Goal: Task Accomplishment & Management: Manage account settings

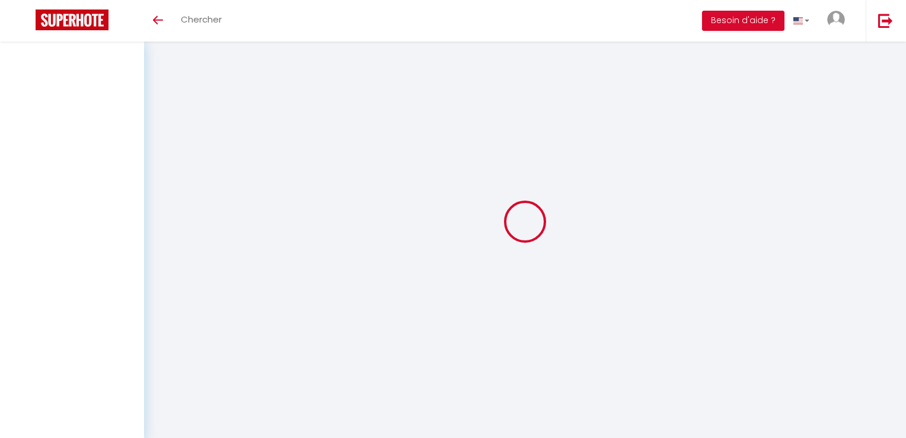
type input "[PERSON_NAME]"
type input "Bergnier"
type input "[DOMAIN_NAME][EMAIL_ADDRESS][DOMAIN_NAME]"
type input "0635163609"
type input "[STREET_ADDRESS][PERSON_NAME]"
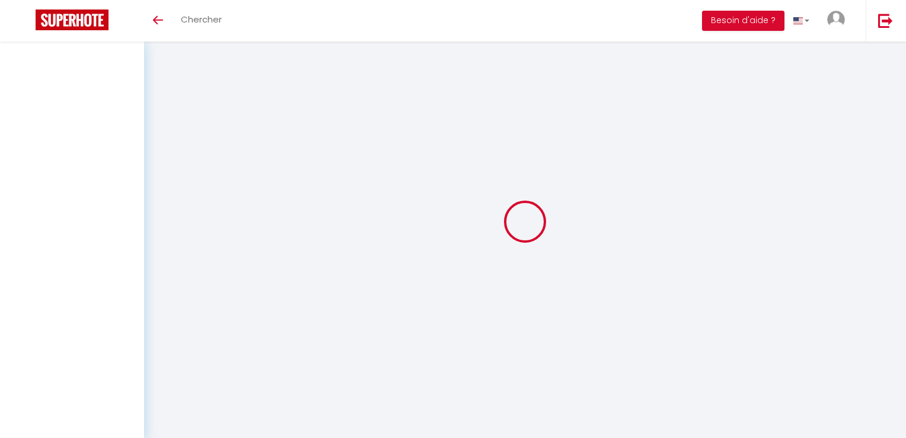
type input "76790"
type input "Etretat"
select select "28"
type input "9wxgijPf5FgF3QQ1zn6gWwKcq"
type input "zKl0oN6wsfRuN0aHyTwKfGgOe"
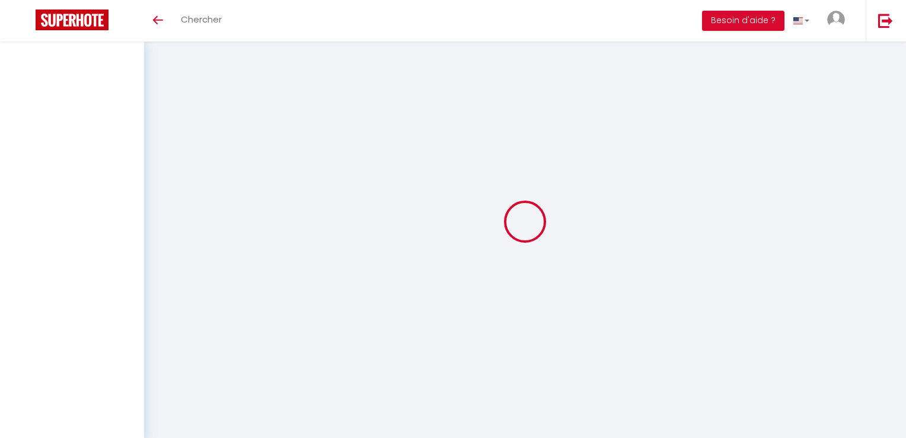
type input "[URL][DOMAIN_NAME]"
select select "fr"
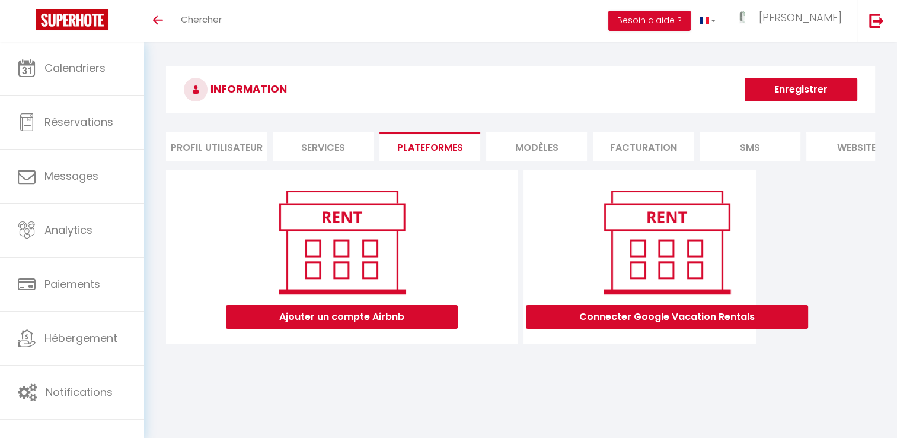
click at [199, 135] on li "Profil Utilisateur" at bounding box center [216, 146] width 101 height 29
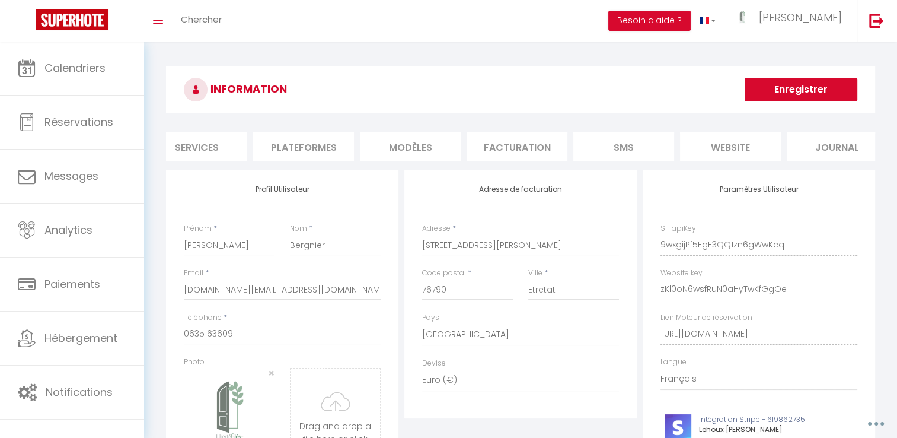
scroll to position [0, 145]
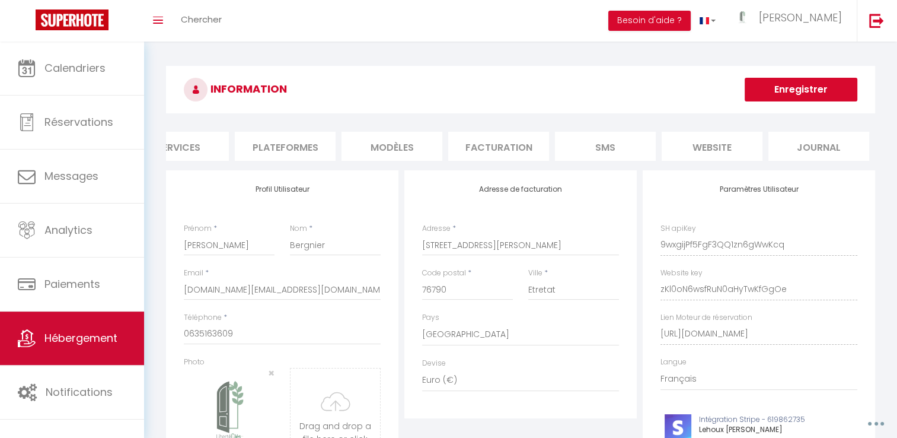
click at [105, 356] on link "Hébergement" at bounding box center [72, 337] width 144 height 53
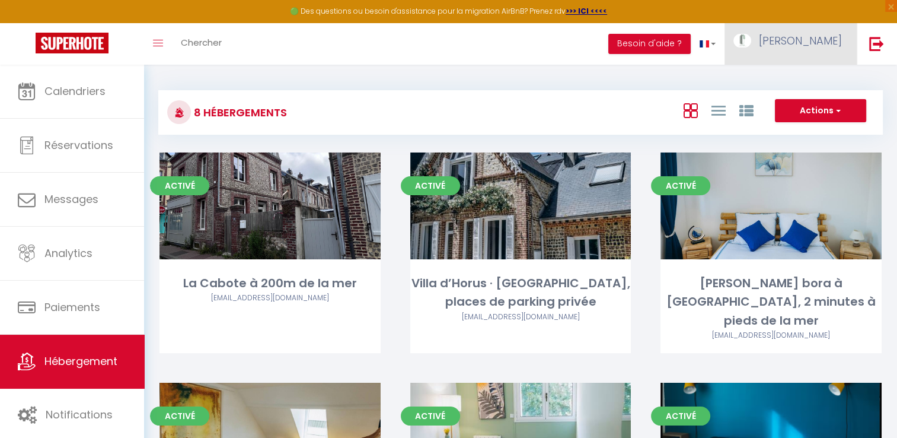
click at [804, 38] on span "[PERSON_NAME]" at bounding box center [800, 40] width 83 height 15
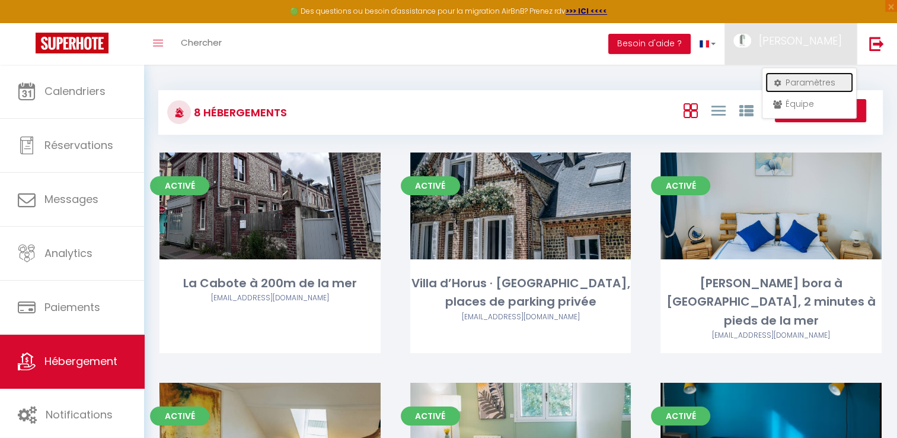
click at [794, 74] on link "Paramètres" at bounding box center [810, 82] width 88 height 20
select select "28"
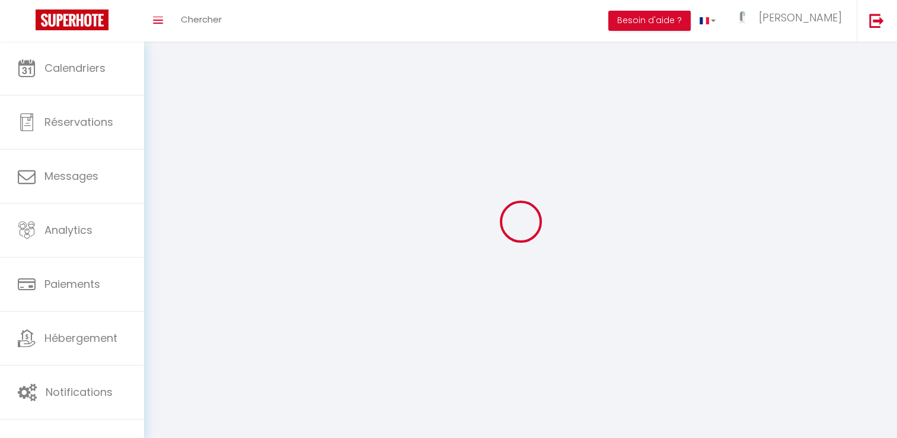
type input "9wxgijPf5FgF3QQ1zn6gWwKcq"
type input "zKl0oN6wsfRuN0aHyTwKfGgOe"
type input "[URL][DOMAIN_NAME]"
select select "fr"
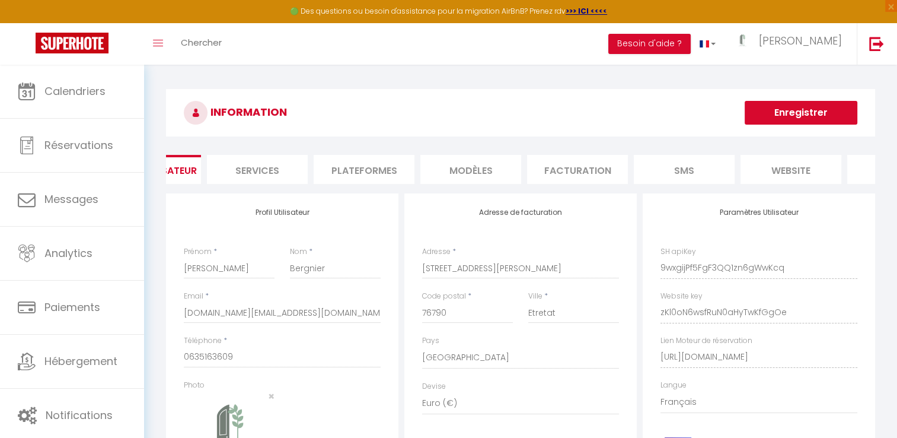
drag, startPoint x: 875, startPoint y: 189, endPoint x: 865, endPoint y: 190, distance: 10.7
click at [374, 174] on li "Plateformes" at bounding box center [380, 169] width 101 height 29
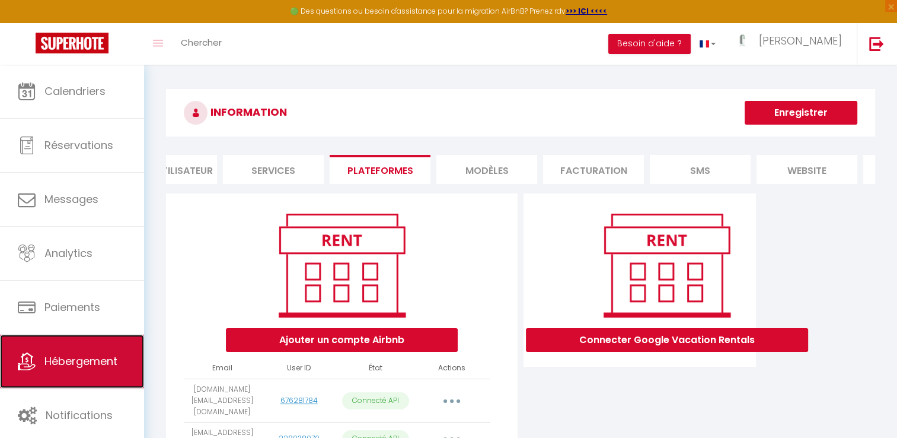
click at [100, 362] on span "Hébergement" at bounding box center [80, 360] width 73 height 15
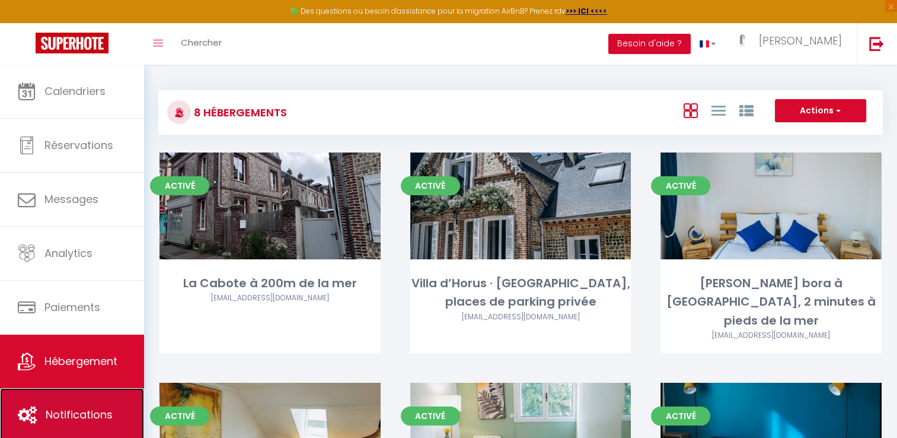
click at [81, 413] on span "Notifications" at bounding box center [79, 414] width 67 height 15
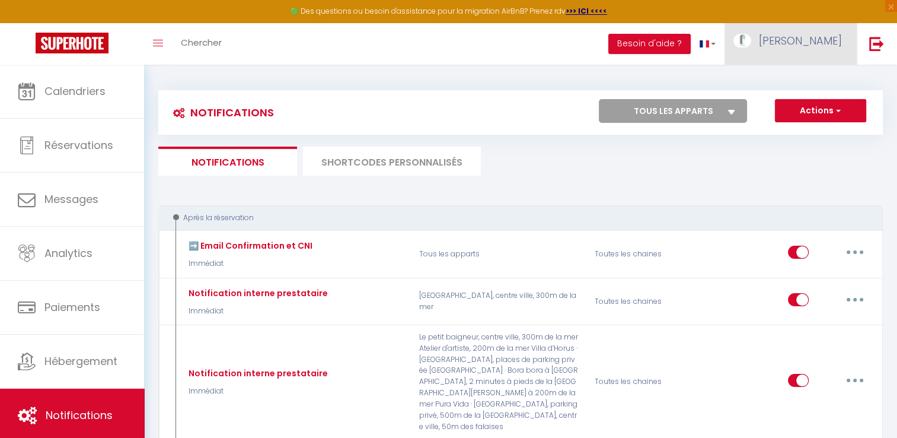
click at [823, 43] on span "[PERSON_NAME]" at bounding box center [800, 40] width 83 height 15
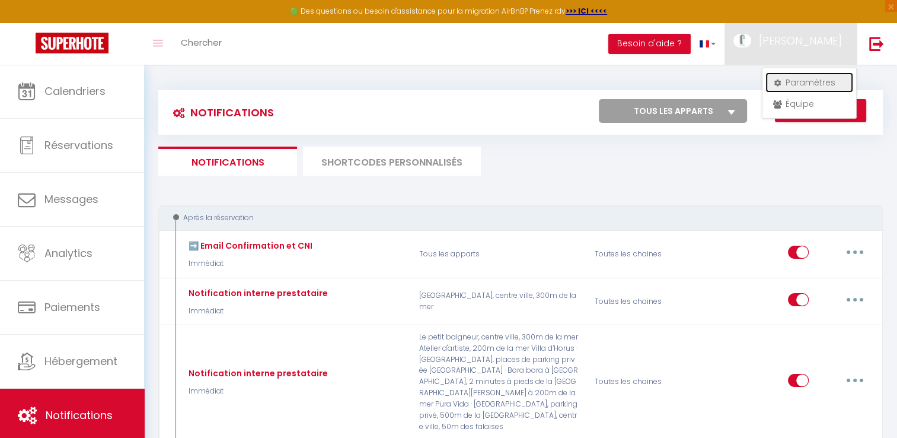
click at [795, 81] on link "Paramètres" at bounding box center [810, 82] width 88 height 20
select select "28"
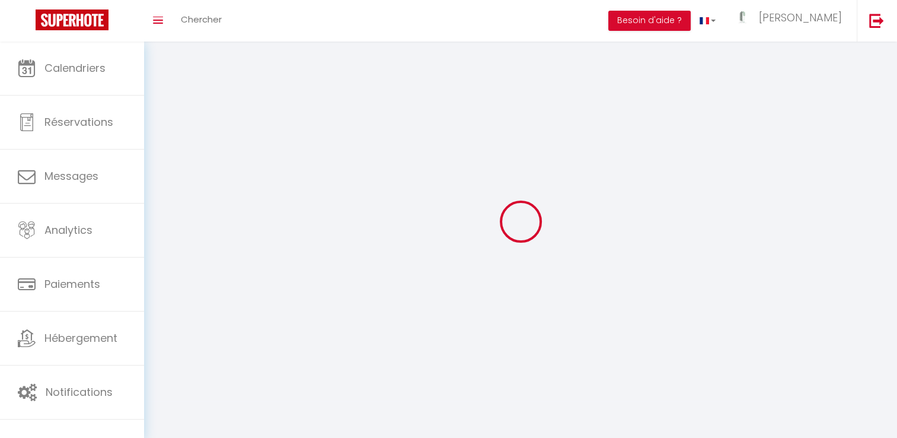
type input "9wxgijPf5FgF3QQ1zn6gWwKcq"
type input "zKl0oN6wsfRuN0aHyTwKfGgOe"
type input "[URL][DOMAIN_NAME]"
select select "fr"
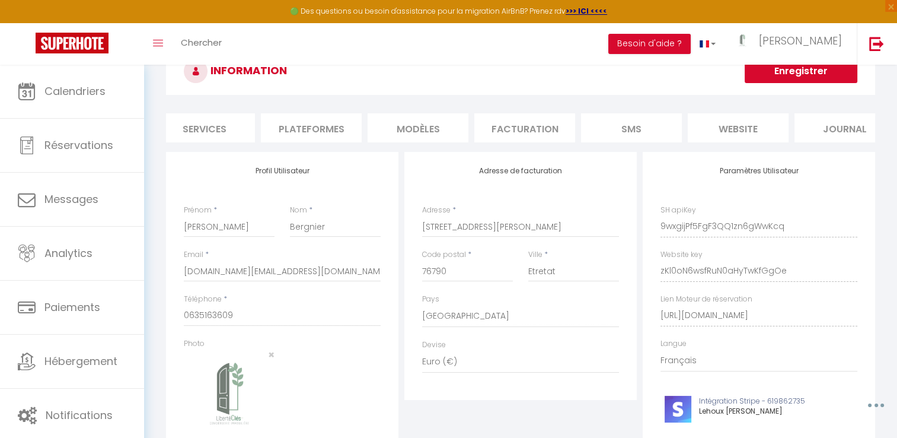
scroll to position [0, 145]
click at [706, 132] on li "website" at bounding box center [712, 127] width 101 height 29
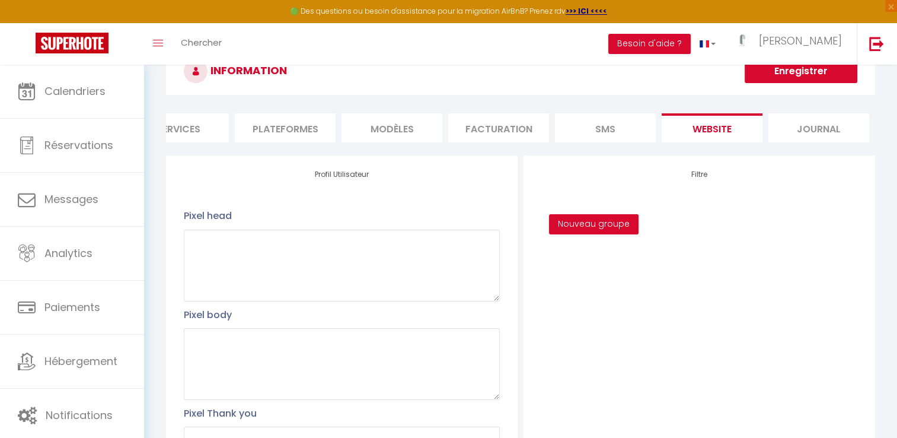
click at [584, 139] on li "SMS" at bounding box center [605, 127] width 101 height 29
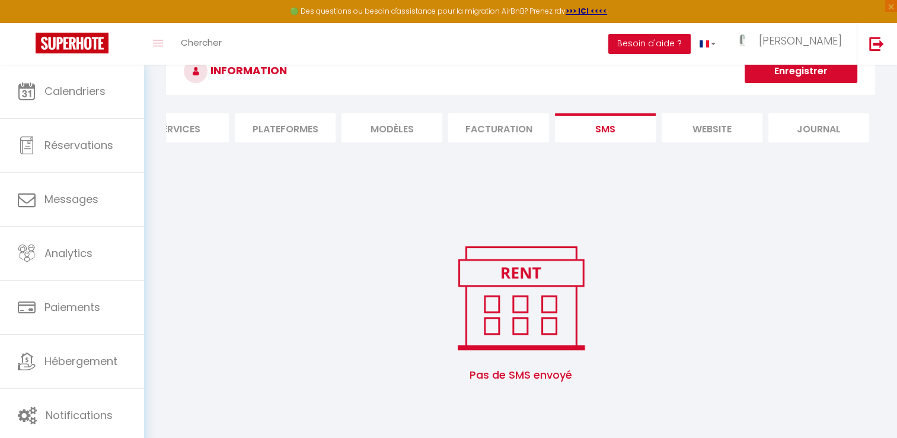
click at [503, 135] on li "Facturation" at bounding box center [498, 127] width 101 height 29
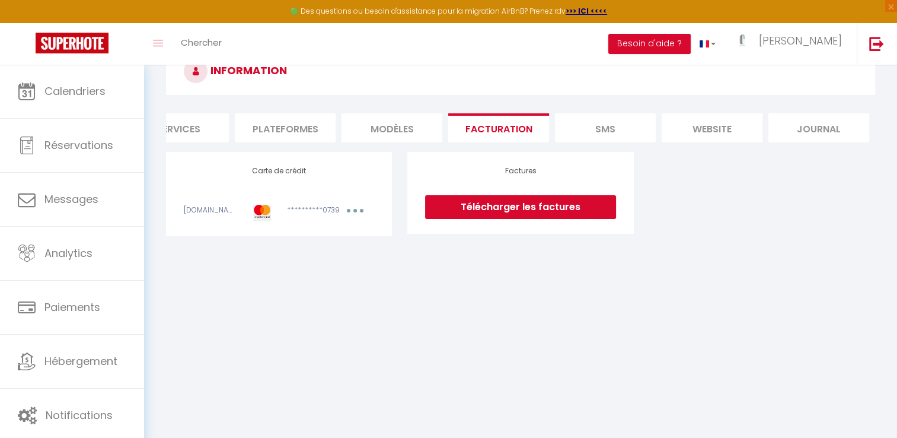
click at [404, 127] on li "MODÈLES" at bounding box center [392, 127] width 101 height 29
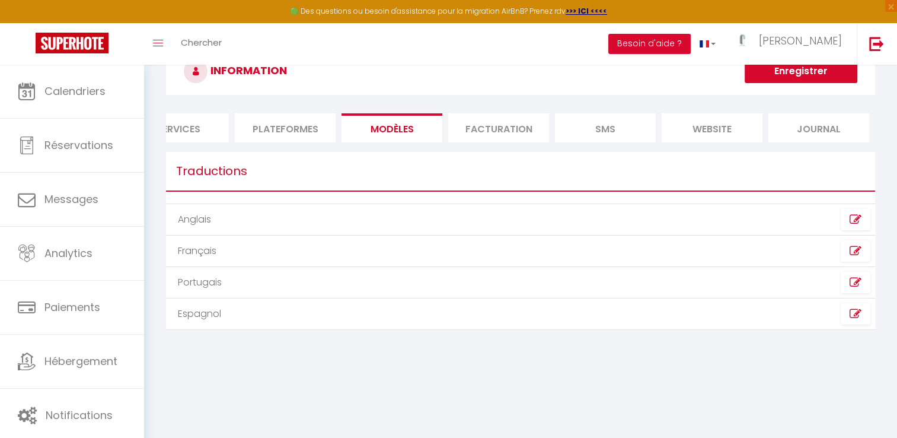
click at [303, 120] on li "Plateformes" at bounding box center [285, 127] width 101 height 29
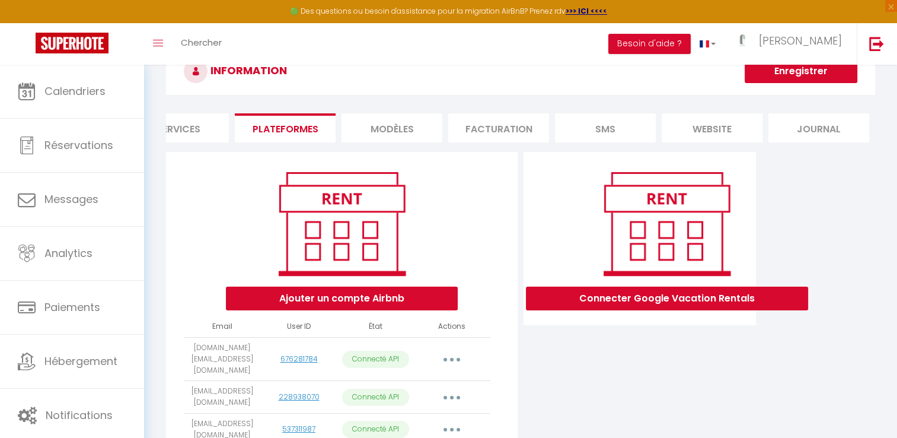
scroll to position [272, 0]
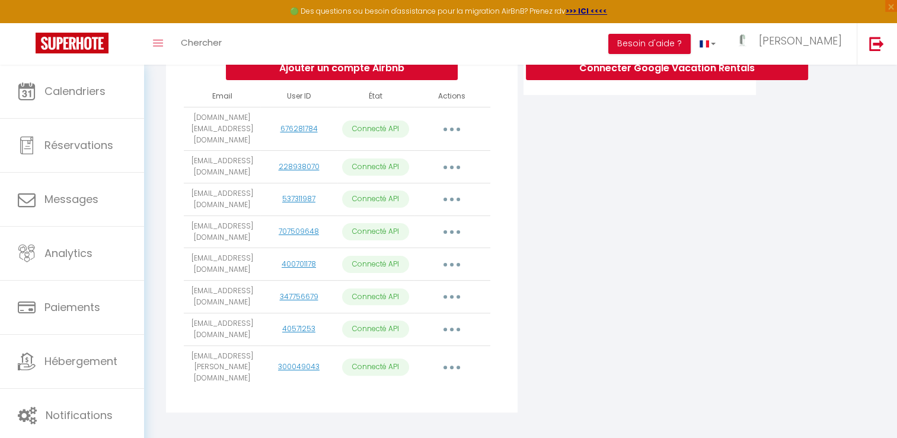
click at [448, 227] on button "button" at bounding box center [451, 231] width 33 height 19
click at [652, 247] on div "Connecter Google Vacation Rentals" at bounding box center [640, 171] width 238 height 498
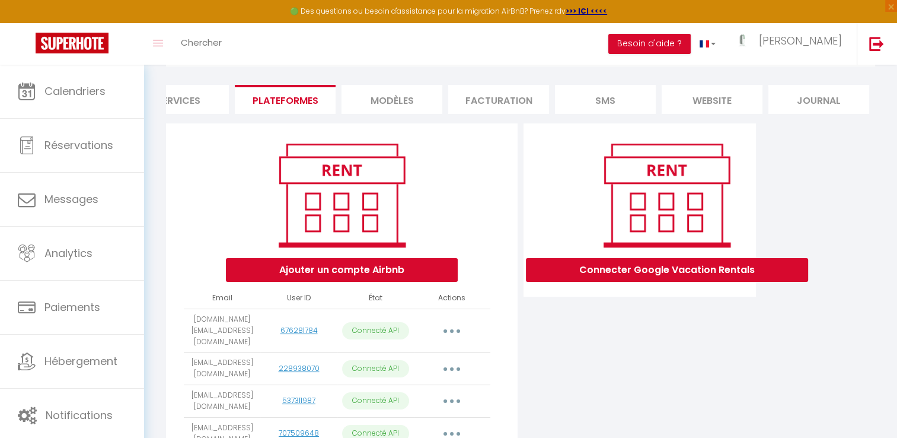
scroll to position [0, 0]
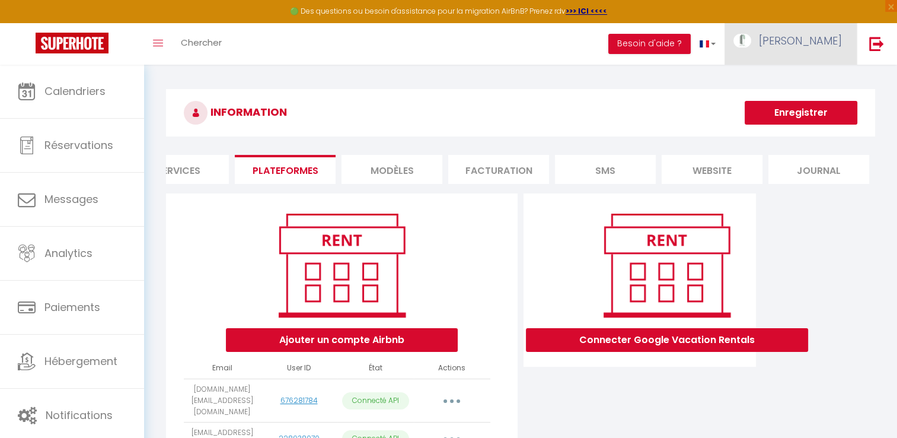
click at [800, 37] on span "[PERSON_NAME]" at bounding box center [800, 40] width 83 height 15
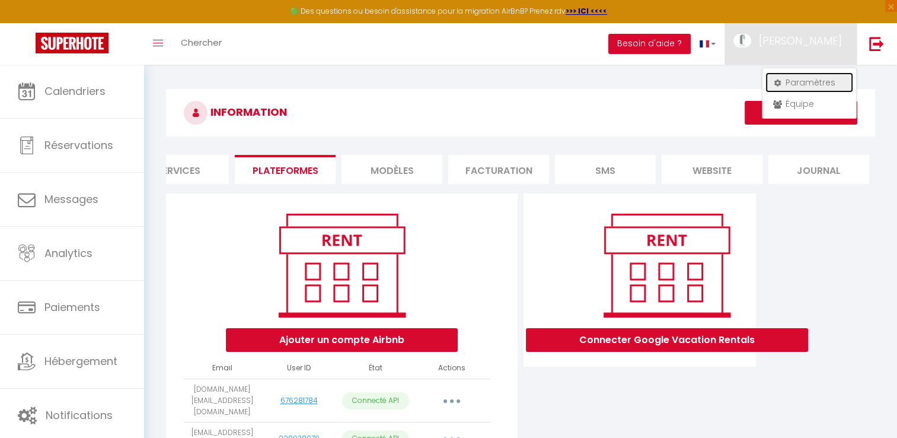
click at [802, 78] on link "Paramètres" at bounding box center [810, 82] width 88 height 20
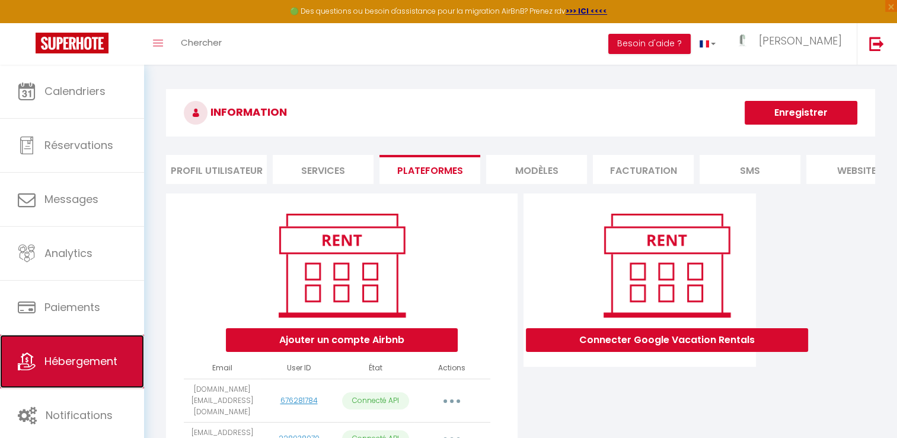
click at [107, 367] on span "Hébergement" at bounding box center [80, 360] width 73 height 15
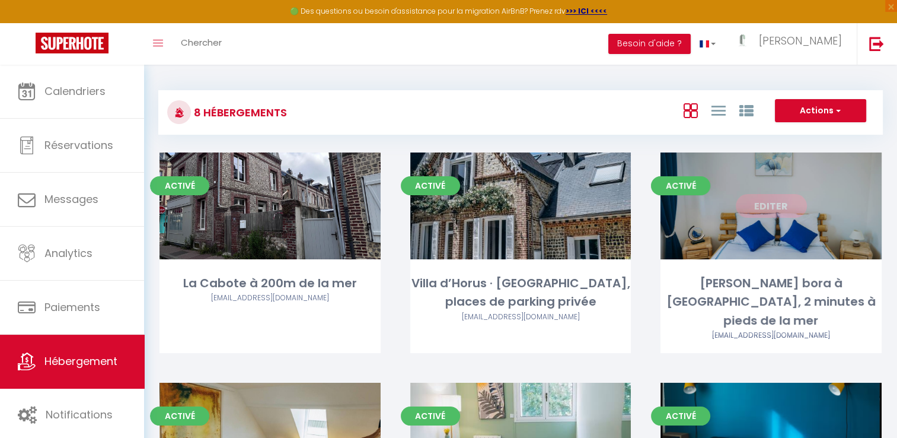
click at [767, 206] on link "Editer" at bounding box center [771, 206] width 71 height 24
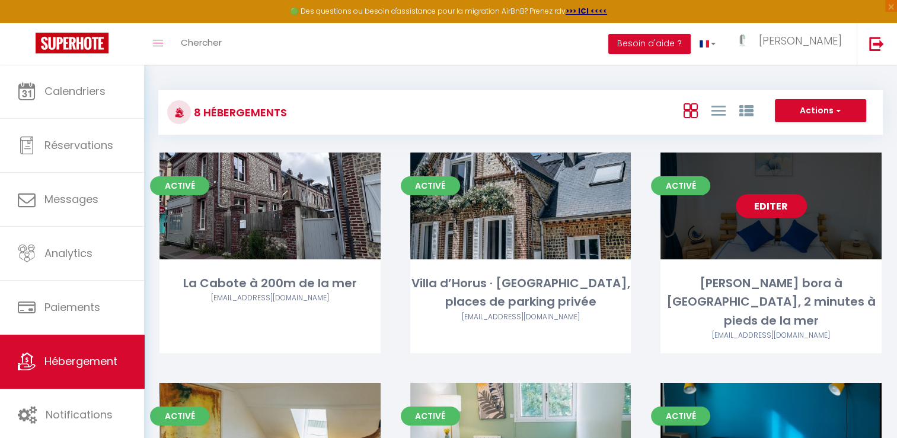
click at [762, 210] on link "Editer" at bounding box center [771, 206] width 71 height 24
select select "3"
select select "2"
select select "1"
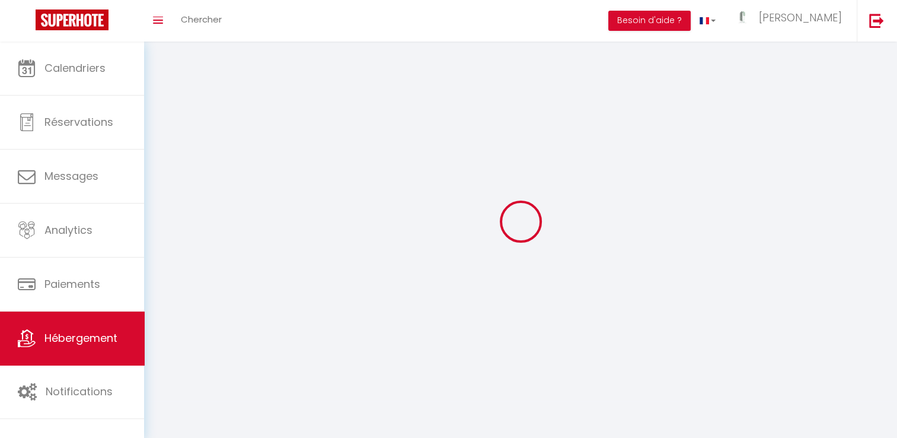
select select
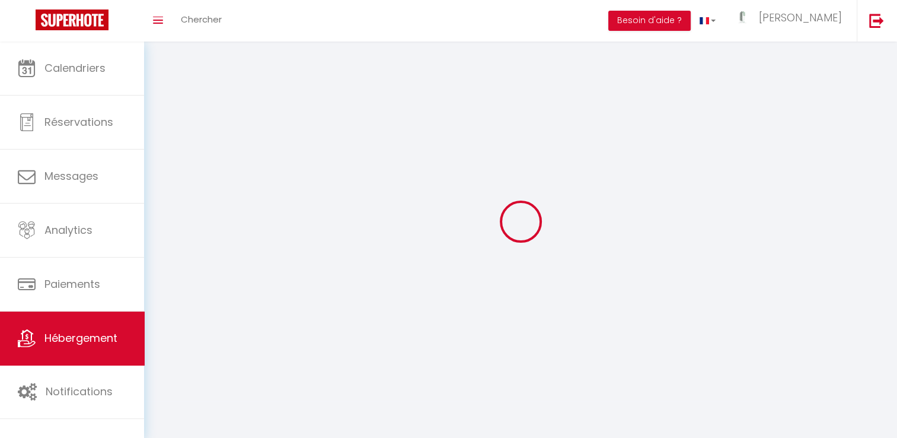
checkbox input "false"
select select
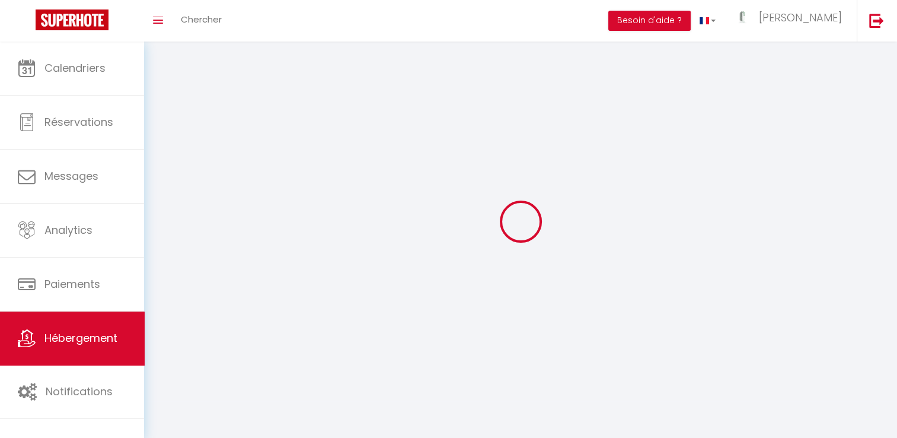
select select
select select "1"
select select
select select "28"
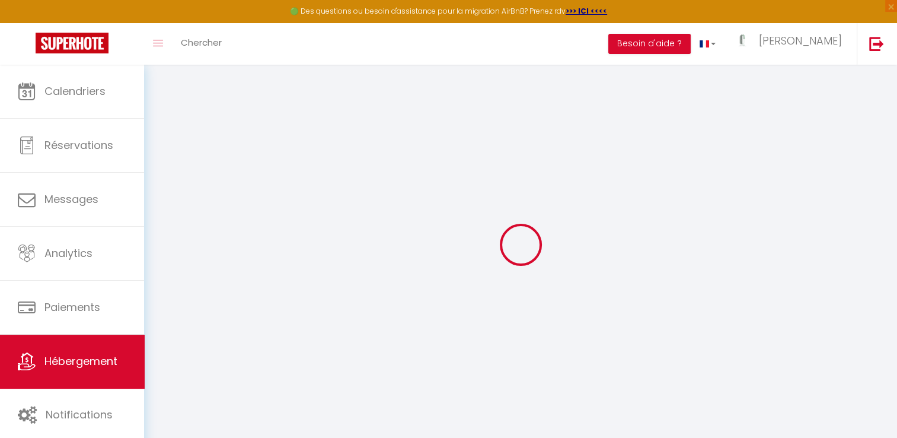
select select
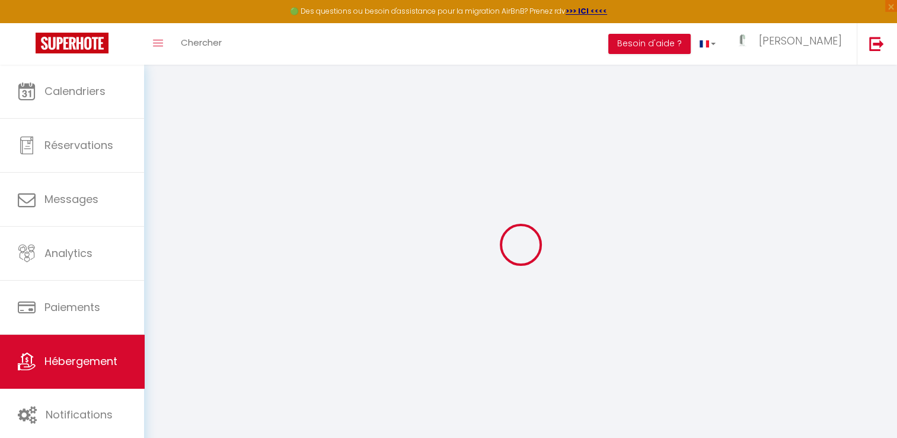
select select
checkbox input "false"
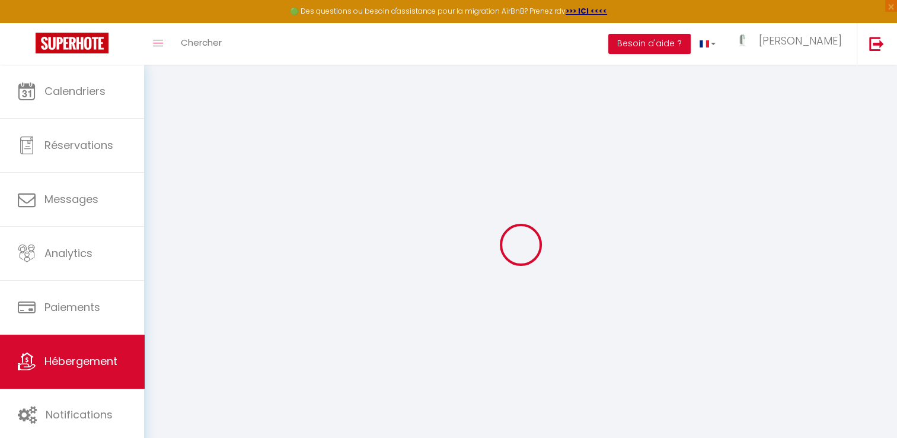
select select
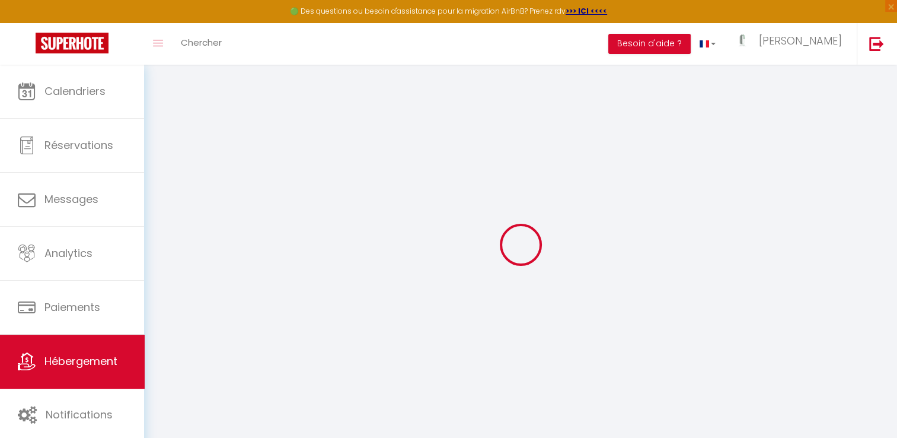
select select
checkbox input "false"
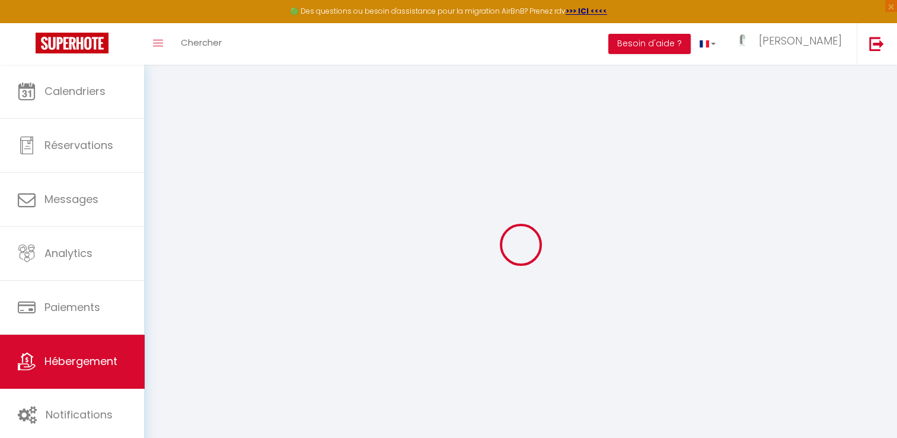
checkbox input "false"
select select
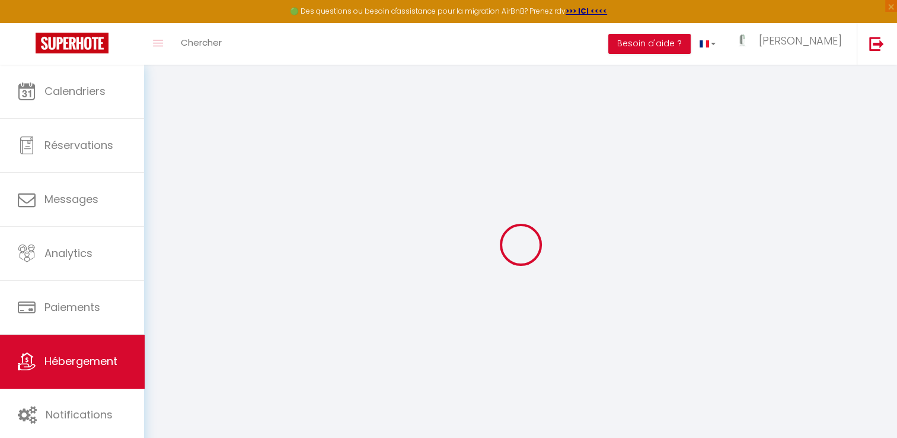
select select
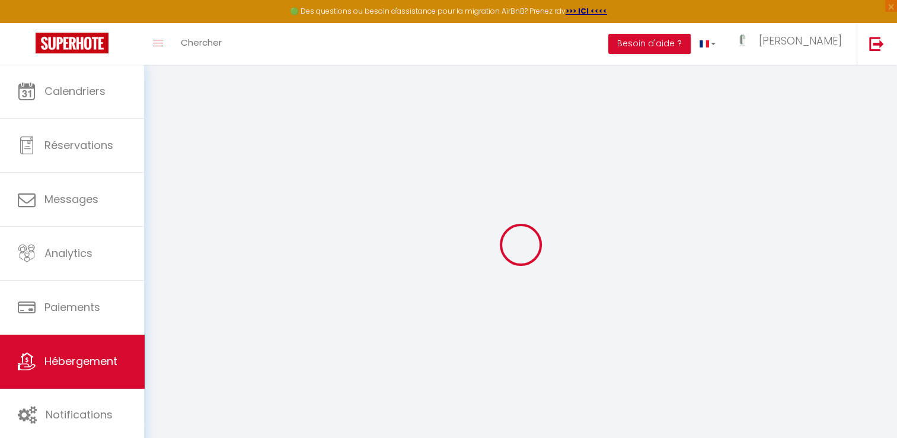
checkbox input "false"
select select
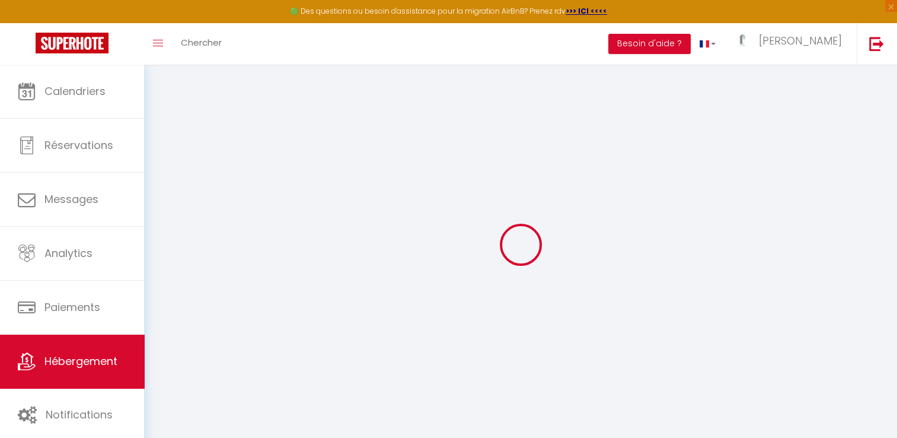
select select
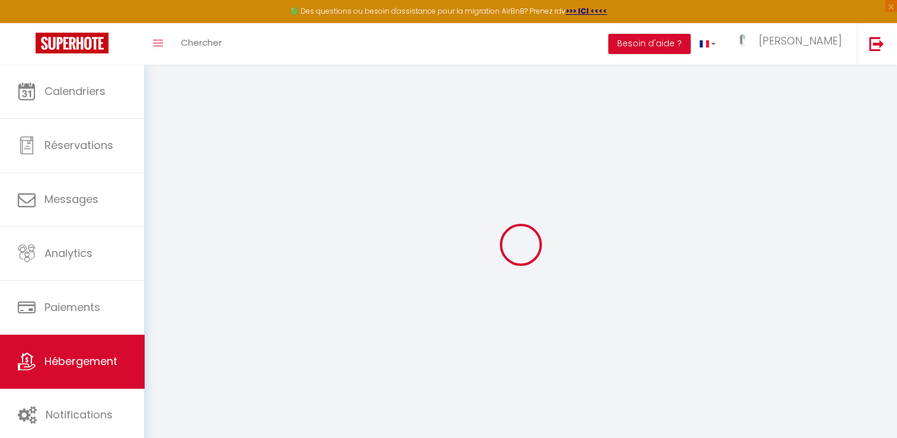
select select
checkbox input "false"
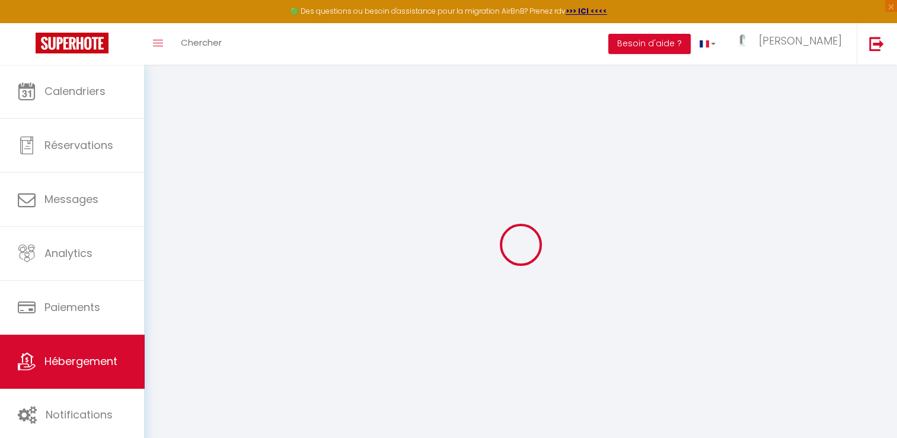
checkbox input "false"
select select
type input "[PERSON_NAME] bora à [GEOGRAPHIC_DATA], 2 minutes à pieds de la mer"
type input "Virginie"
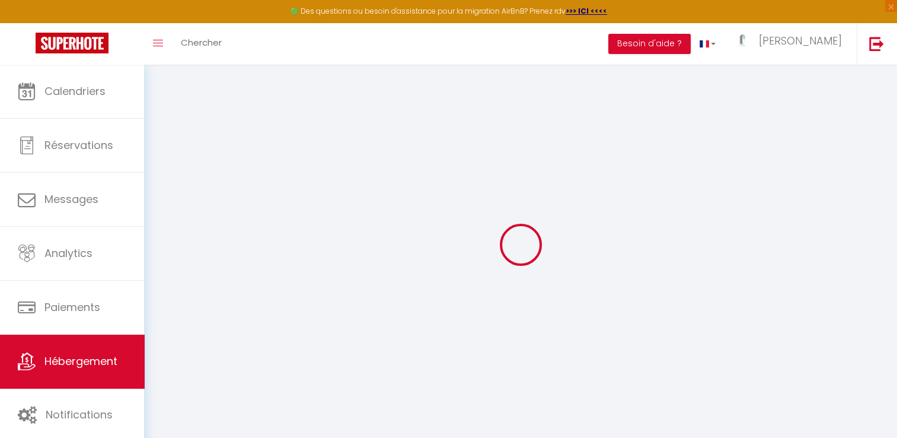
type input "Couturier"
select select "6"
select select "3"
type input "130"
type input "65"
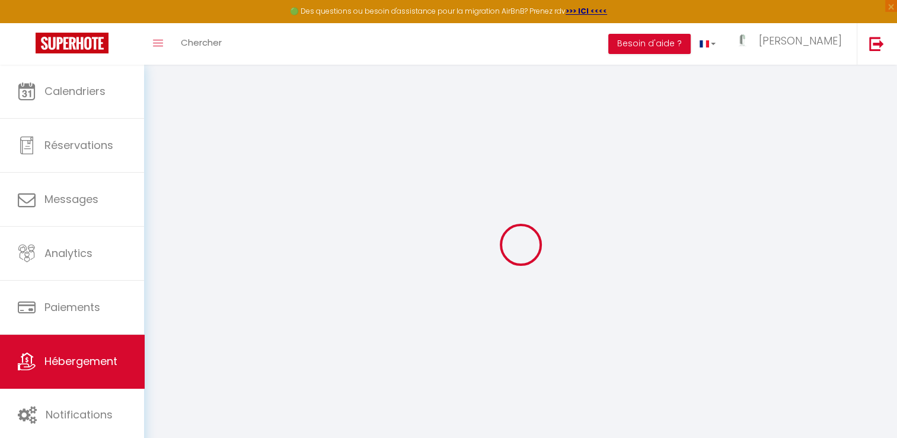
select select
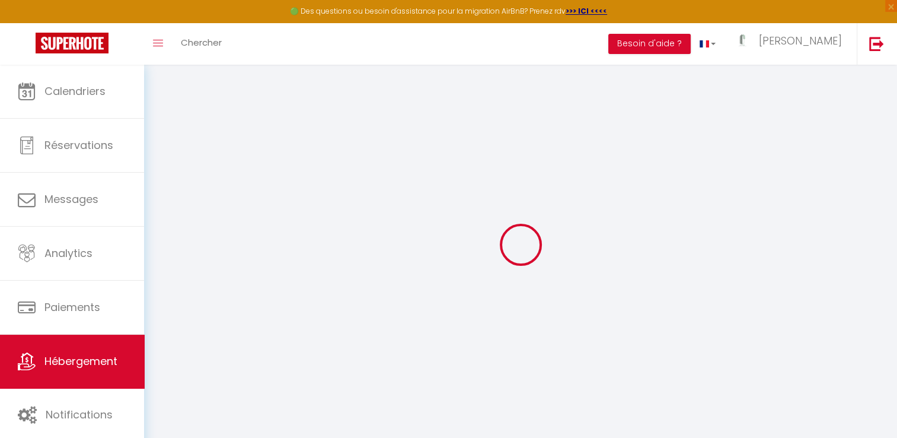
select select
type input "[STREET_ADDRESS][PERSON_NAME]"
type input "76790"
type input "Étretat"
type input "[DOMAIN_NAME][EMAIL_ADDRESS][DOMAIN_NAME]"
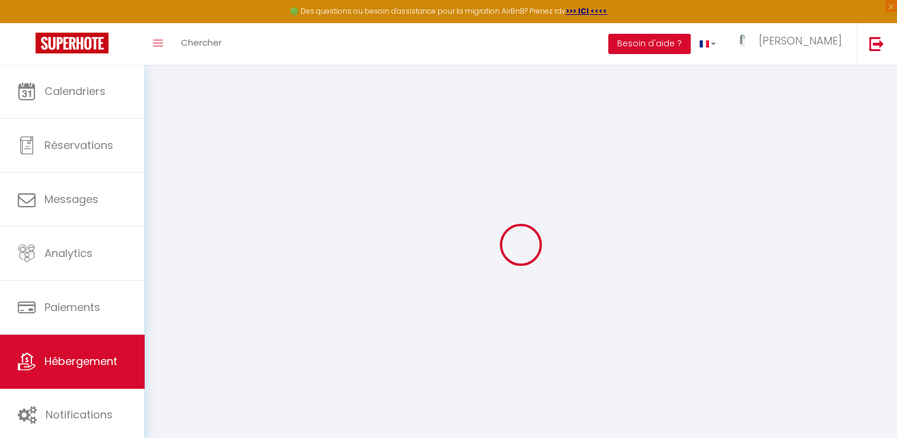
select select "16249"
checkbox input "false"
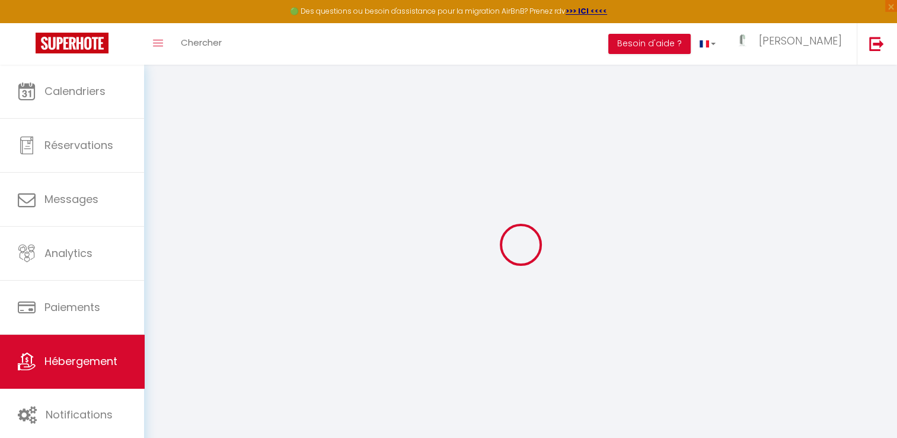
type input "0"
select select
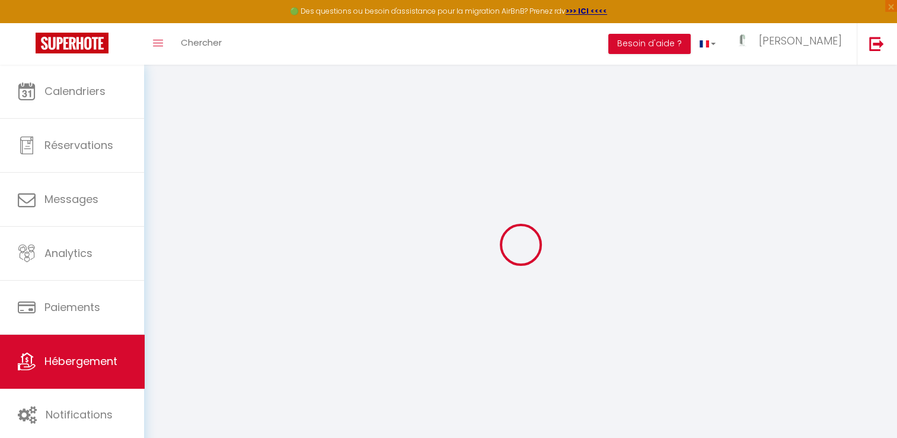
select select
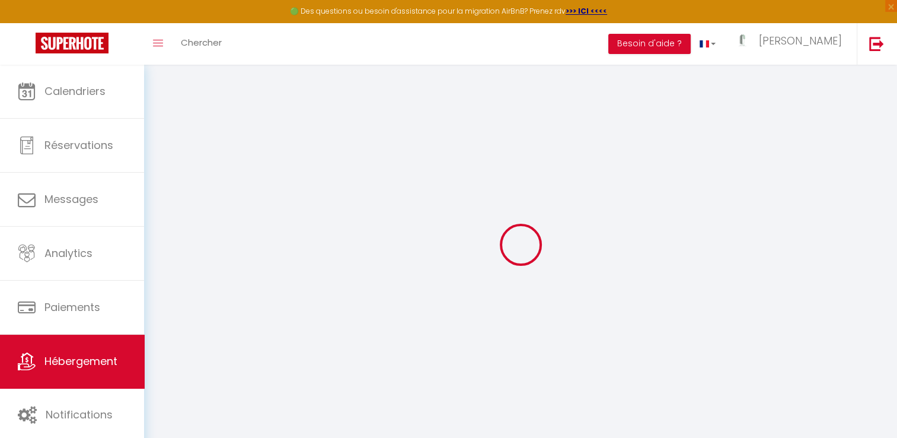
checkbox input "false"
select select
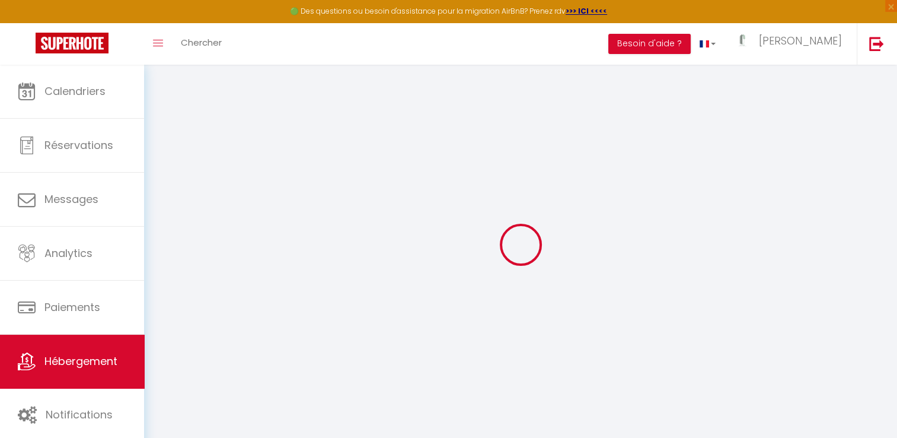
select select
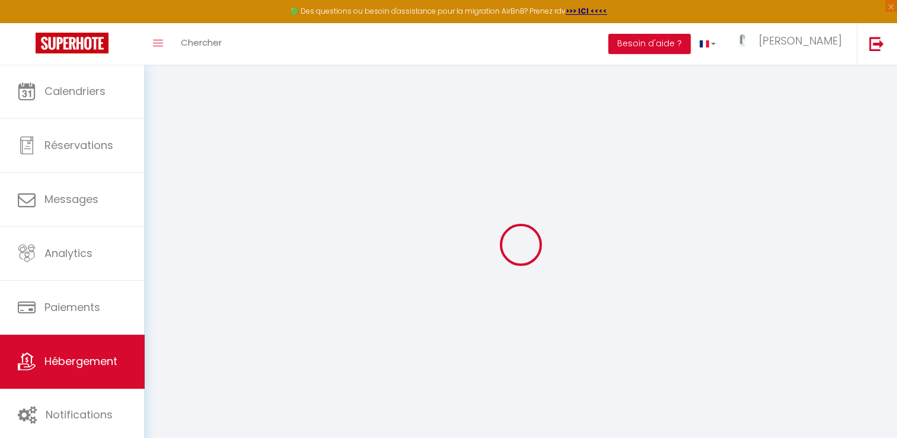
checkbox input "false"
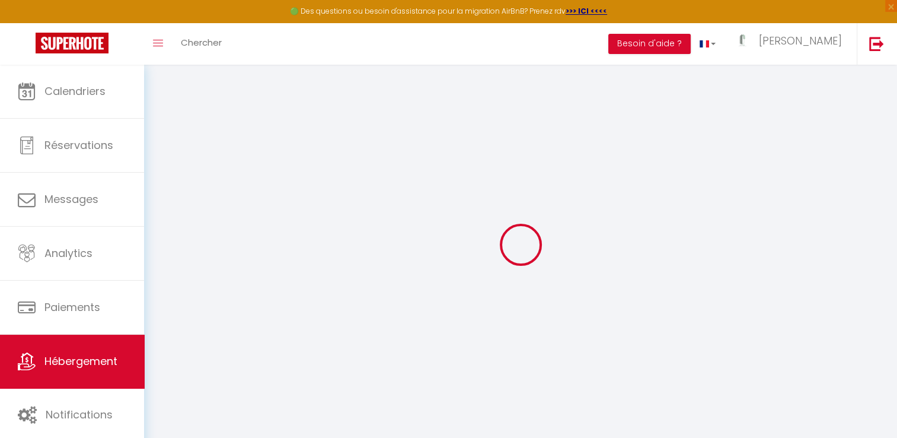
select select
checkbox input "false"
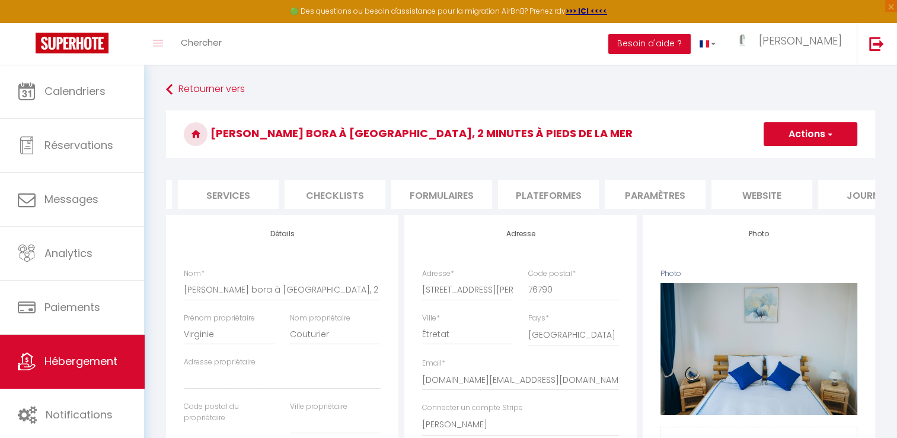
scroll to position [0, 358]
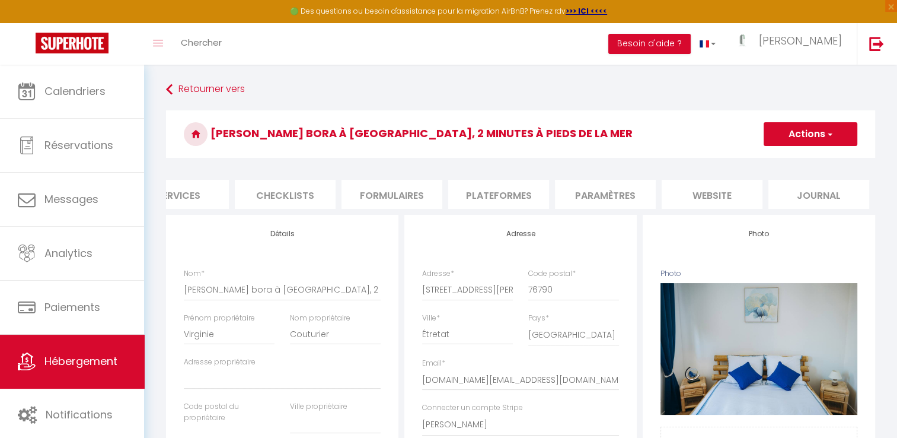
click at [619, 202] on li "Paramètres" at bounding box center [605, 194] width 101 height 29
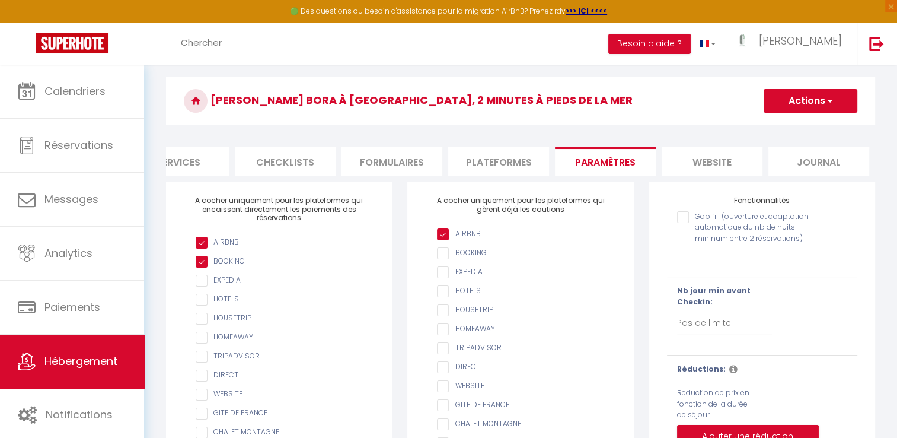
scroll to position [22, 0]
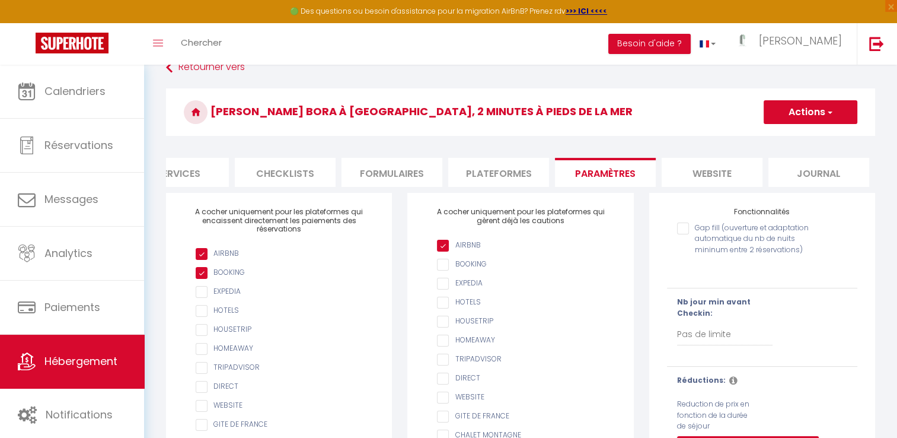
click at [486, 173] on li "Plateformes" at bounding box center [498, 172] width 101 height 29
select select
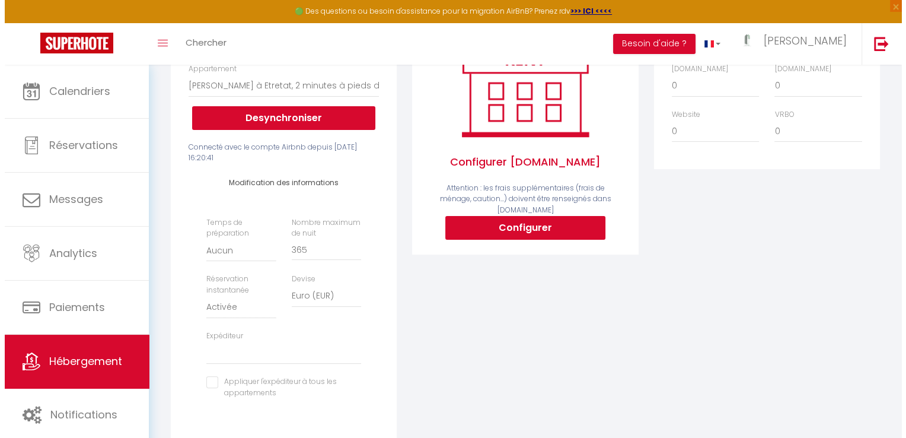
scroll to position [206, 0]
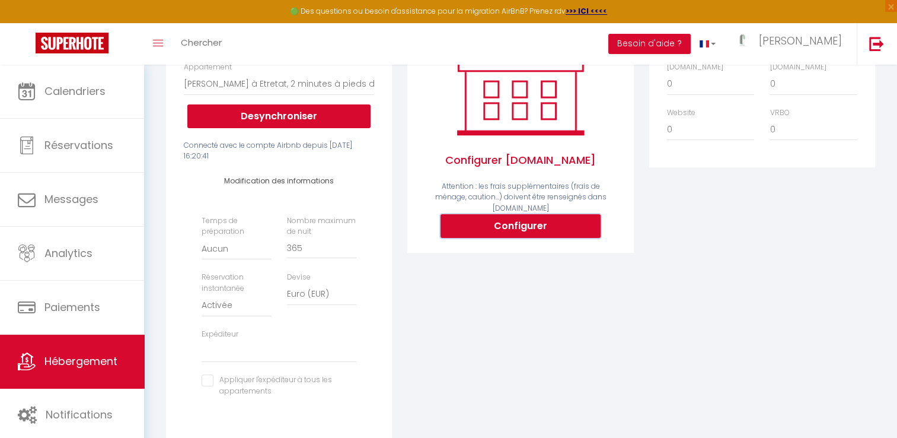
click at [499, 223] on button "Configurer" at bounding box center [521, 226] width 160 height 24
select select
type input "[PERSON_NAME][EMAIL_ADDRESS][DOMAIN_NAME]"
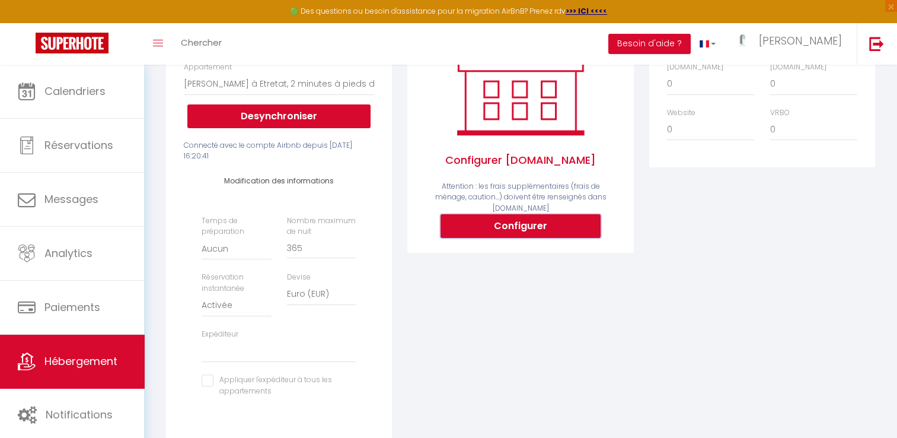
type input "[DOMAIN_NAME][EMAIL_ADDRESS][DOMAIN_NAME]"
select select
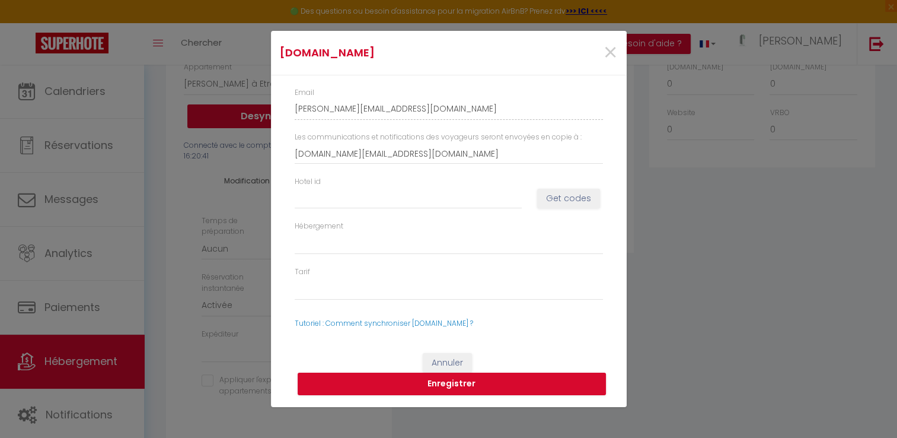
scroll to position [0, 349]
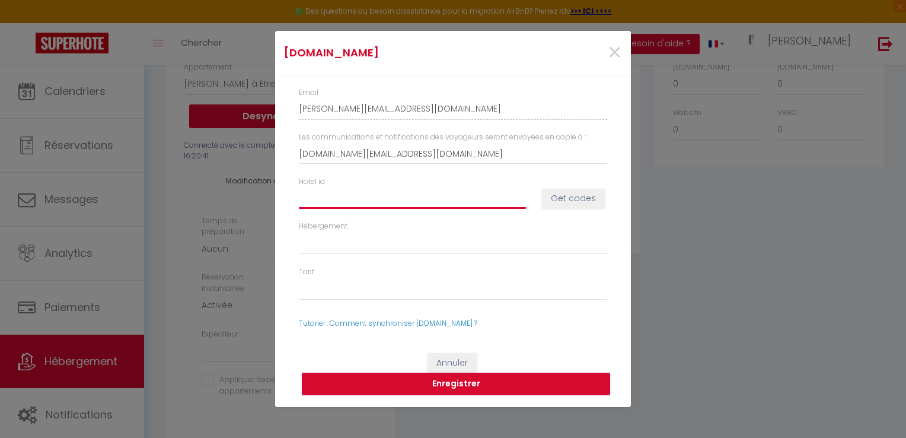
click at [352, 196] on input "Hotel id" at bounding box center [412, 197] width 227 height 21
type input "1"
select select
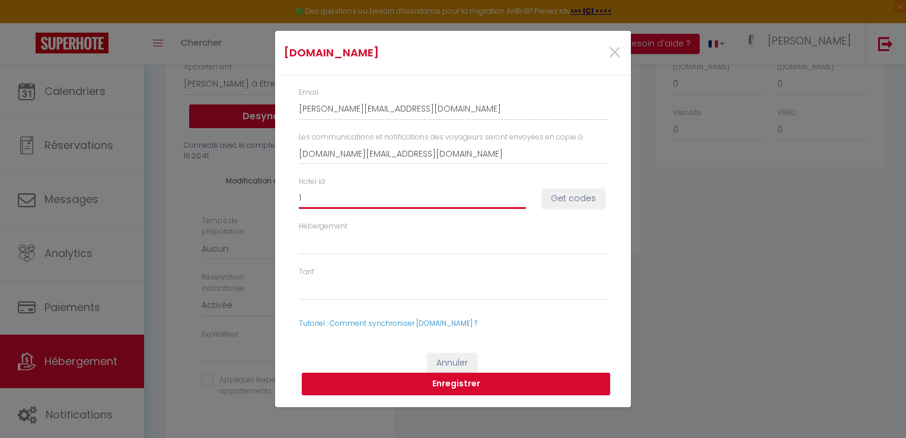
type input "15"
select select
type input "150"
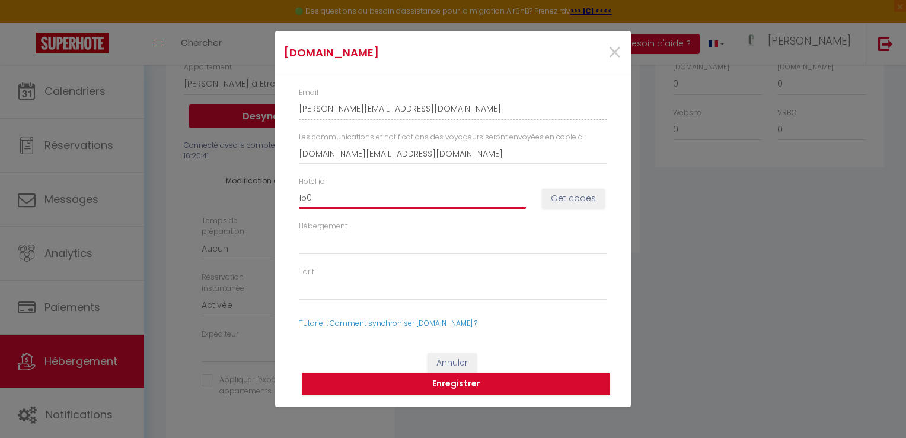
select select
type input "1507"
select select
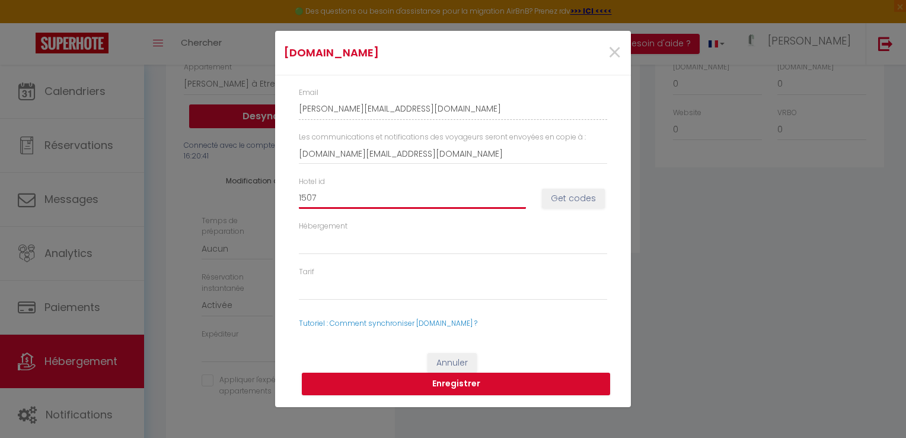
select select
type input "15079"
select select
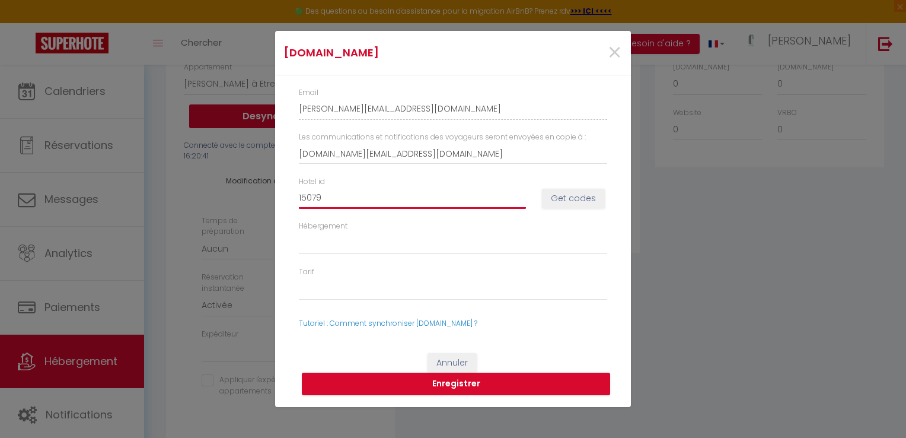
select select
type input "150796"
select select
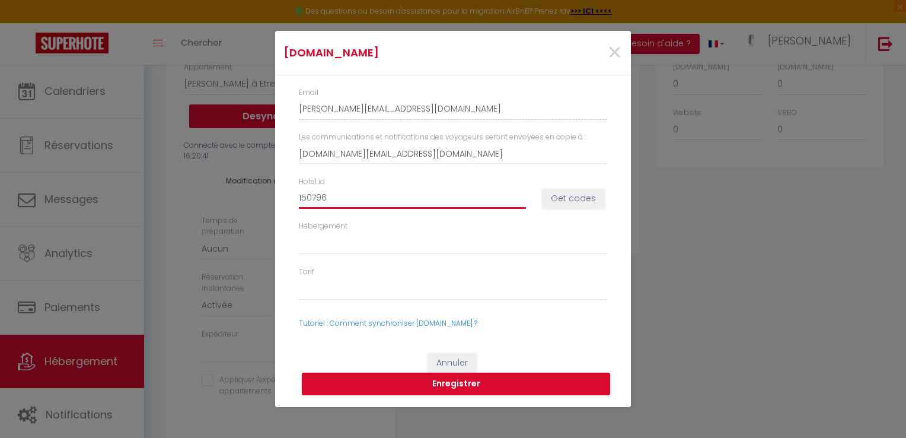
type input "1507961"
select select
type input "15079611"
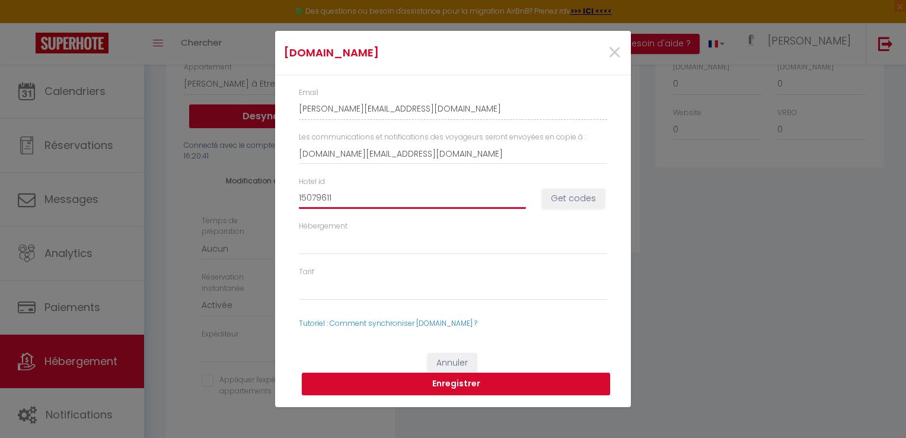
select select
type input "1507961"
select select
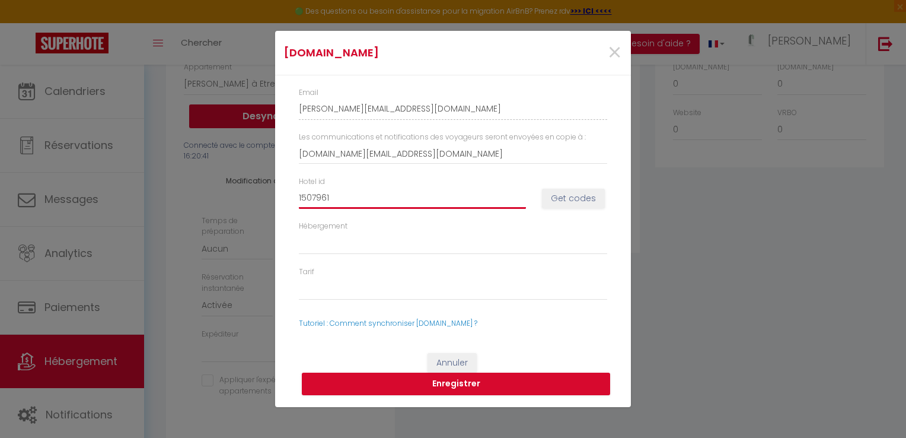
select select
type input "150796"
select select
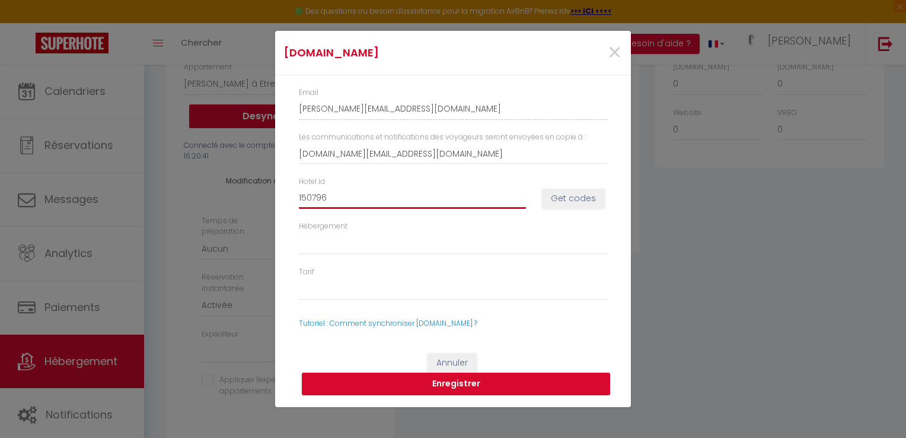
select select
type input "15079"
select select
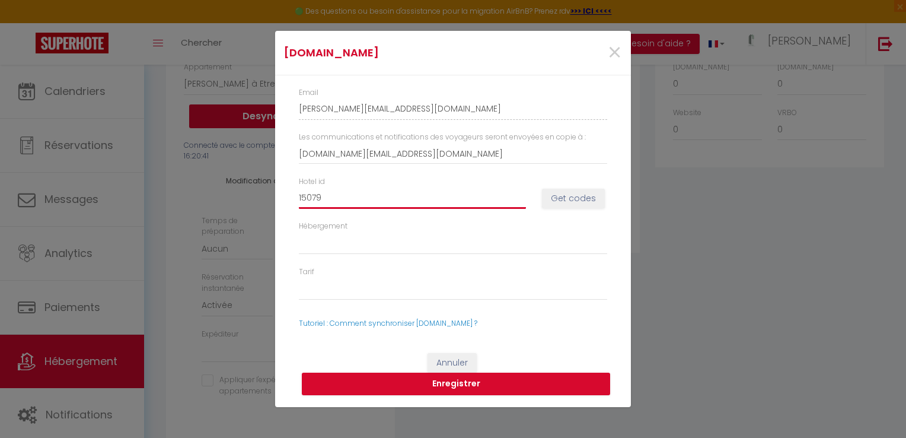
type input "1507"
select select
type input "150"
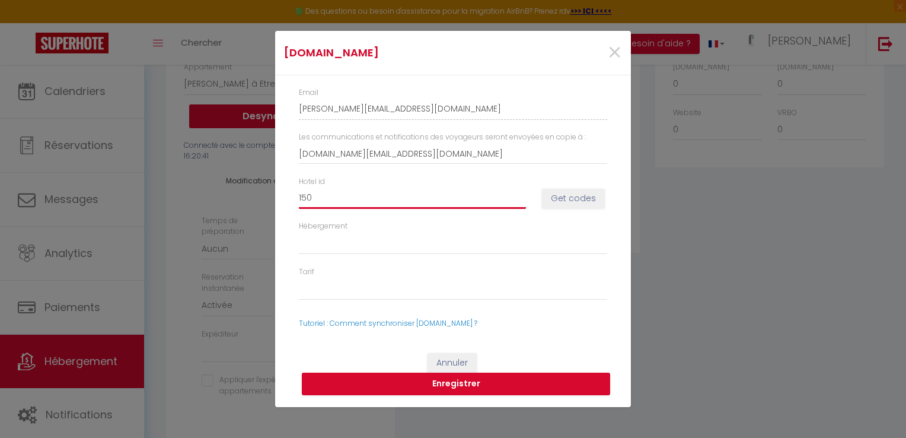
select select
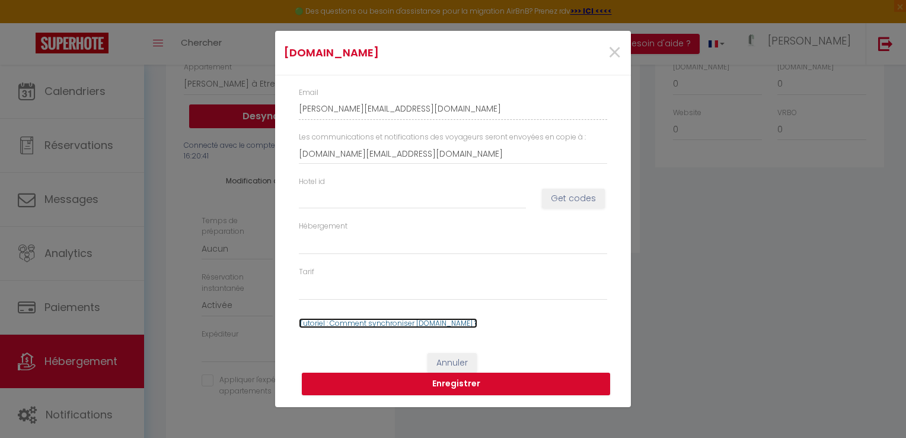
click at [382, 321] on link "Tutoriel : Comment synchroniser [DOMAIN_NAME] ?" at bounding box center [388, 323] width 179 height 10
click at [617, 51] on span "×" at bounding box center [614, 53] width 15 height 36
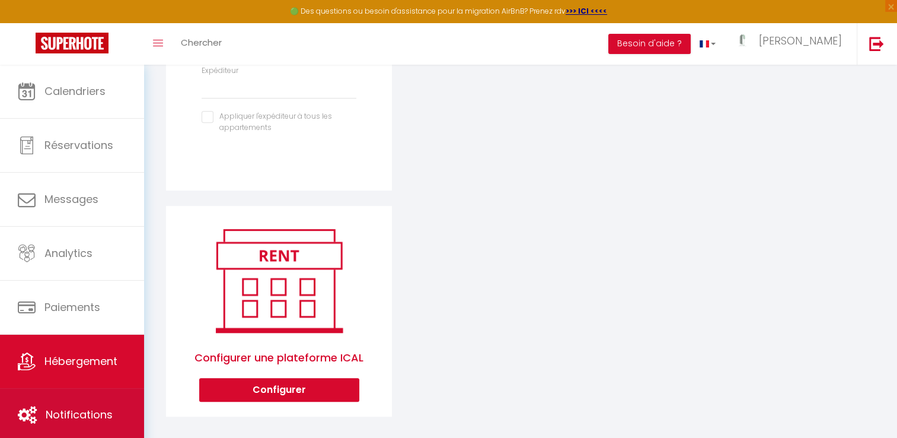
scroll to position [487, 0]
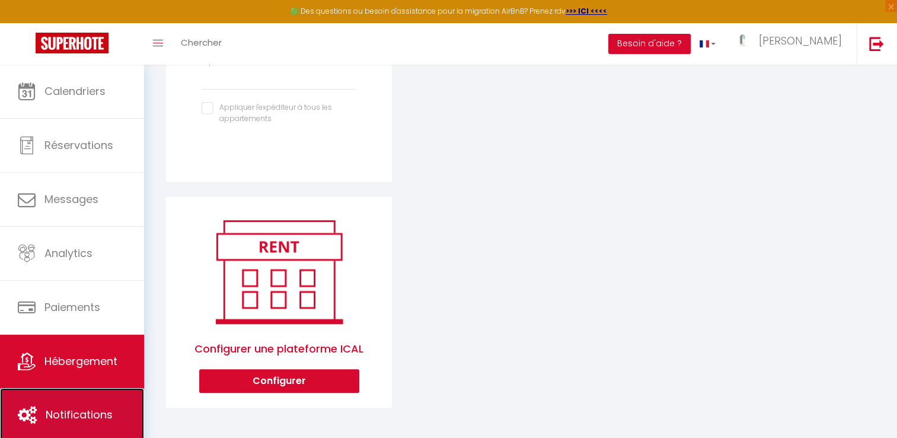
click at [77, 388] on link "Notifications" at bounding box center [72, 414] width 144 height 53
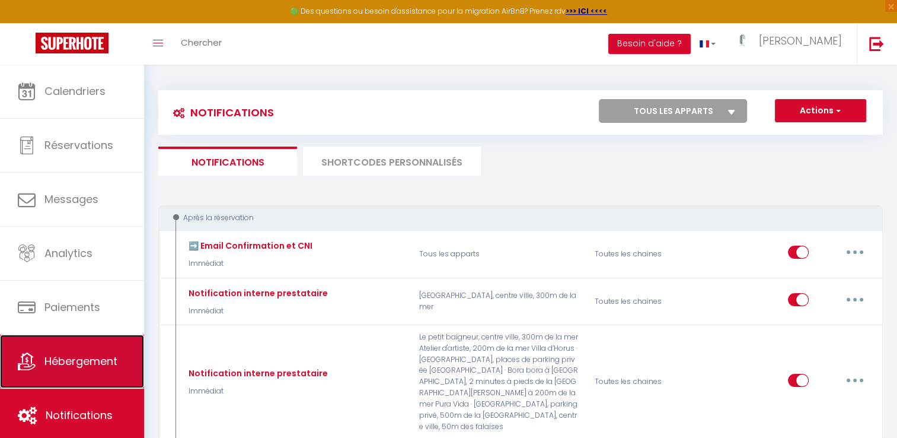
click at [81, 363] on span "Hébergement" at bounding box center [80, 360] width 73 height 15
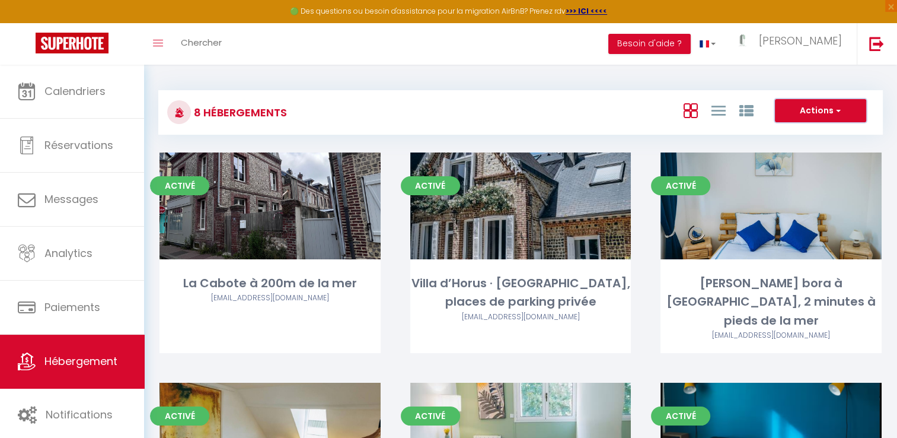
click at [808, 110] on button "Actions" at bounding box center [820, 111] width 91 height 24
click at [795, 138] on li "Créer un Hébergement" at bounding box center [811, 135] width 109 height 13
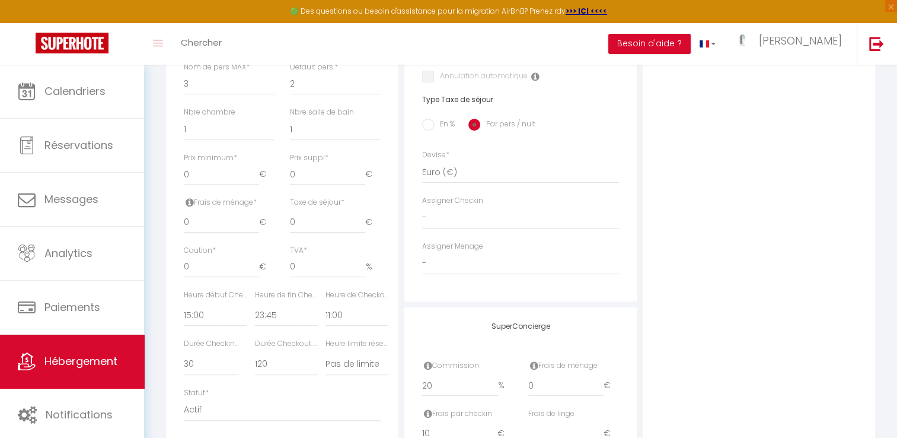
scroll to position [442, 0]
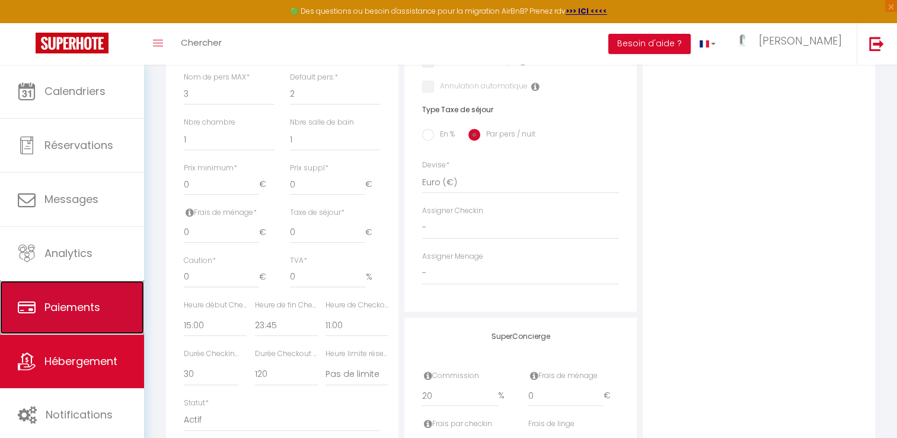
click at [90, 305] on span "Paiements" at bounding box center [72, 307] width 56 height 15
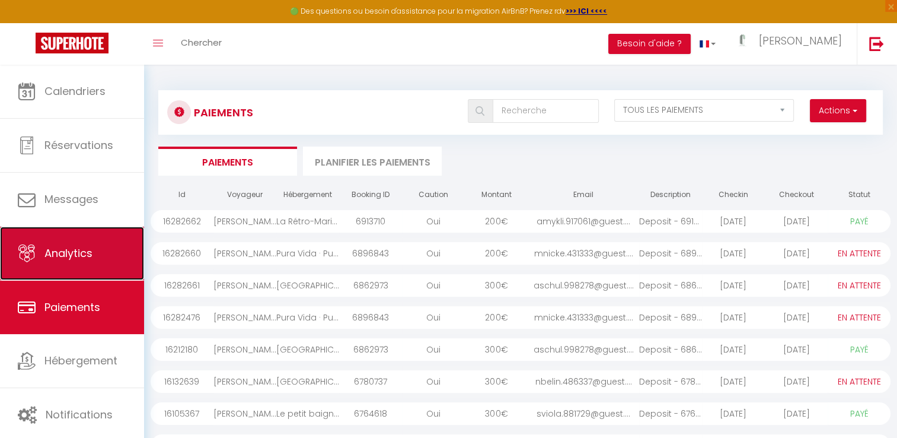
click at [89, 250] on span "Analytics" at bounding box center [68, 253] width 48 height 15
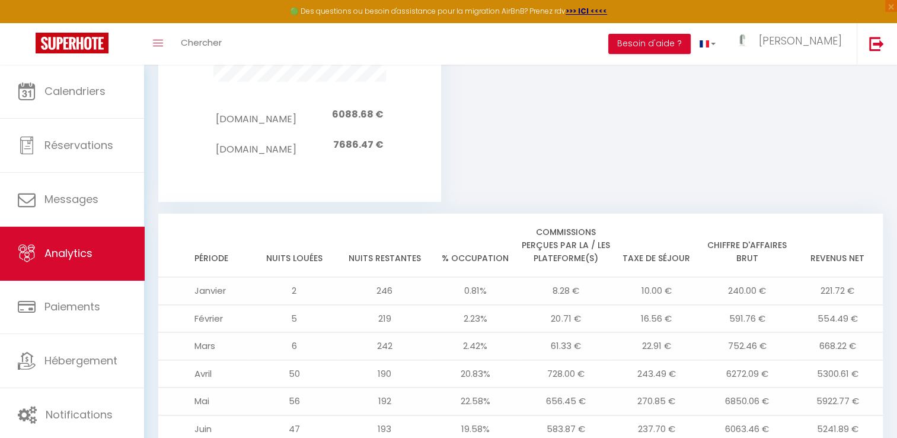
scroll to position [1357, 0]
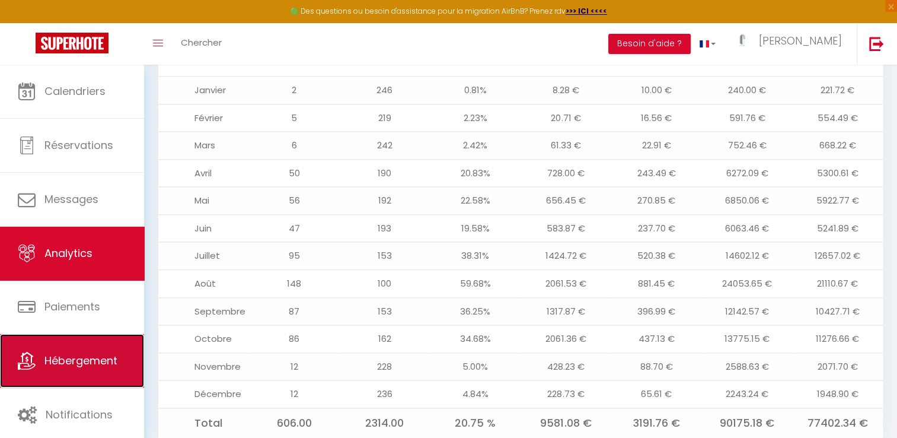
click at [87, 361] on span "Hébergement" at bounding box center [80, 360] width 73 height 15
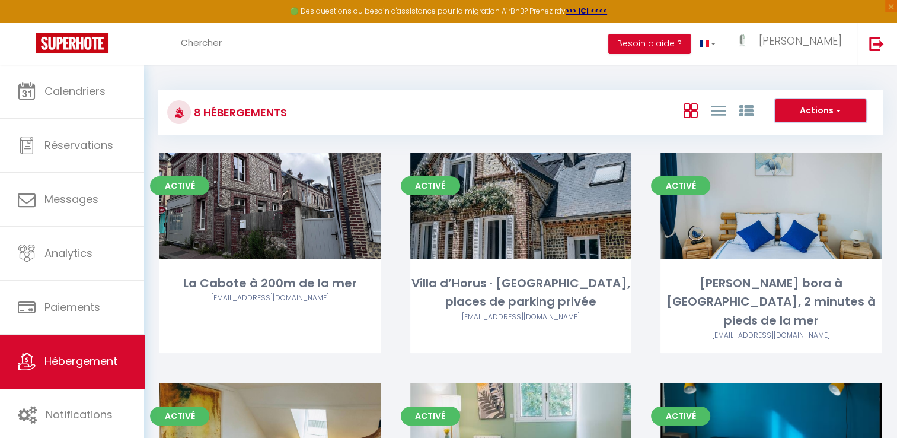
click at [814, 117] on button "Actions" at bounding box center [820, 111] width 91 height 24
click at [799, 136] on li "Créer un Hébergement" at bounding box center [811, 135] width 109 height 13
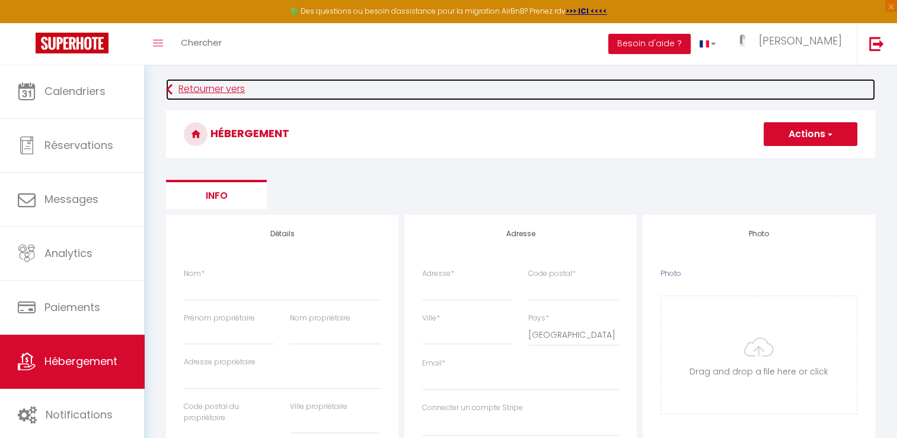
click at [604, 87] on link "Retourner vers" at bounding box center [520, 89] width 709 height 21
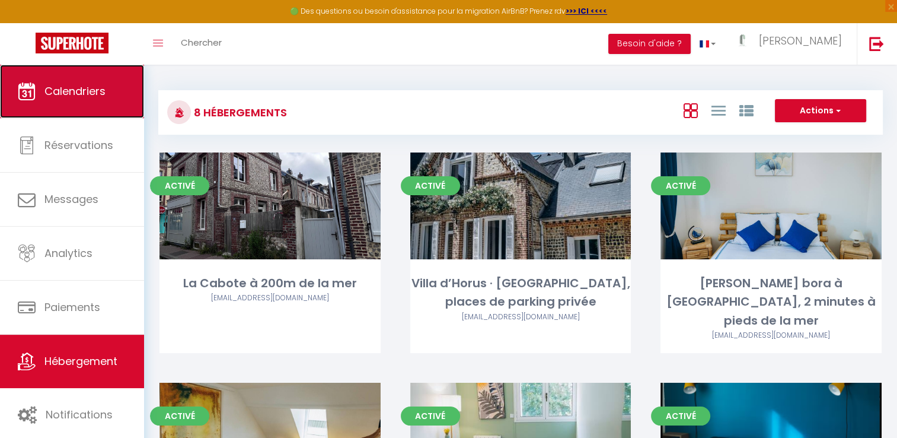
click at [93, 77] on link "Calendriers" at bounding box center [72, 91] width 144 height 53
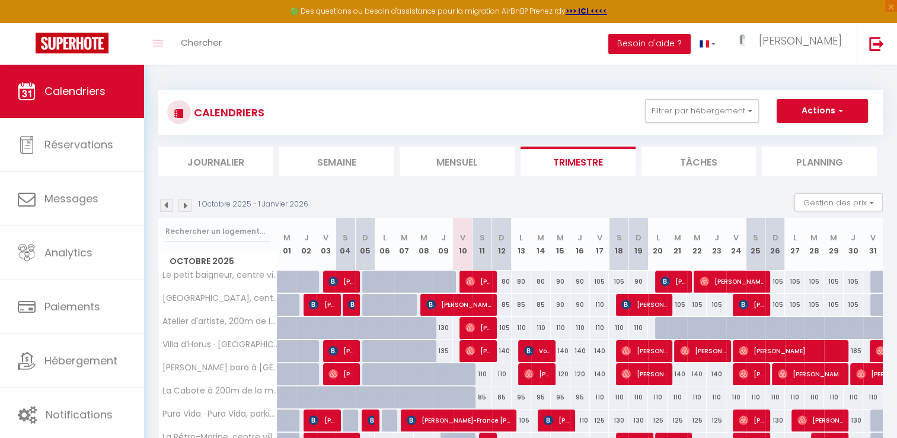
scroll to position [199, 0]
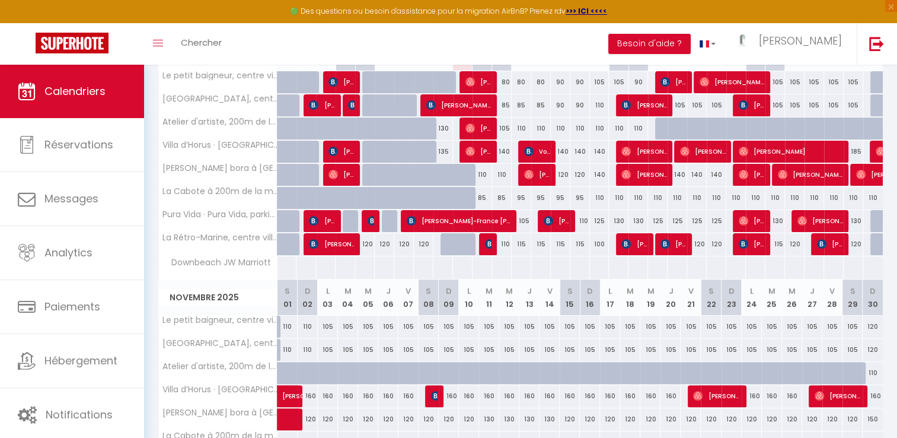
click at [282, 267] on div at bounding box center [287, 267] width 20 height 22
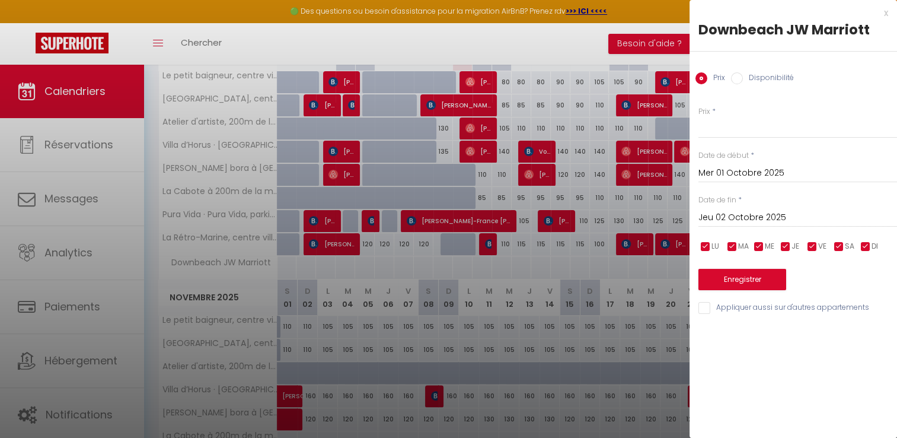
click at [734, 74] on input "Disponibilité" at bounding box center [737, 78] width 12 height 12
click at [732, 210] on div "Jeu 02 Octobre 2025 < [DATE] > Dim Lun Mar Mer Jeu Ven Sam 1 2 3 4 5 6 7 8 9 10…" at bounding box center [798, 217] width 199 height 21
click at [738, 167] on input "Mer 01 Octobre 2025" at bounding box center [798, 174] width 199 height 15
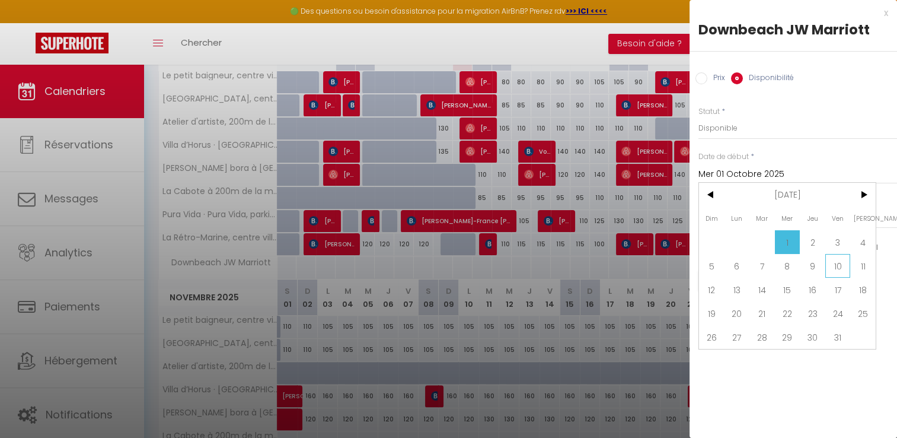
click at [843, 260] on span "10" at bounding box center [839, 266] width 26 height 24
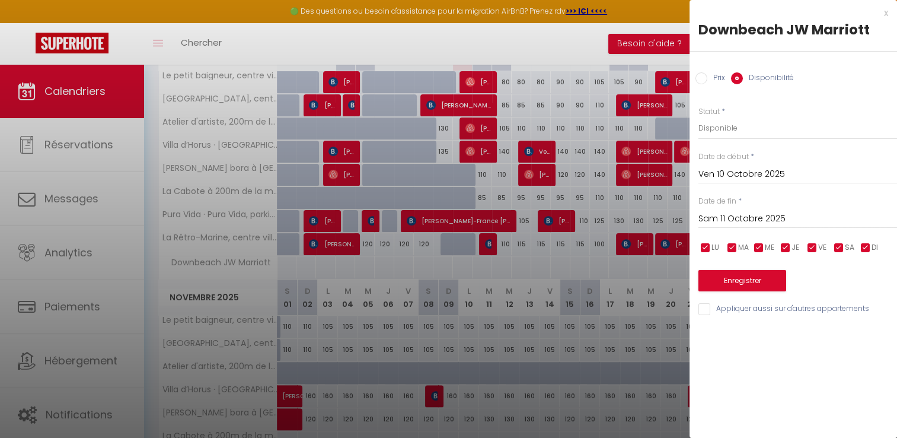
click at [791, 215] on input "Sam 11 Octobre 2025" at bounding box center [798, 218] width 199 height 15
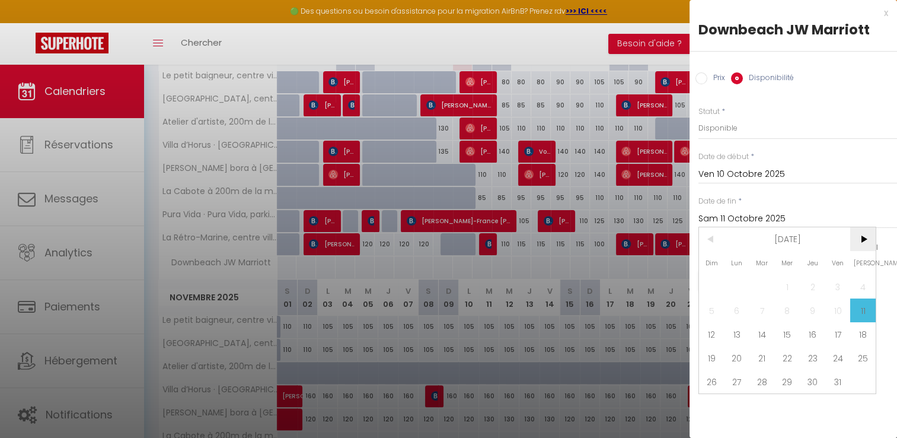
click at [868, 236] on span ">" at bounding box center [863, 239] width 26 height 24
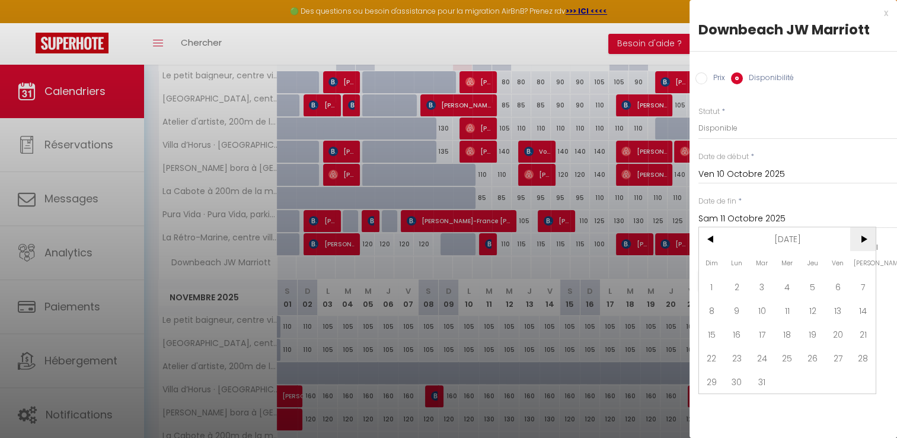
click at [868, 236] on span ">" at bounding box center [863, 239] width 26 height 24
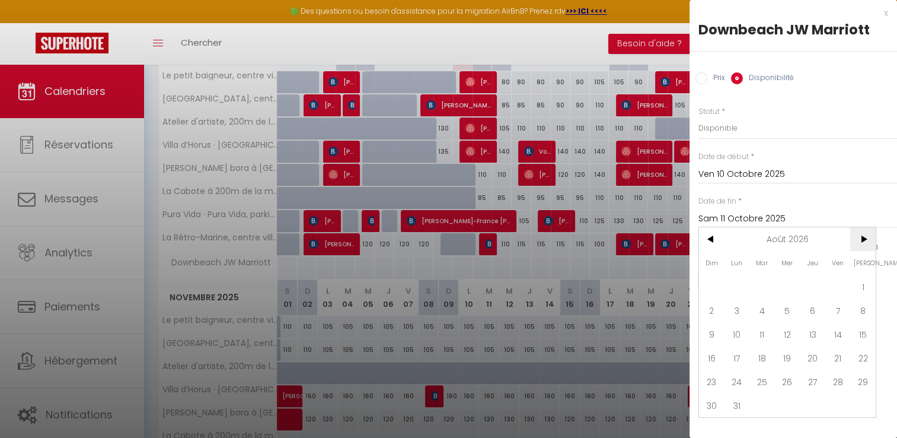
click at [868, 236] on span ">" at bounding box center [863, 239] width 26 height 24
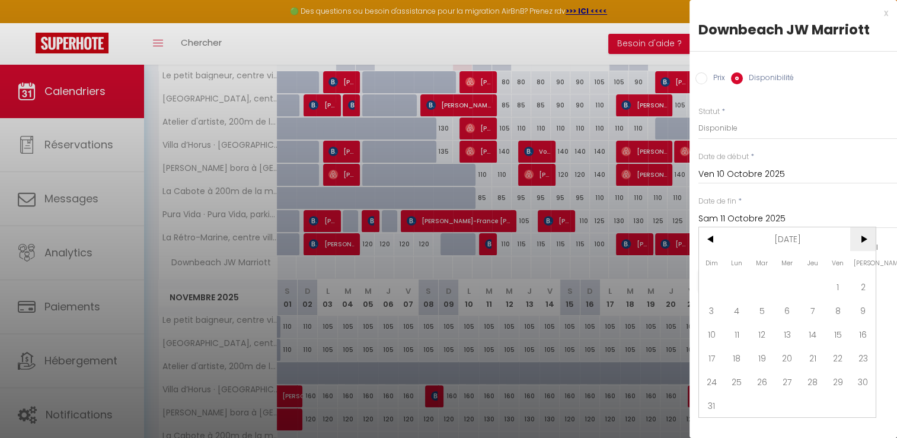
click at [868, 236] on span ">" at bounding box center [863, 239] width 26 height 24
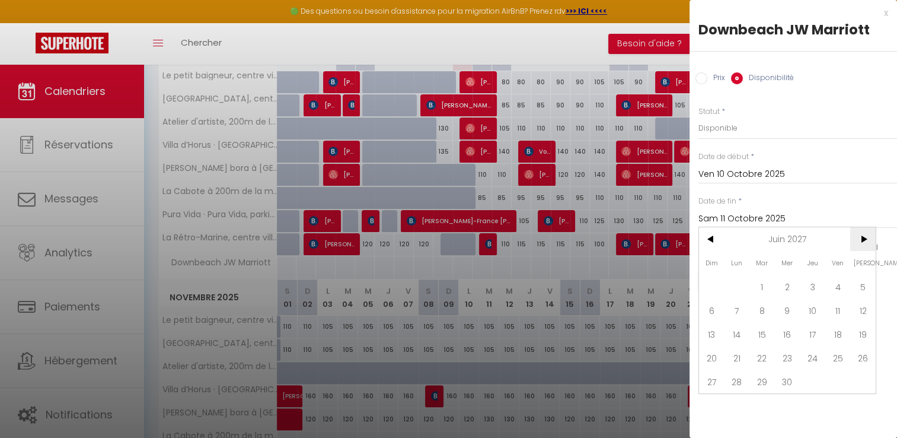
click at [868, 236] on span ">" at bounding box center [863, 239] width 26 height 24
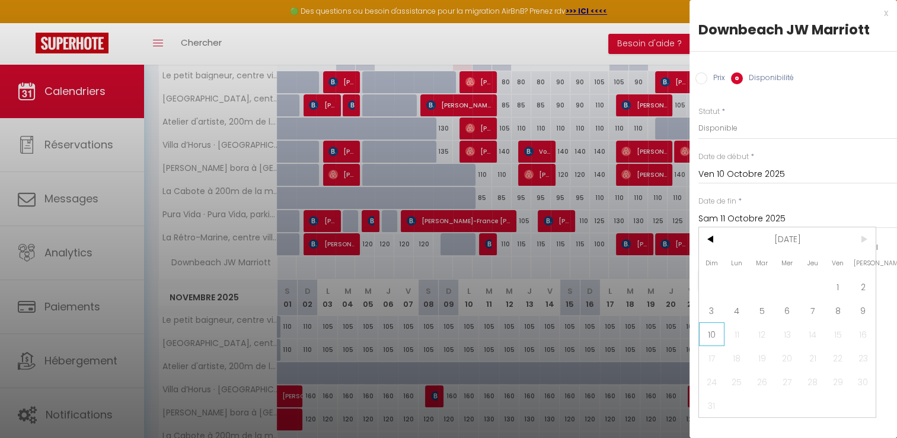
click at [715, 340] on span "10" at bounding box center [712, 334] width 26 height 24
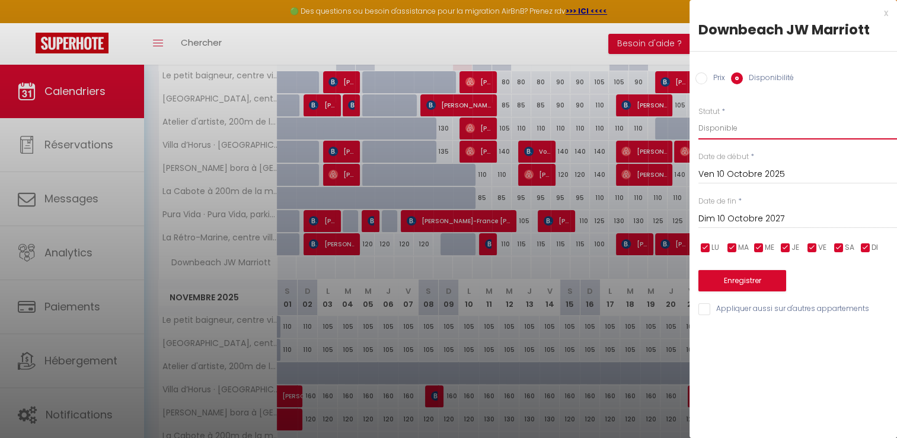
click at [729, 129] on select "Disponible Indisponible" at bounding box center [798, 128] width 199 height 23
click at [699, 117] on select "Disponible Indisponible" at bounding box center [798, 128] width 199 height 23
click at [724, 282] on button "Enregistrer" at bounding box center [743, 280] width 88 height 21
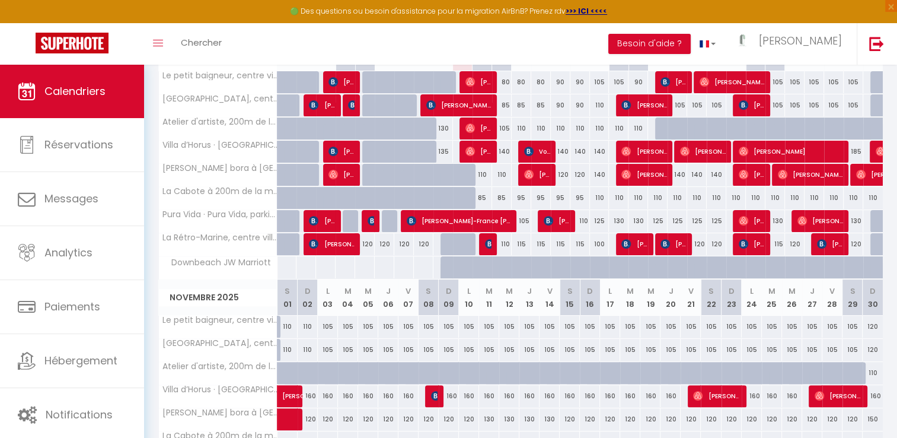
click at [605, 263] on div at bounding box center [607, 274] width 20 height 23
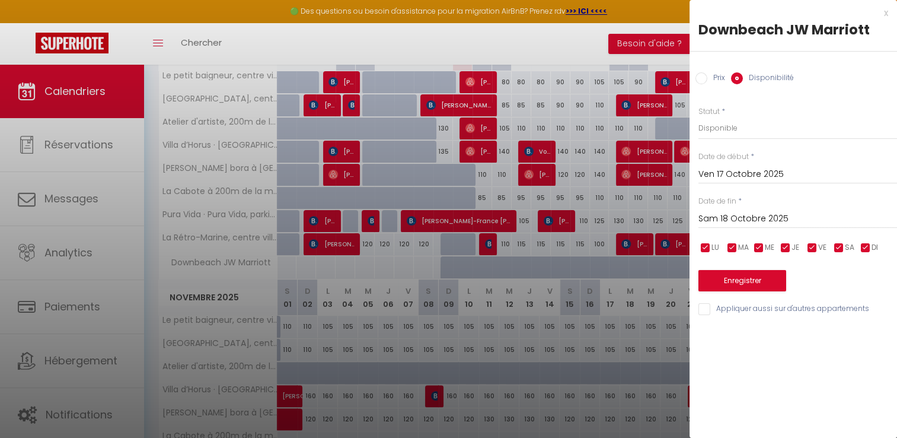
click at [732, 176] on input "Ven 17 Octobre 2025" at bounding box center [798, 174] width 199 height 15
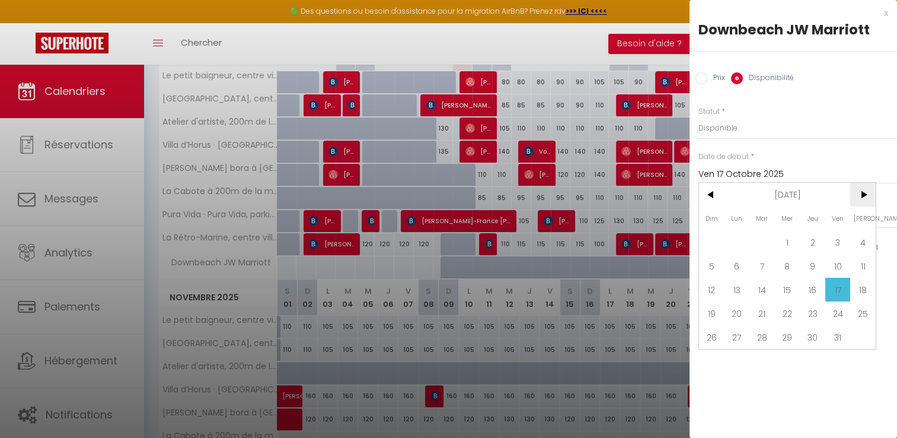
click at [862, 195] on span ">" at bounding box center [863, 195] width 26 height 24
click at [861, 293] on span "20" at bounding box center [863, 290] width 26 height 24
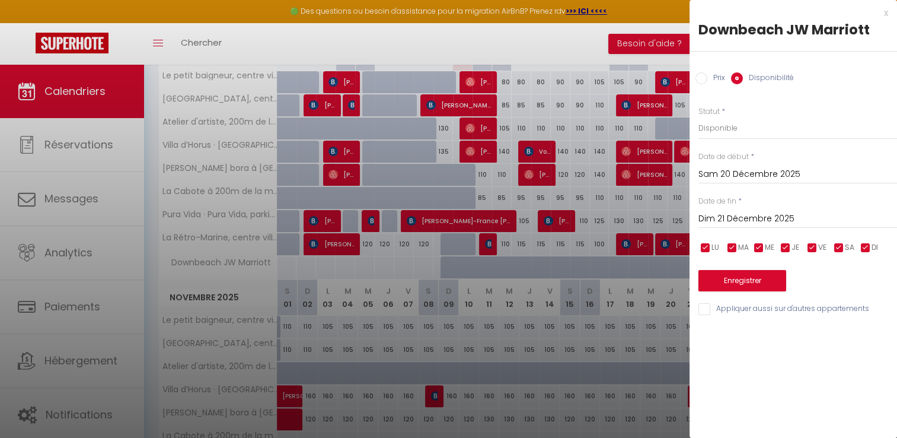
click at [770, 219] on input "Dim 21 Décembre 2025" at bounding box center [798, 218] width 199 height 15
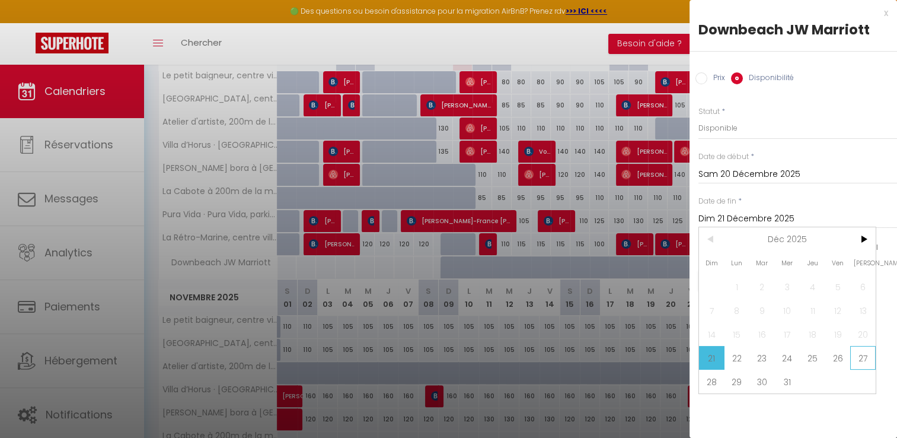
click at [870, 362] on span "27" at bounding box center [863, 358] width 26 height 24
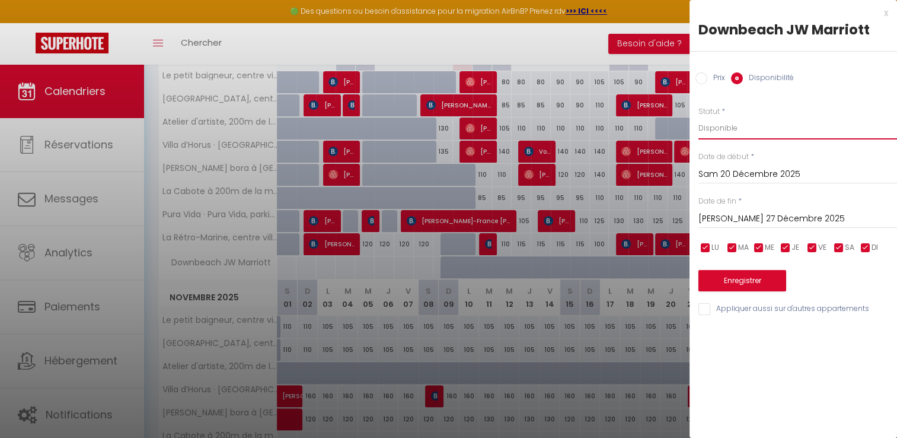
click at [729, 129] on select "Disponible Indisponible" at bounding box center [798, 128] width 199 height 23
click at [699, 117] on select "Disponible Indisponible" at bounding box center [798, 128] width 199 height 23
click at [714, 282] on button "Enregistrer" at bounding box center [743, 280] width 88 height 21
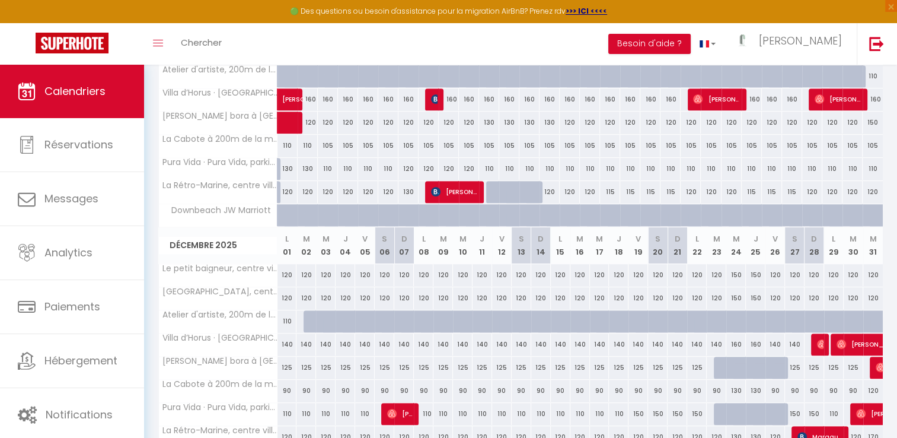
scroll to position [574, 0]
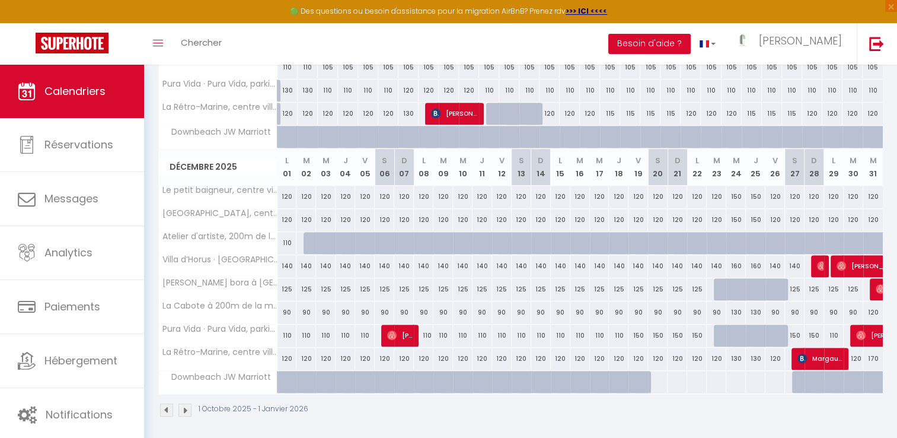
click at [657, 379] on div at bounding box center [658, 382] width 20 height 22
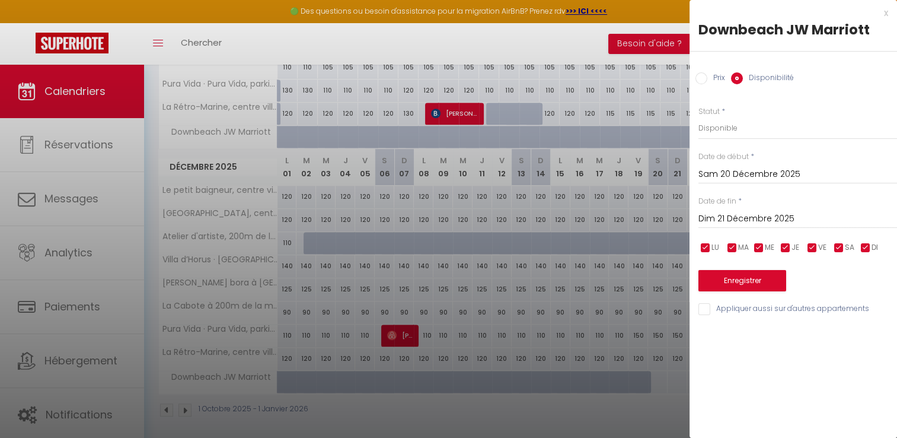
click at [702, 77] on input "Prix" at bounding box center [702, 78] width 12 height 12
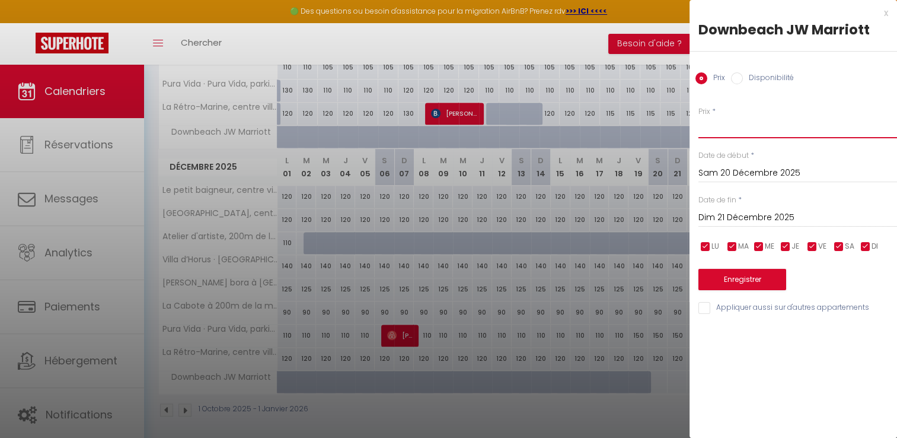
click at [717, 130] on input "Prix" at bounding box center [798, 127] width 199 height 21
click at [738, 279] on button "Enregistrer" at bounding box center [743, 279] width 88 height 21
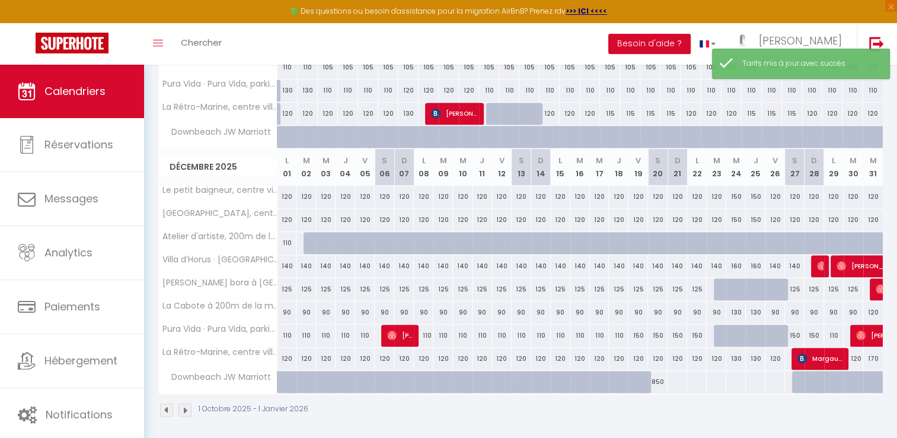
click at [657, 378] on div "850" at bounding box center [658, 382] width 20 height 22
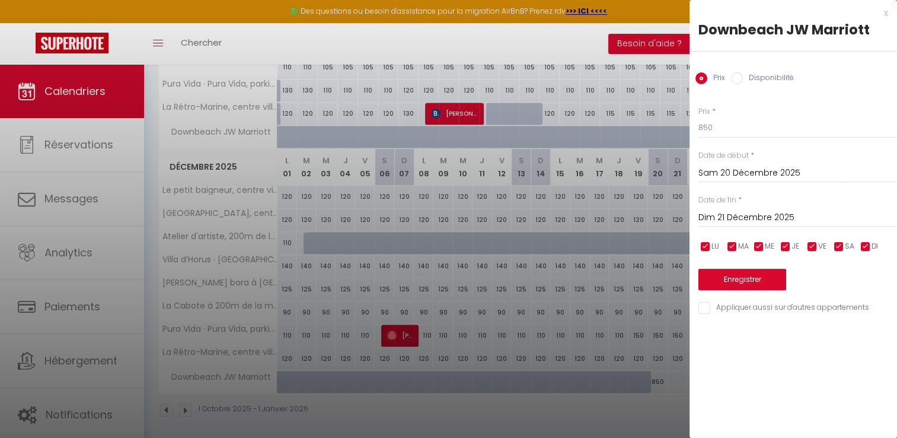
click at [736, 215] on input "Dim 21 Décembre 2025" at bounding box center [798, 217] width 199 height 15
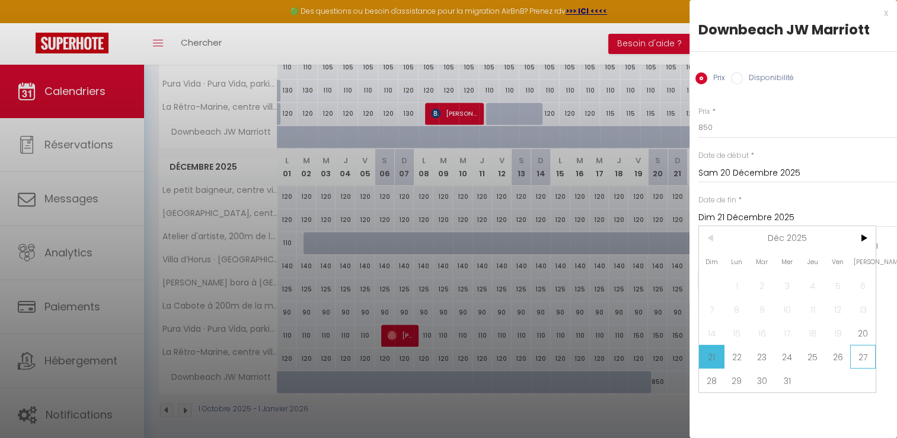
click at [861, 357] on span "27" at bounding box center [863, 357] width 26 height 24
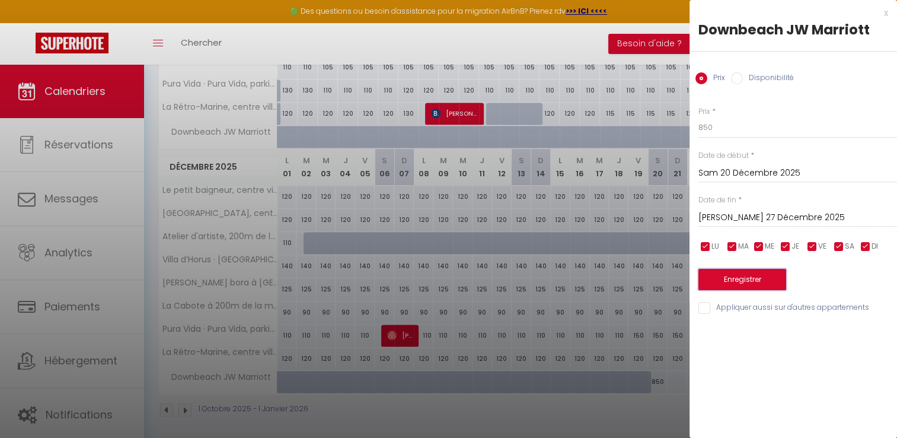
click at [750, 279] on button "Enregistrer" at bounding box center [743, 279] width 88 height 21
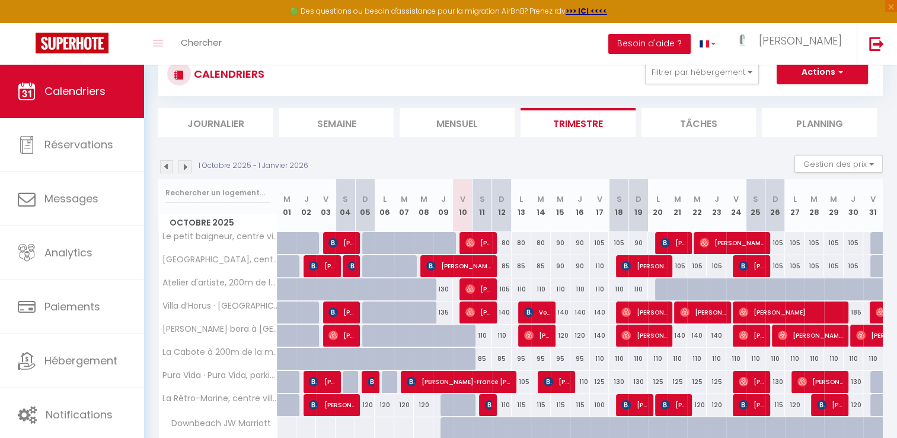
scroll to position [0, 0]
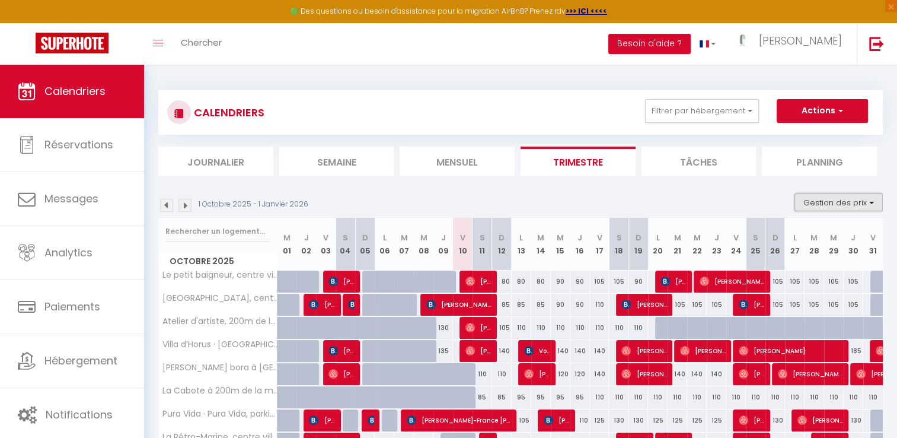
click at [827, 206] on button "Gestion des prix" at bounding box center [839, 202] width 88 height 18
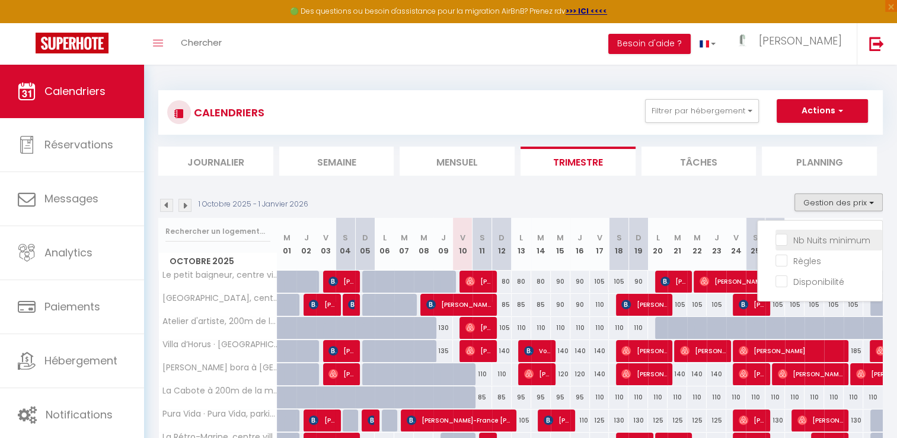
click at [782, 237] on input "Nb Nuits minimum" at bounding box center [829, 239] width 107 height 12
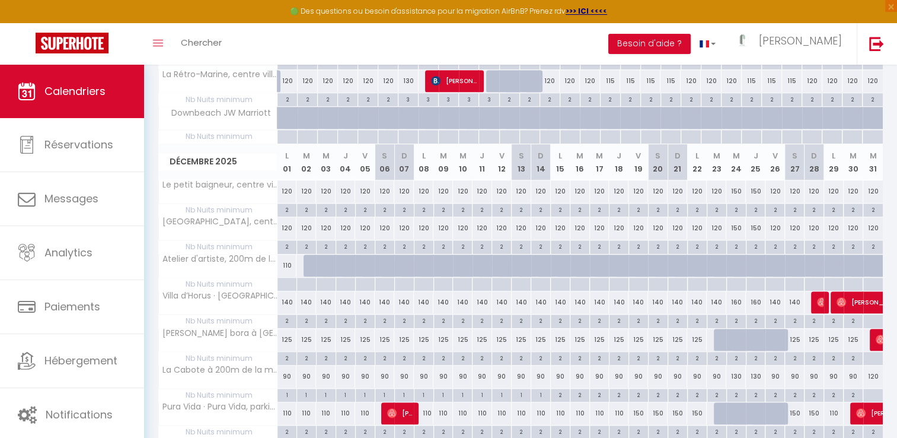
scroll to position [946, 0]
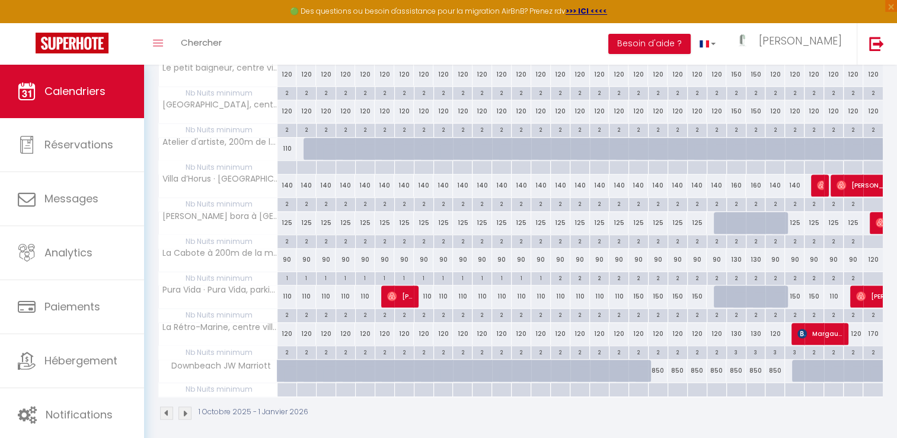
click at [661, 374] on div "850" at bounding box center [658, 370] width 20 height 22
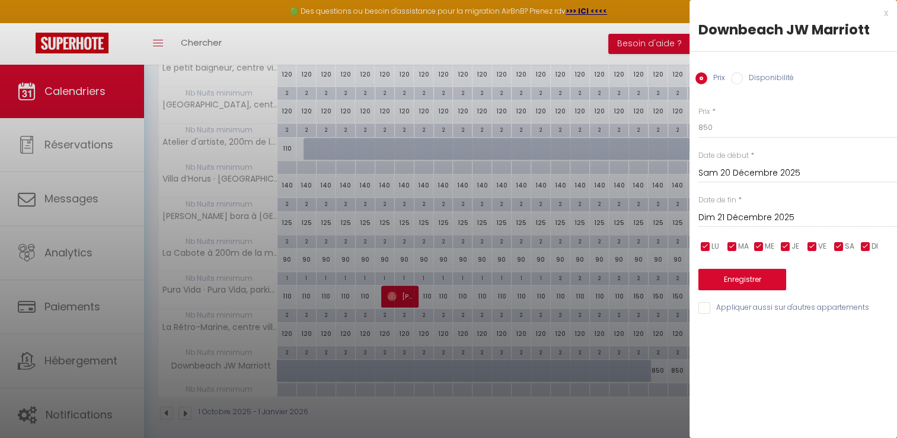
click at [885, 13] on div "x" at bounding box center [789, 13] width 199 height 14
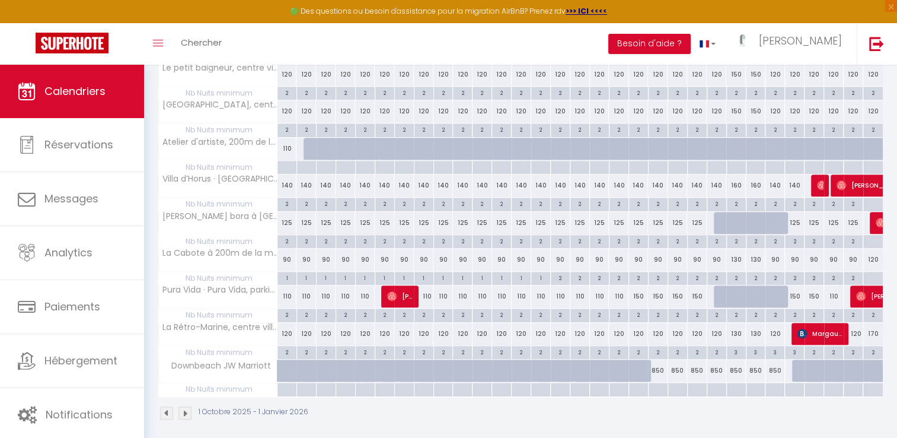
click at [658, 374] on div "850" at bounding box center [658, 370] width 20 height 22
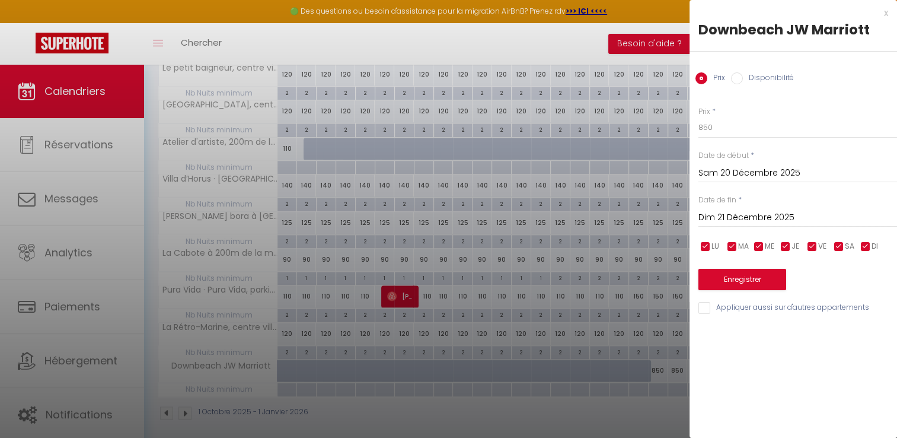
click at [887, 13] on div "x" at bounding box center [789, 13] width 199 height 14
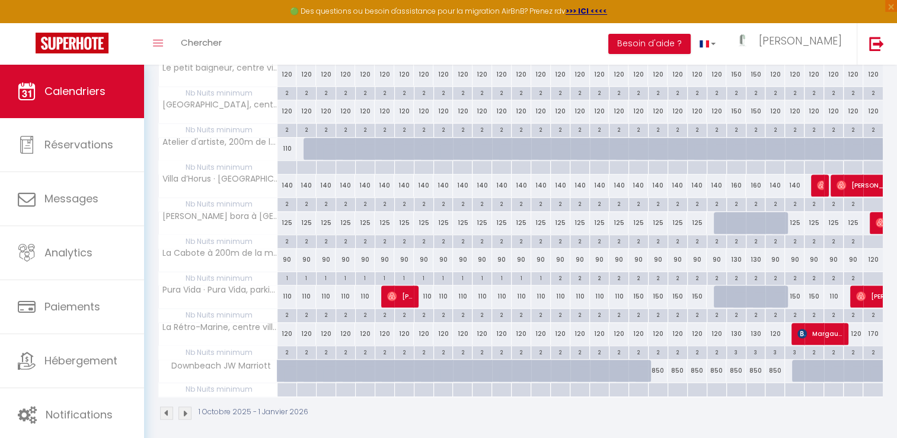
click at [650, 374] on div "850" at bounding box center [658, 370] width 20 height 22
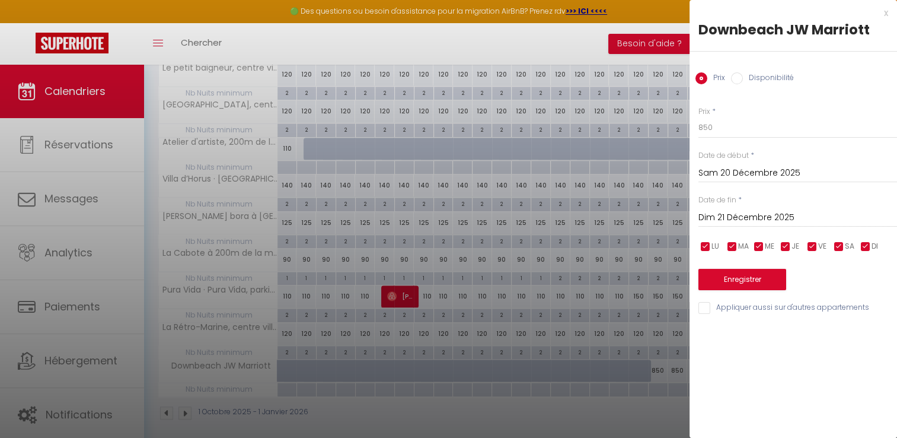
click at [884, 14] on div "x" at bounding box center [789, 13] width 199 height 14
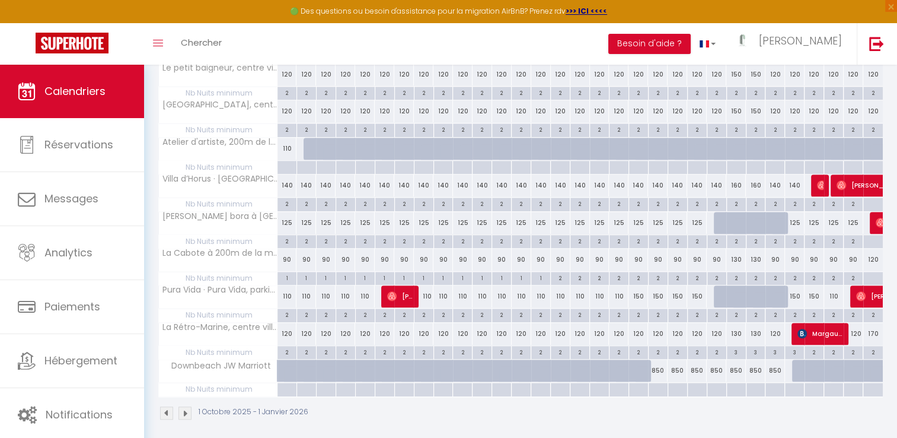
click at [234, 372] on th "Downbeach JW Marriott" at bounding box center [218, 370] width 119 height 23
click at [655, 371] on div "850" at bounding box center [658, 370] width 20 height 22
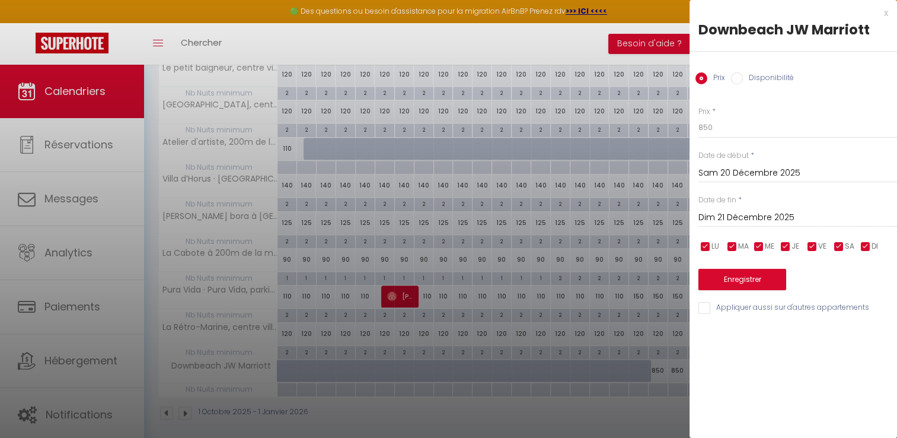
click at [732, 79] on input "Disponibilité" at bounding box center [737, 78] width 12 height 12
click at [701, 77] on input "Prix" at bounding box center [702, 78] width 12 height 12
click at [886, 6] on div "x" at bounding box center [789, 13] width 199 height 14
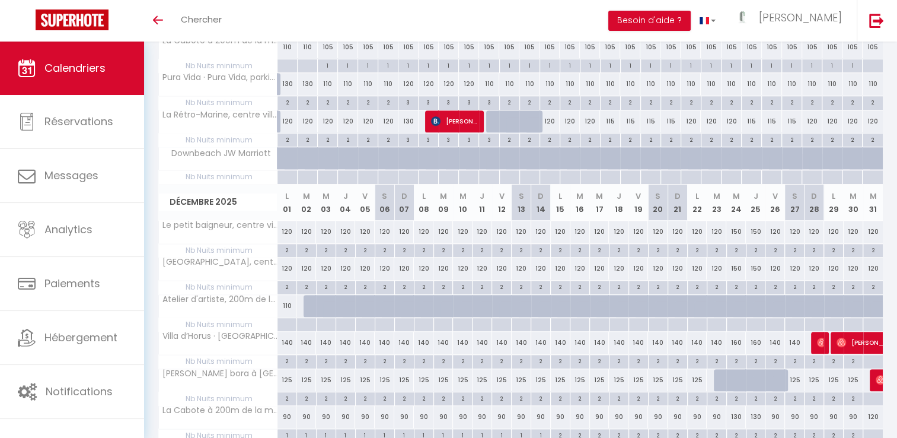
scroll to position [641, 0]
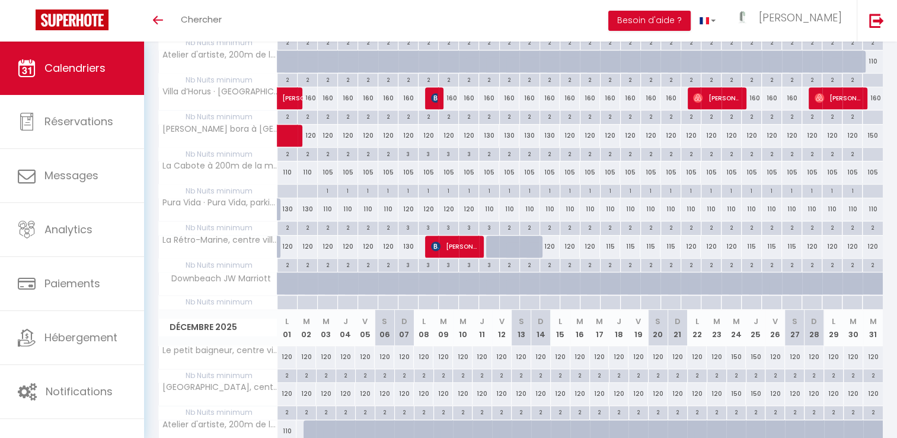
drag, startPoint x: 607, startPoint y: 404, endPoint x: 594, endPoint y: 402, distance: 13.2
click at [607, 406] on div "2" at bounding box center [599, 411] width 19 height 11
type input "2"
type input "Mer 17 Décembre 2025"
type input "Jeu 18 Décembre 2025"
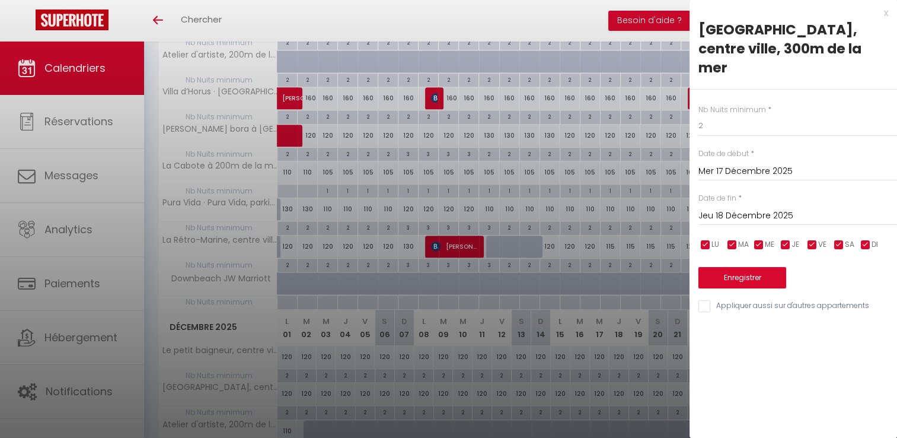
click at [885, 15] on div "x" at bounding box center [789, 13] width 199 height 14
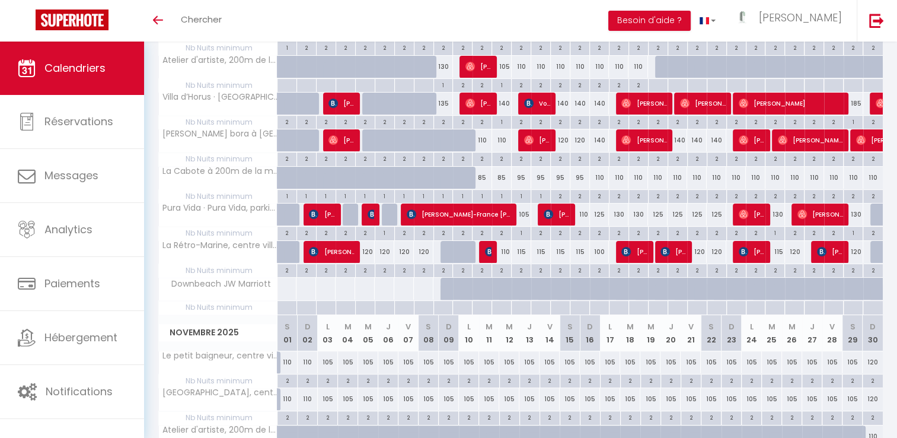
scroll to position [268, 0]
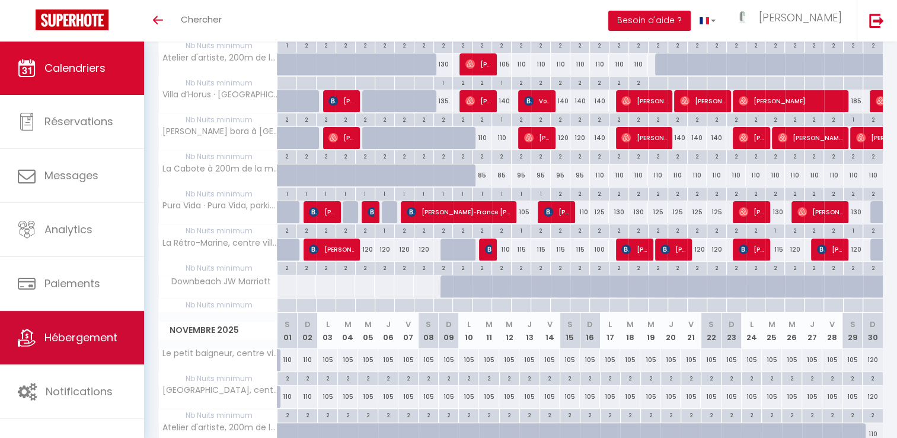
click at [113, 338] on span "Hébergement" at bounding box center [80, 337] width 73 height 15
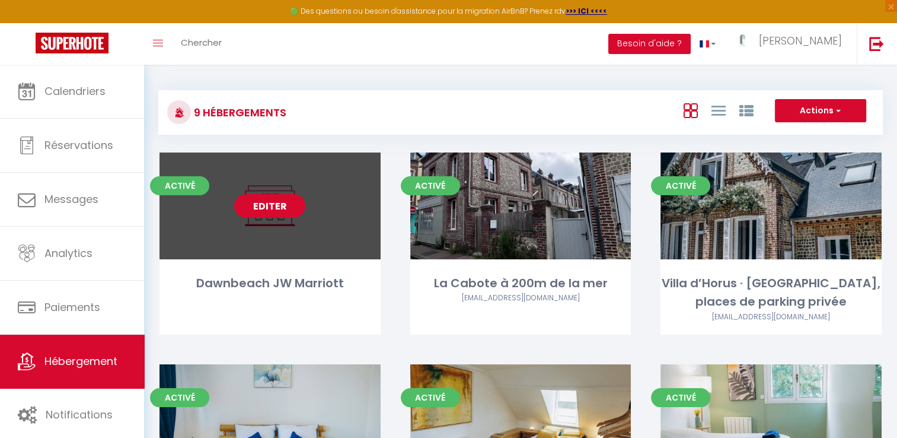
click at [268, 205] on link "Editer" at bounding box center [269, 206] width 71 height 24
select select "3"
select select "2"
select select "1"
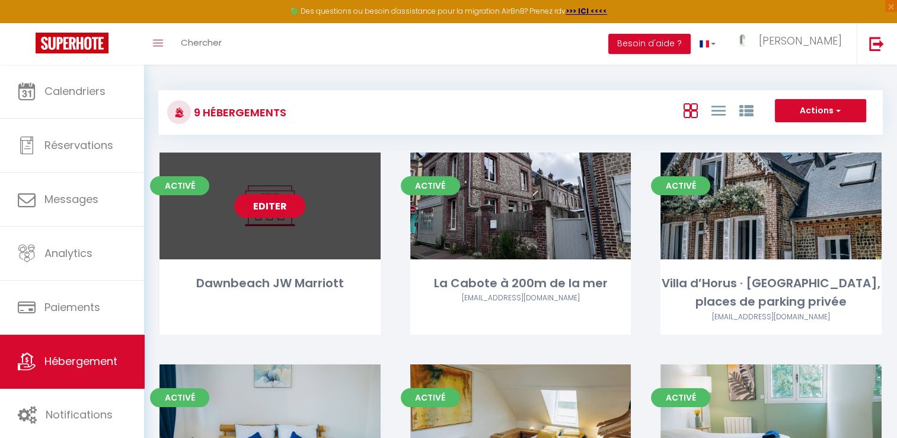
select select
select select "28"
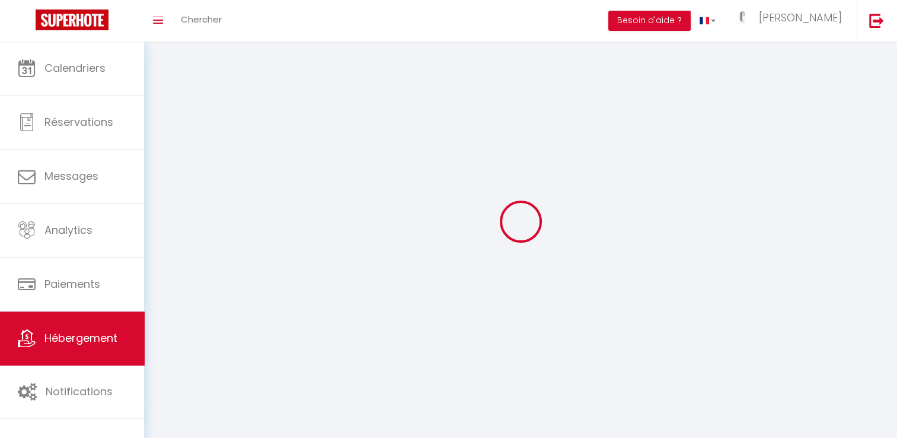
select select
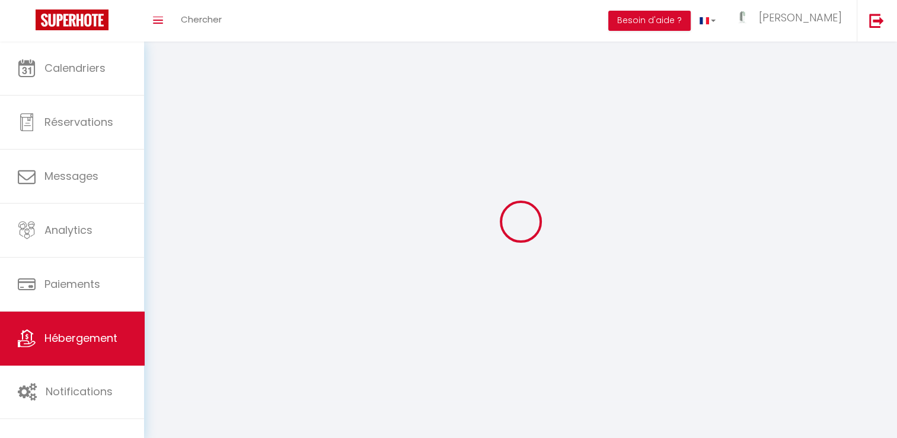
select select
checkbox input "false"
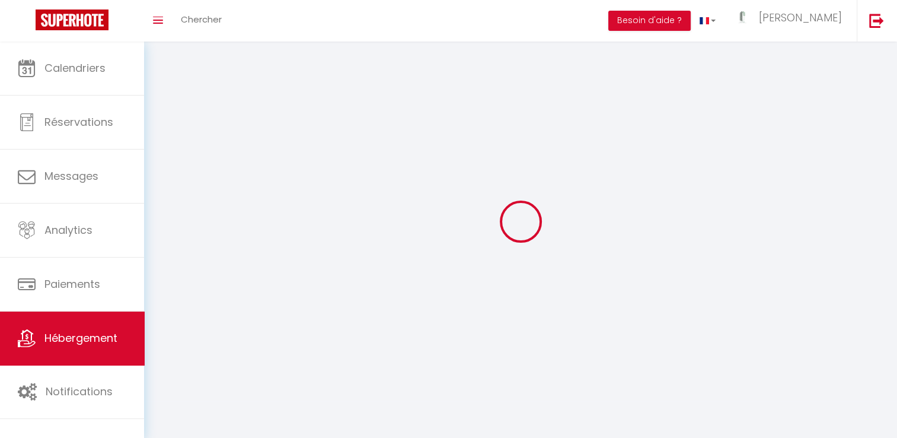
select select
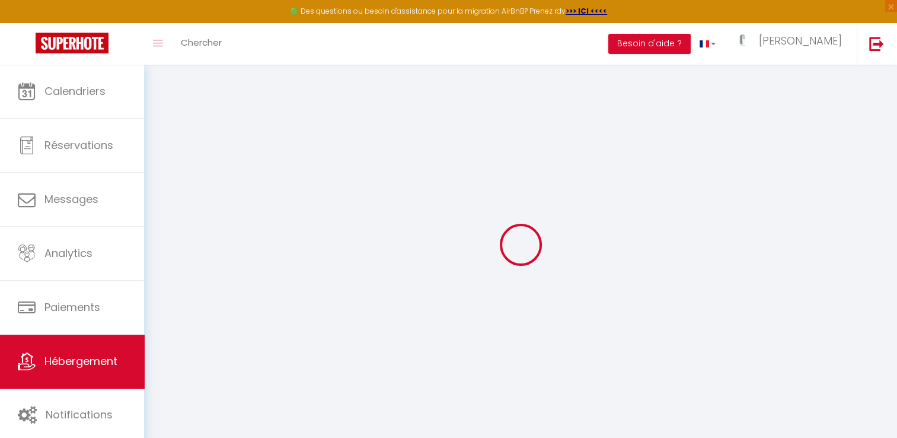
select select
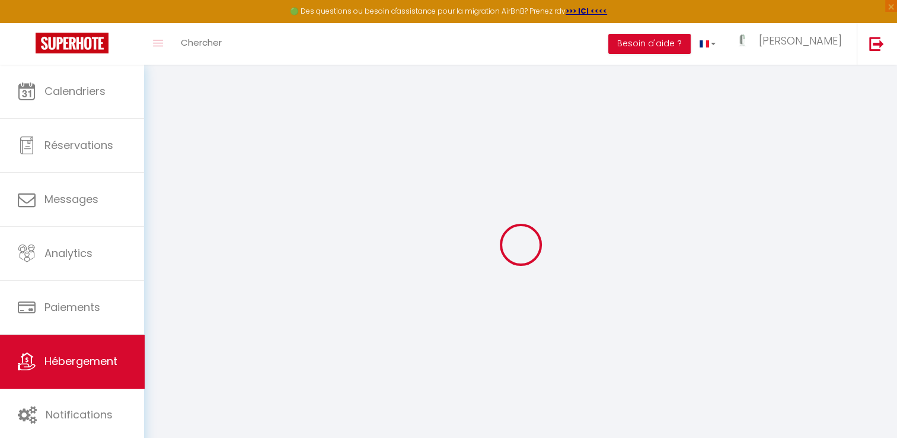
select select
checkbox input "false"
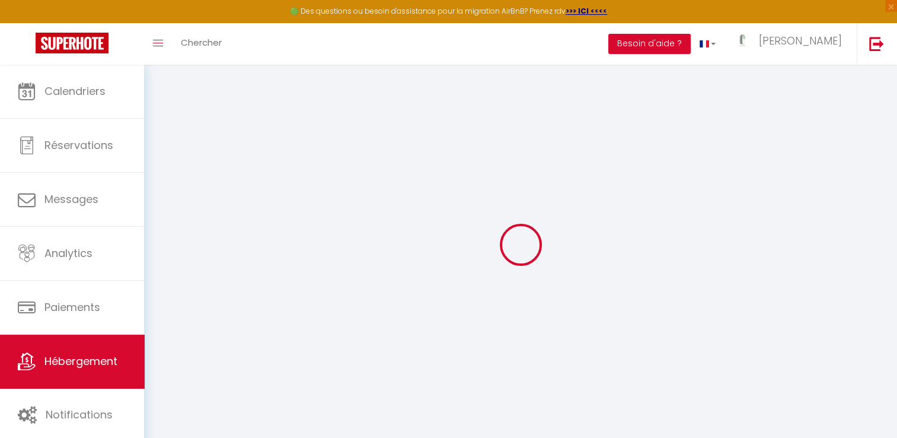
select select
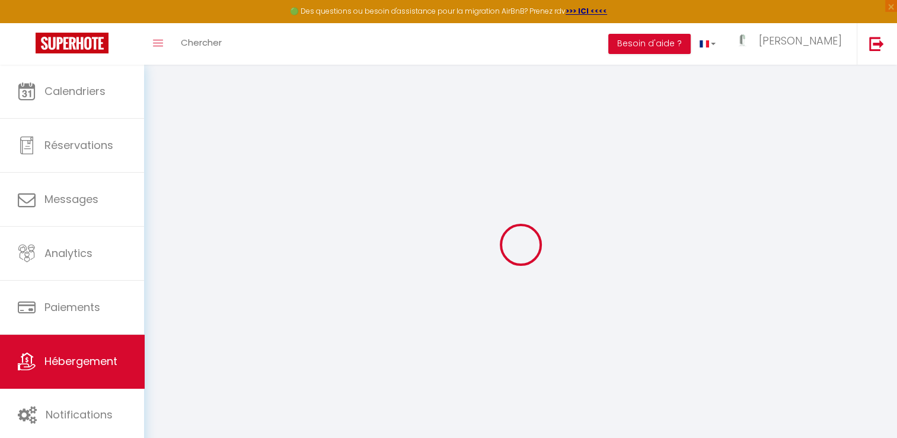
select select
checkbox input "false"
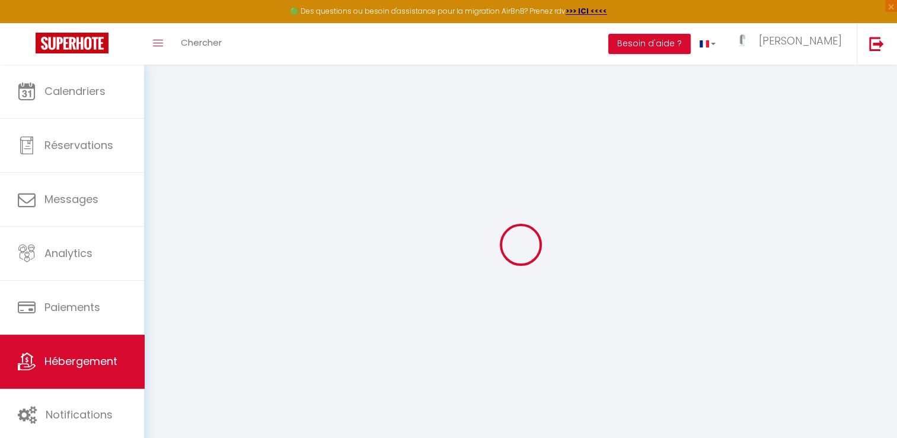
checkbox input "false"
select select
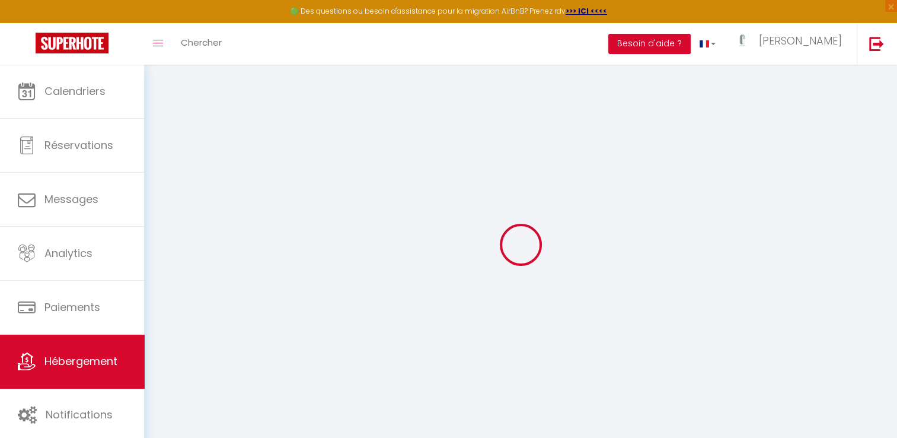
select select
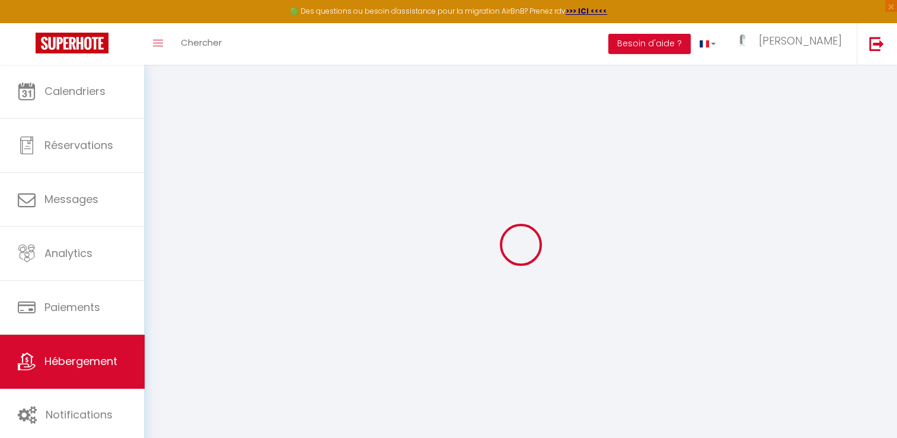
checkbox input "false"
select select
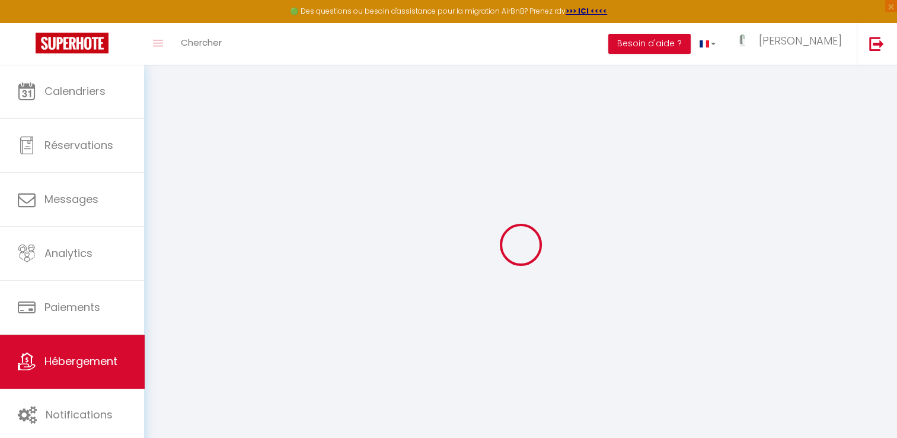
select select
type input "Dawnbeach JW Marriott"
type input "Virginie"
type input "Couturier"
select select "6"
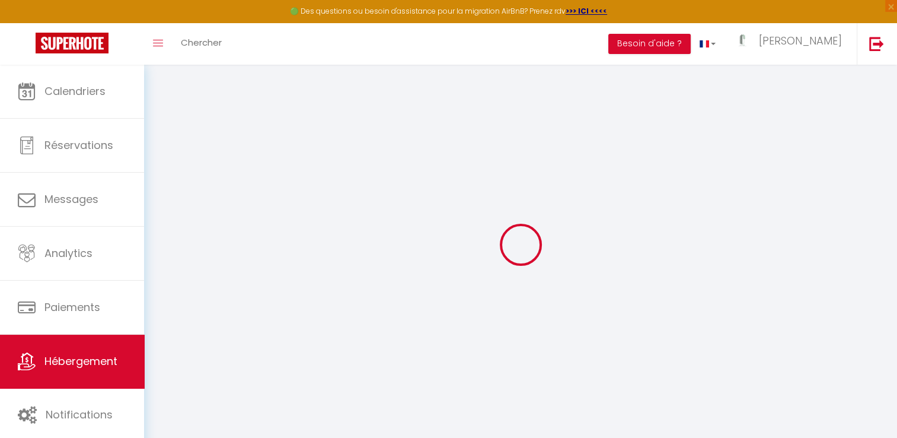
type input "850"
select select
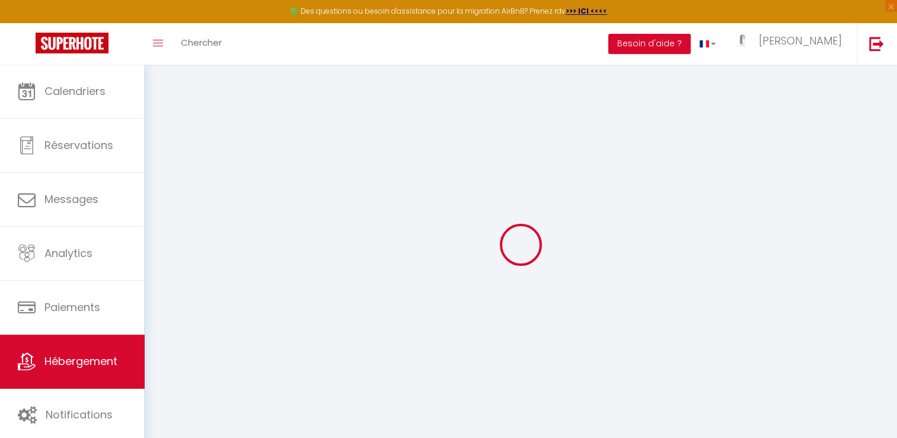
select select
type input "x"
type input "0000"
type input "Saint-Martin"
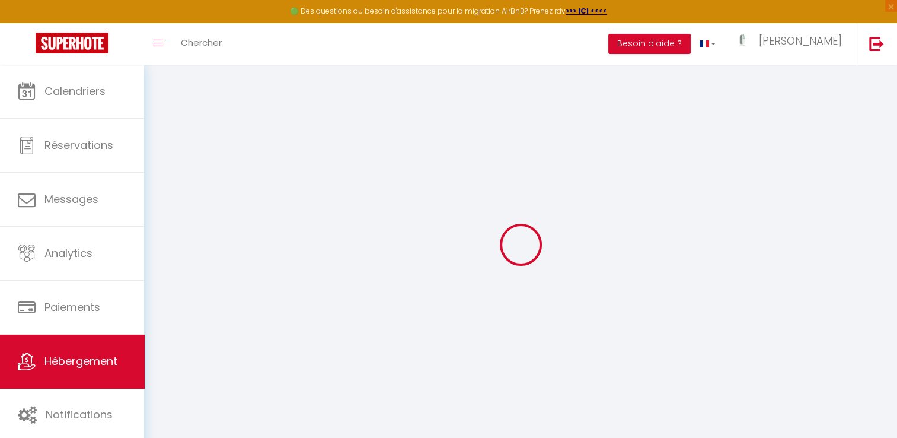
type input "[DOMAIN_NAME][EMAIL_ADDRESS][DOMAIN_NAME]"
select select "16249"
checkbox input "false"
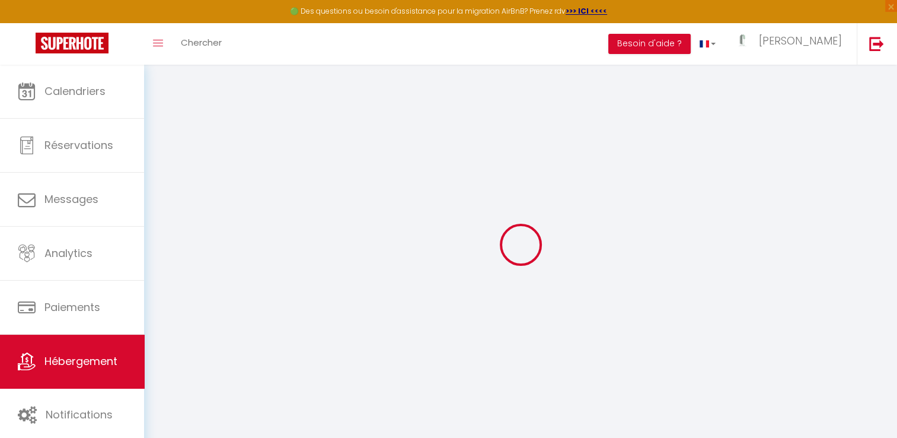
checkbox input "false"
select select "95"
type input "0"
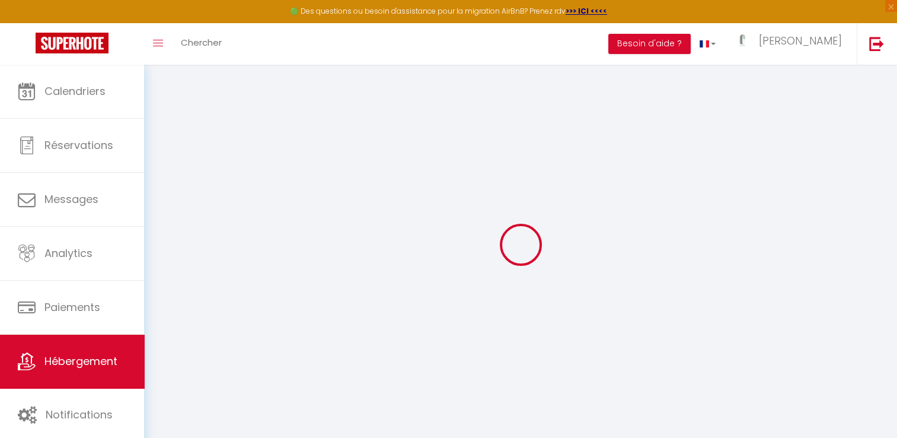
type input "0"
select select
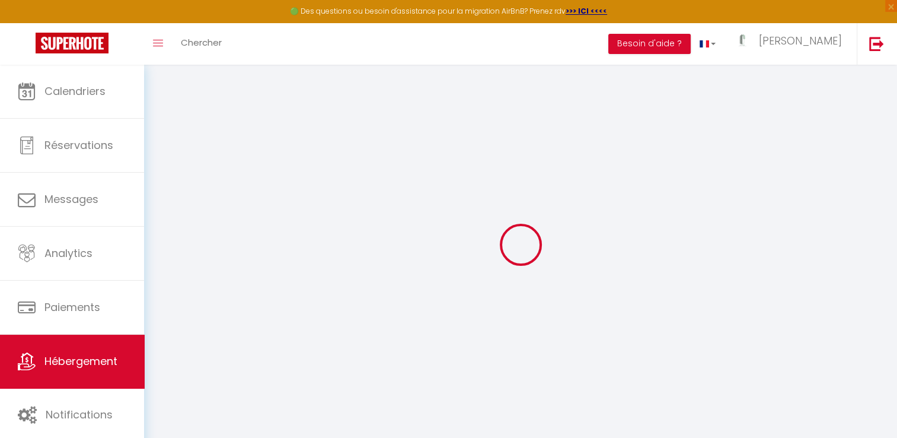
select select
checkbox input "false"
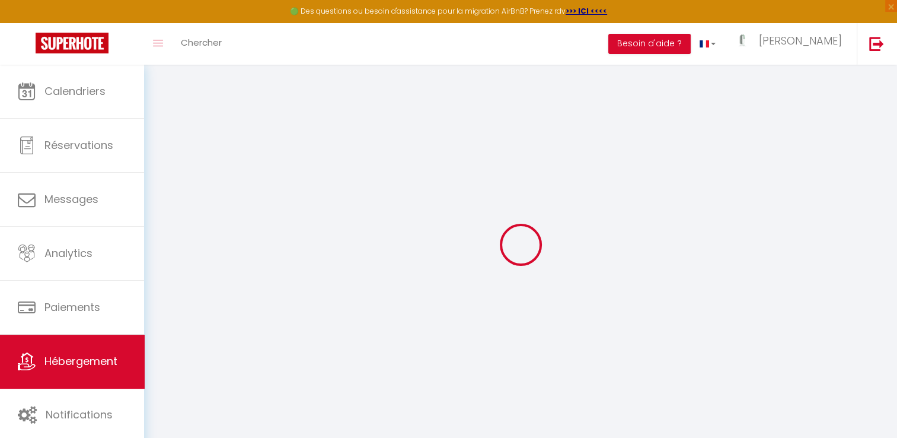
checkbox input "false"
select select
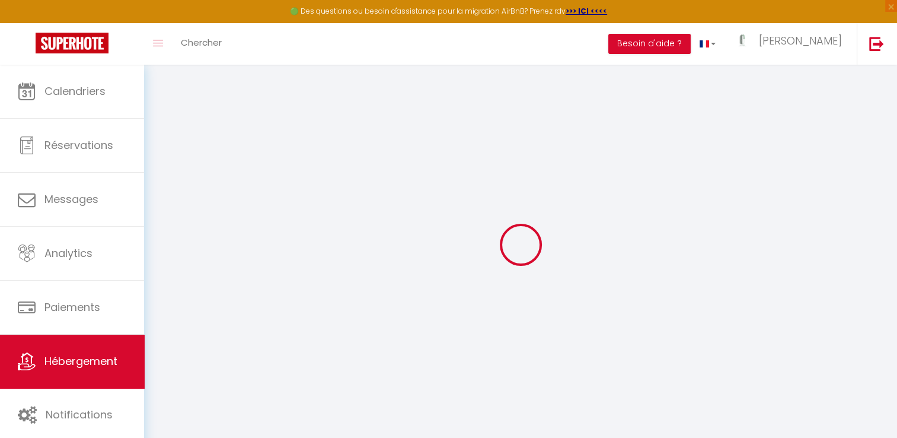
select select
checkbox input "false"
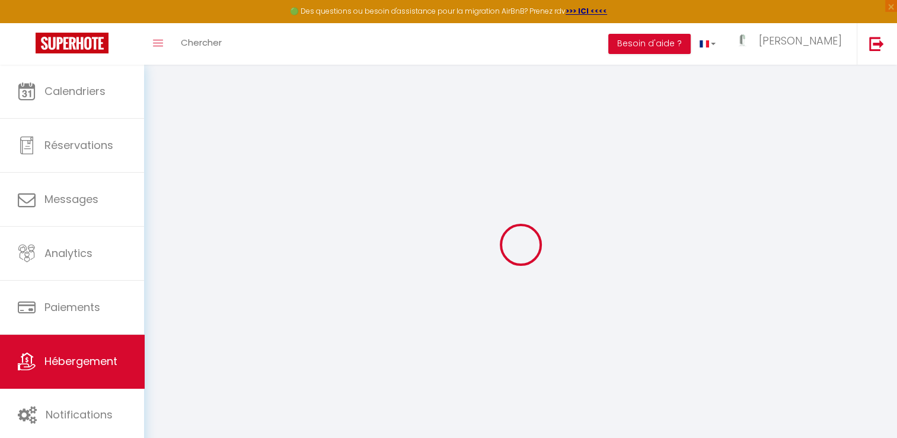
checkbox input "false"
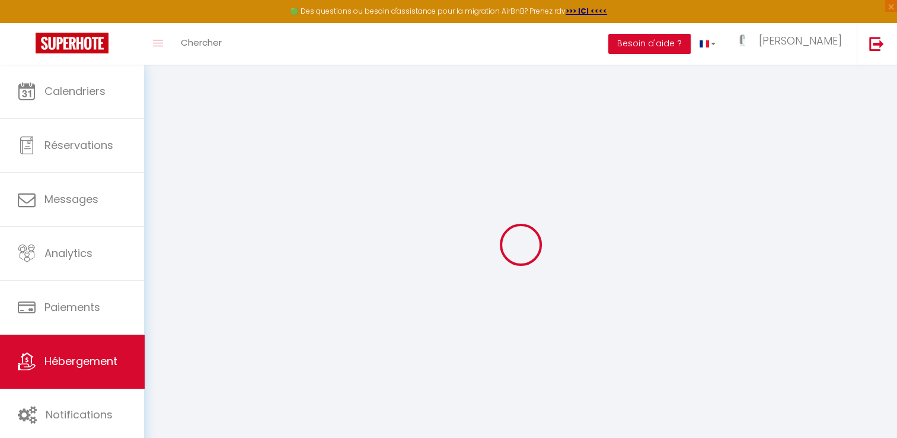
checkbox input "false"
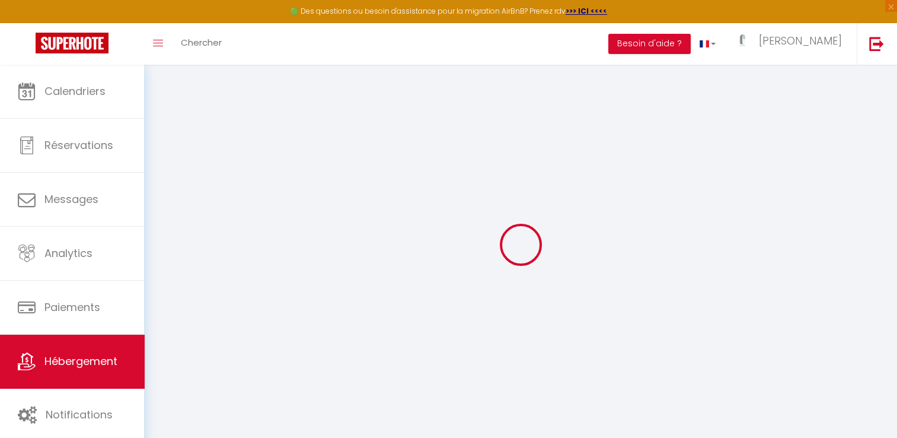
checkbox input "false"
select select "14:00"
select select "23:00"
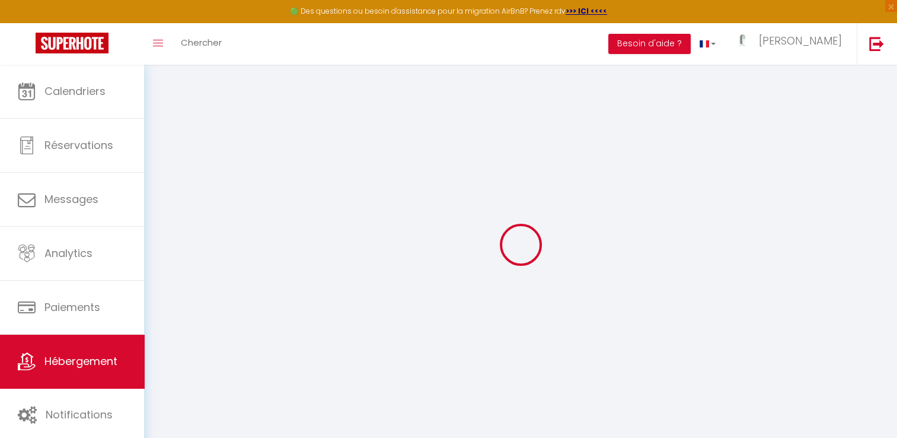
select select "11:00"
select select "30"
select select "120"
select select "12:00"
checkbox input "false"
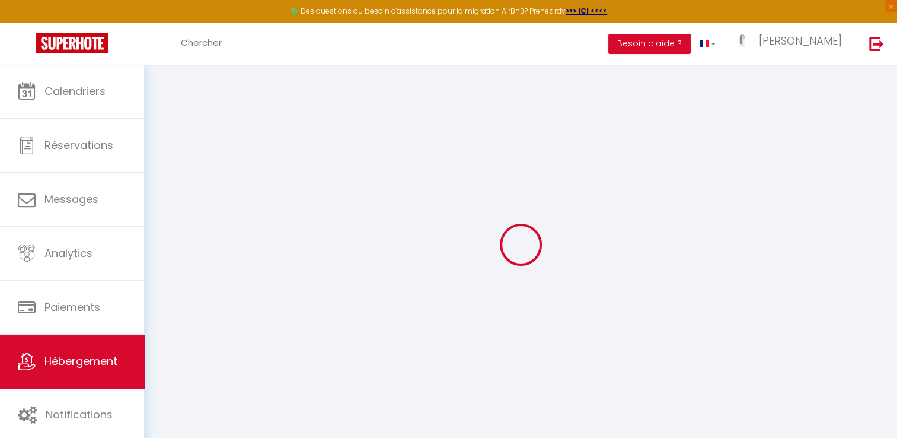
checkbox input "false"
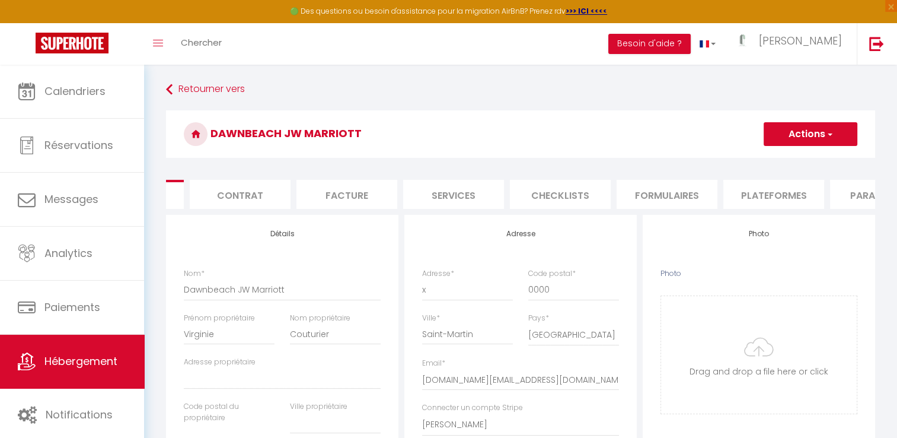
scroll to position [0, 95]
click at [753, 197] on li "Plateformes" at bounding box center [762, 194] width 101 height 29
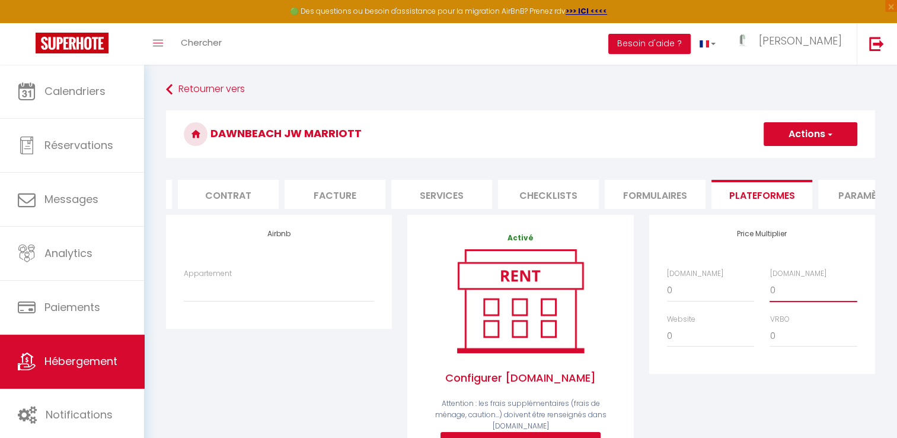
click at [788, 295] on select "0 + 1 % + 2 % + 3 % + 4 % + 5 % + 6 % + 7 % + 8 % + 9 %" at bounding box center [813, 290] width 87 height 23
select select "+ 21 %"
click at [770, 288] on select "0 + 1 % + 2 % + 3 % + 4 % + 5 % + 6 % + 7 % + 8 % + 9 %" at bounding box center [813, 290] width 87 height 23
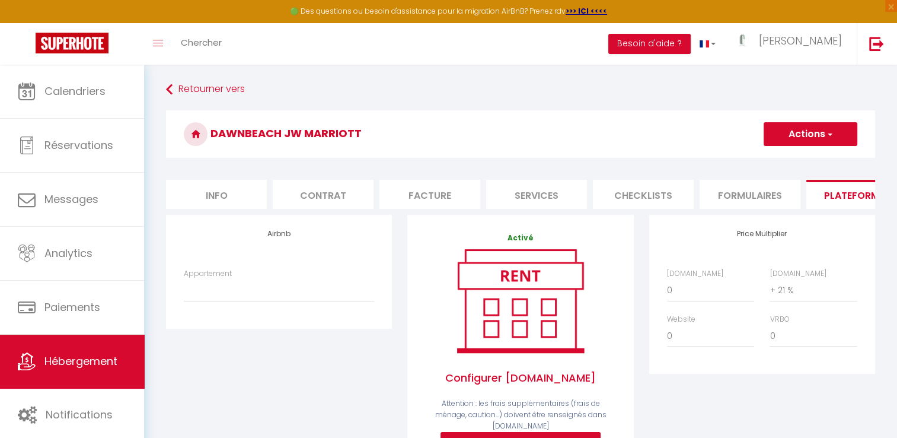
click at [810, 133] on button "Actions" at bounding box center [811, 134] width 94 height 24
click at [792, 158] on link "Enregistrer" at bounding box center [810, 159] width 94 height 15
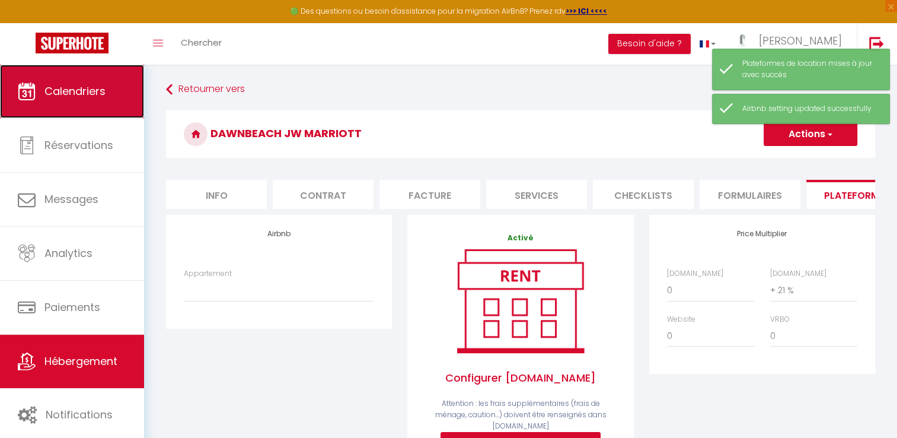
click at [88, 91] on span "Calendriers" at bounding box center [74, 91] width 61 height 15
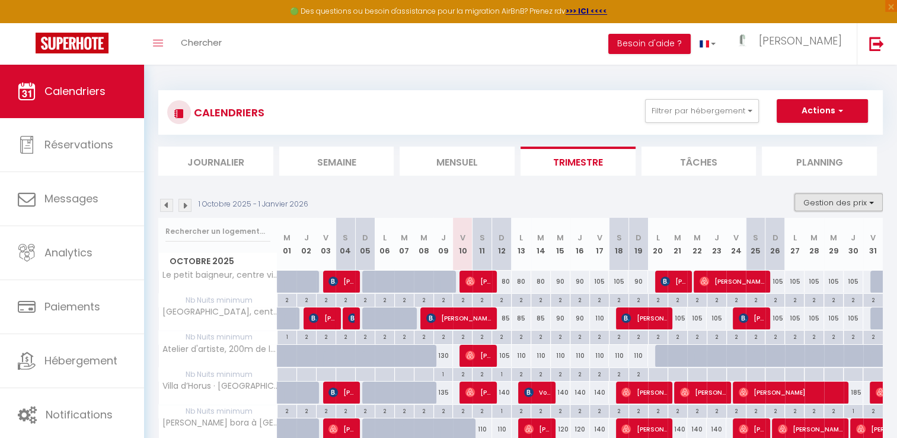
click at [873, 205] on button "Gestion des prix" at bounding box center [839, 202] width 88 height 18
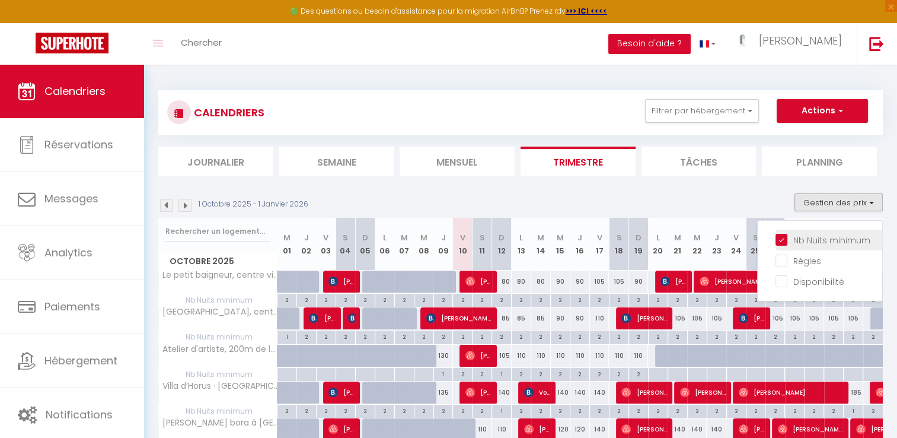
click at [786, 236] on input "Nb Nuits minimum" at bounding box center [829, 239] width 107 height 12
checkbox input "false"
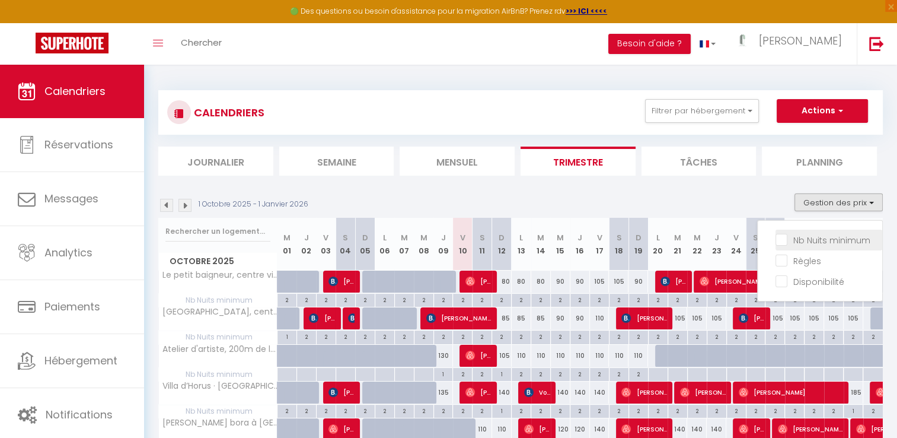
checkbox input "false"
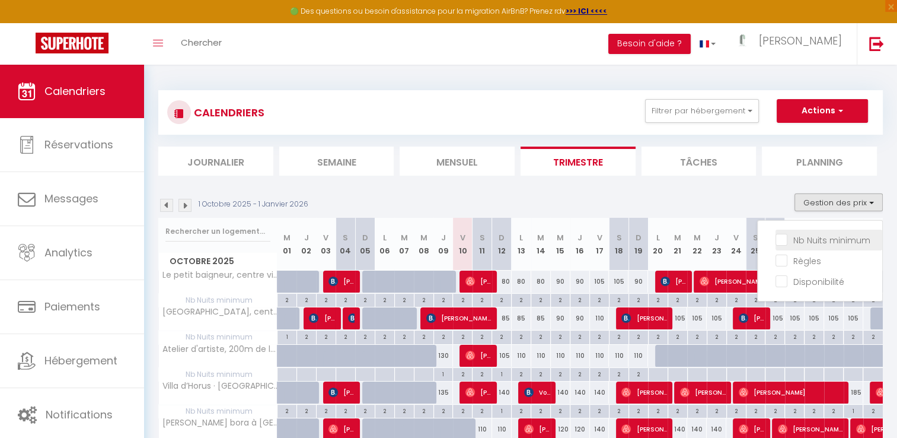
checkbox input "false"
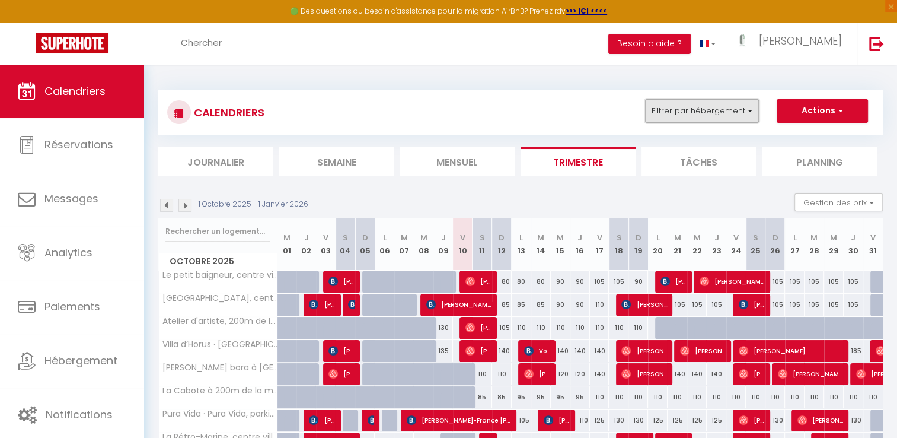
click at [747, 113] on button "Filtrer par hébergement" at bounding box center [702, 111] width 114 height 24
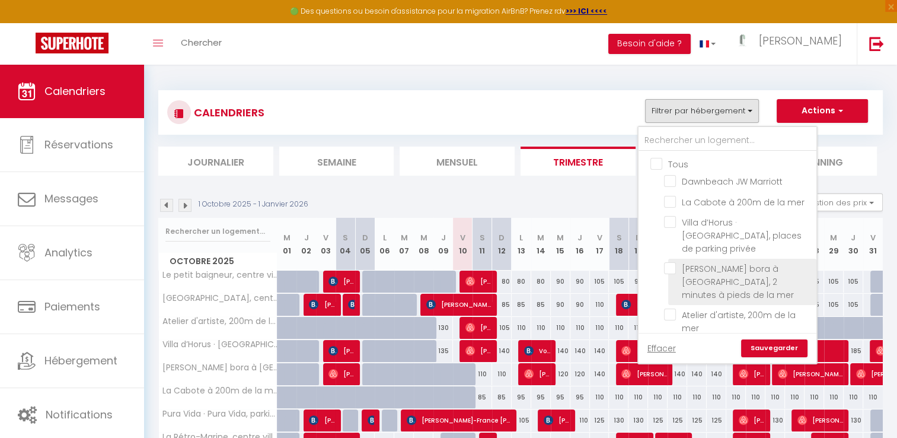
click at [670, 262] on input "[PERSON_NAME] bora à [GEOGRAPHIC_DATA], 2 minutes à pieds de la mer" at bounding box center [738, 268] width 148 height 12
checkbox input "true"
checkbox input "false"
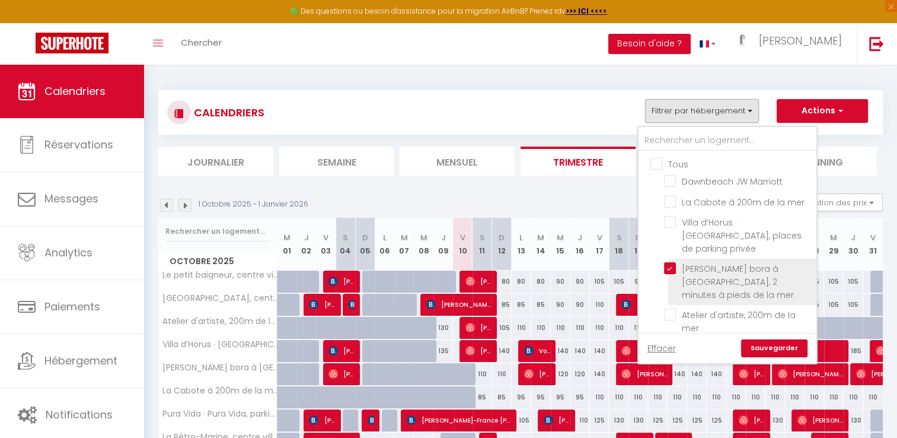
checkbox input "false"
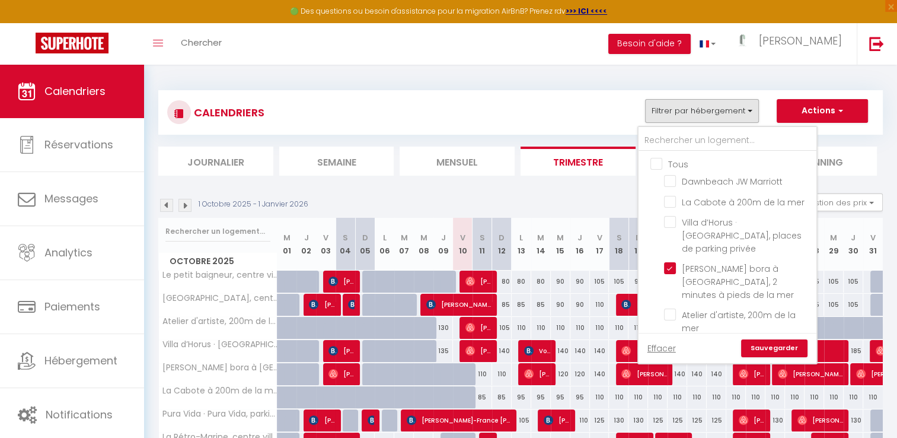
click at [769, 352] on link "Sauvegarder" at bounding box center [774, 348] width 66 height 18
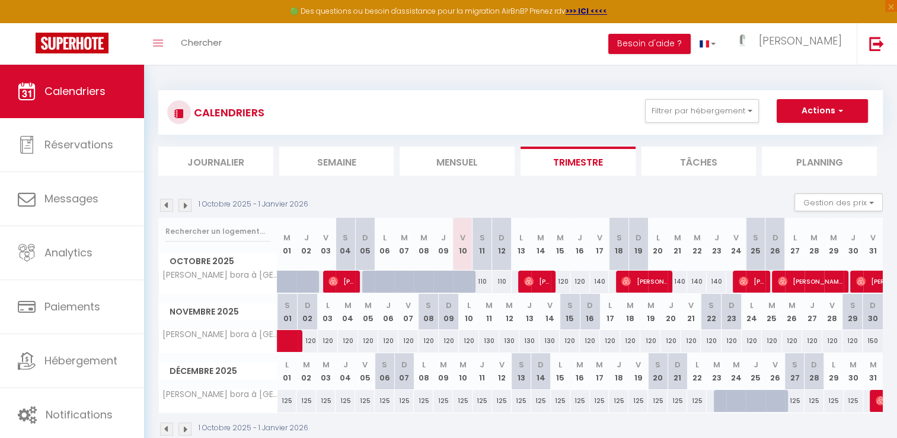
scroll to position [64, 0]
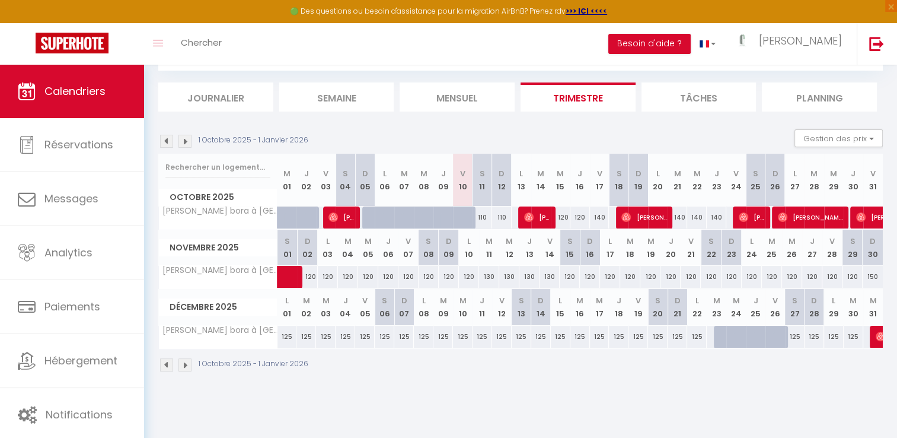
click at [482, 217] on div "110" at bounding box center [483, 217] width 20 height 22
type input "110"
type input "Sam 11 Octobre 2025"
type input "Dim 12 Octobre 2025"
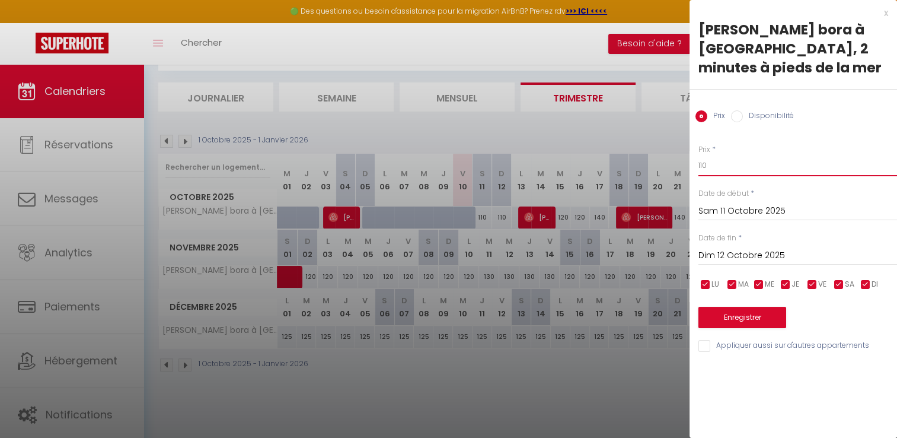
click at [728, 166] on input "110" at bounding box center [798, 165] width 199 height 21
type input "105"
click at [734, 317] on button "Enregistrer" at bounding box center [743, 317] width 88 height 21
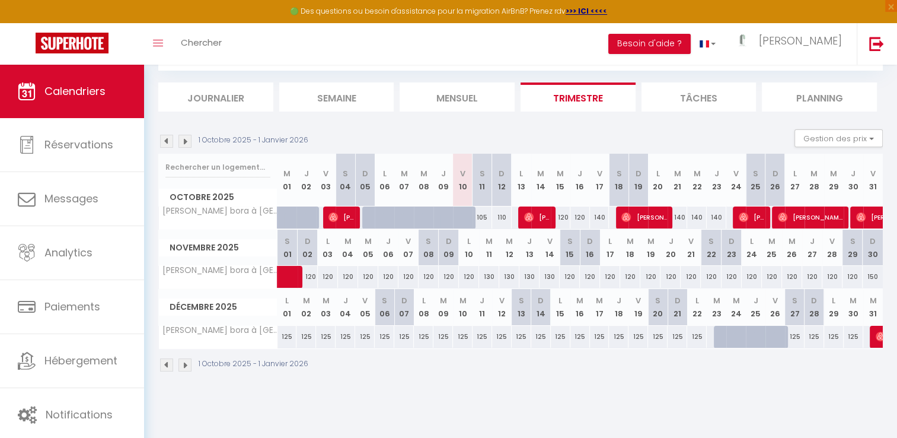
scroll to position [0, 0]
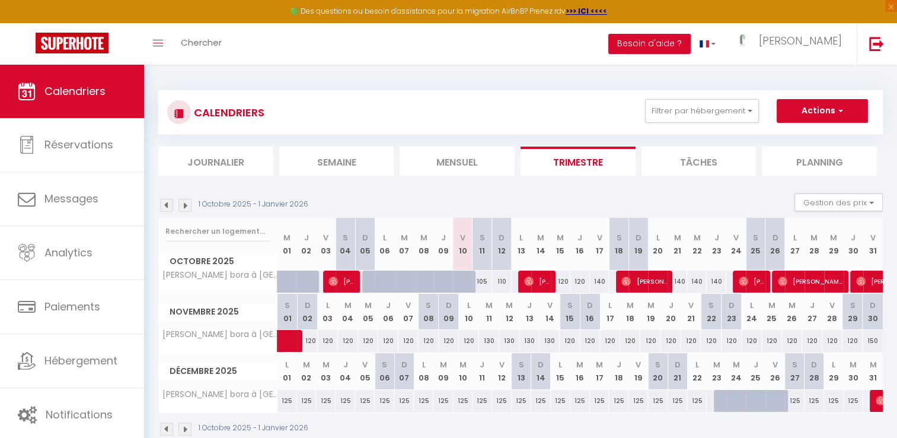
click at [185, 205] on img at bounding box center [185, 205] width 13 height 13
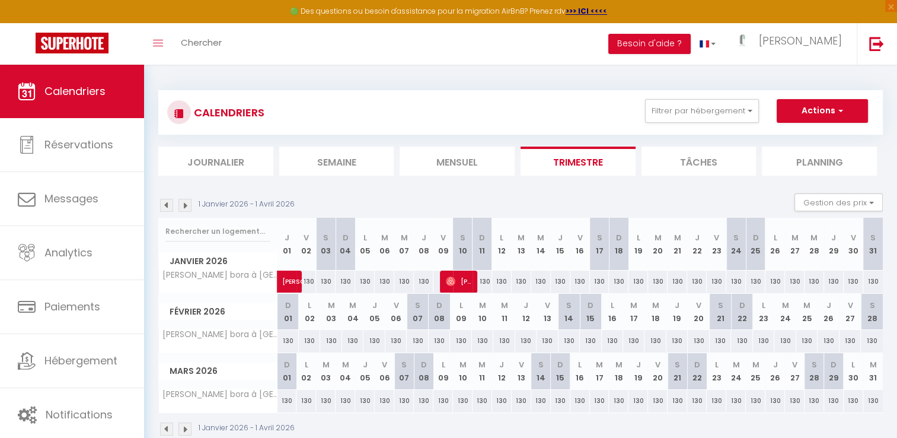
scroll to position [64, 0]
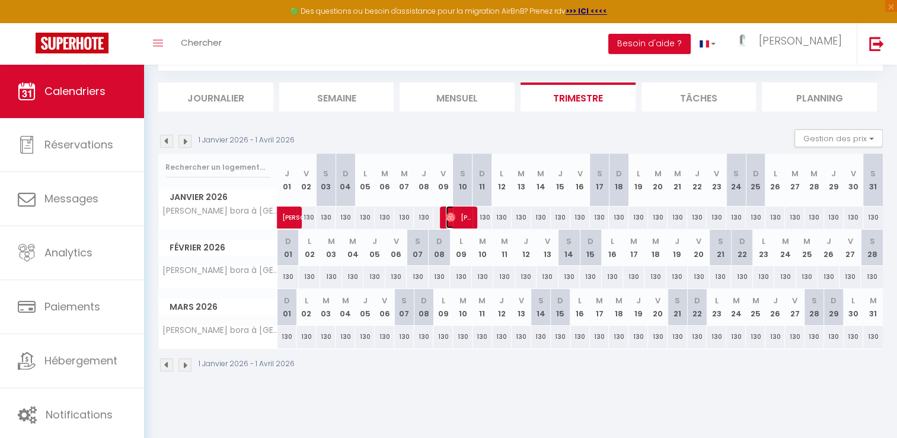
click at [463, 216] on span "Sandra Banning Lover" at bounding box center [459, 217] width 26 height 23
select select "OK"
select select "0"
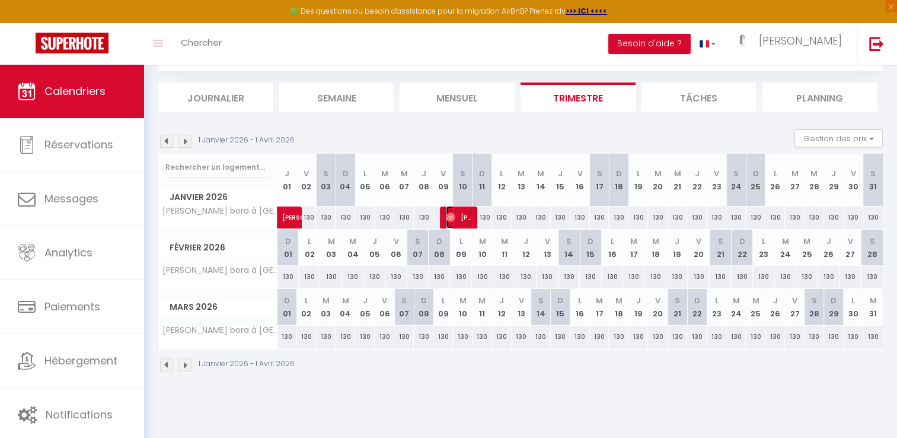
select select "1"
select select
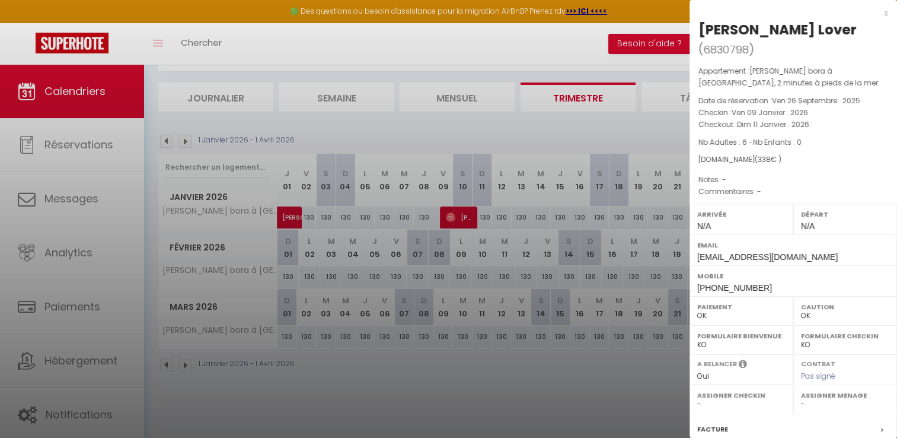
click at [878, 13] on div "x" at bounding box center [789, 13] width 199 height 14
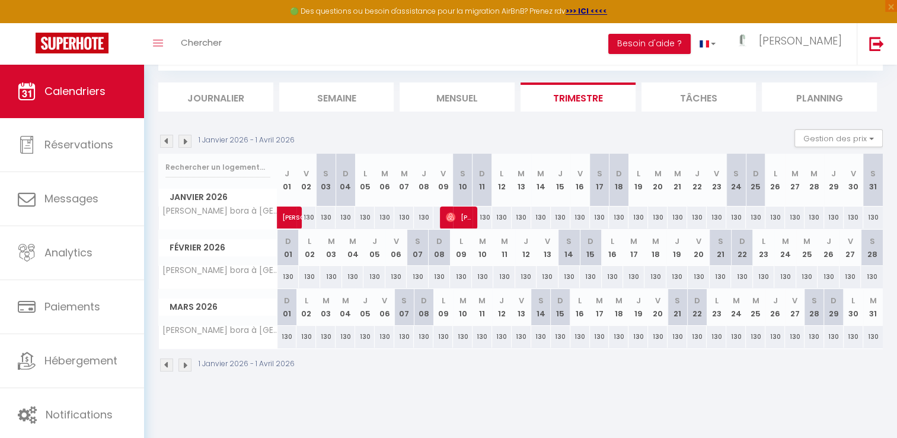
click at [187, 141] on img at bounding box center [185, 141] width 13 height 13
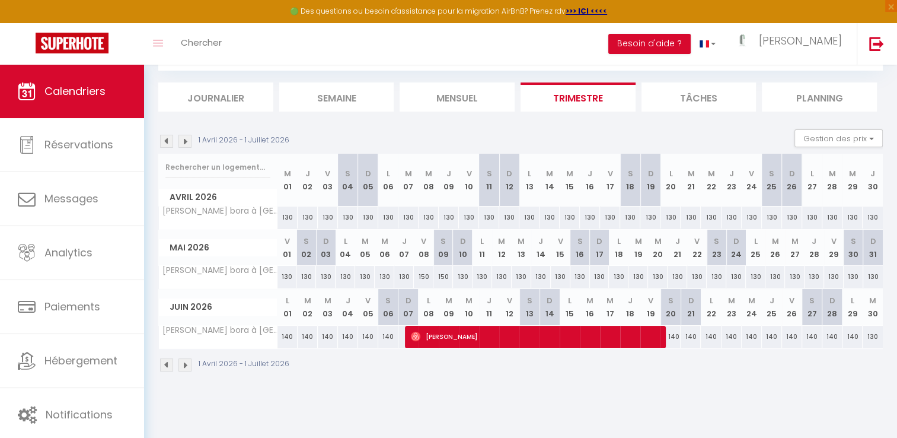
click at [190, 136] on img at bounding box center [185, 141] width 13 height 13
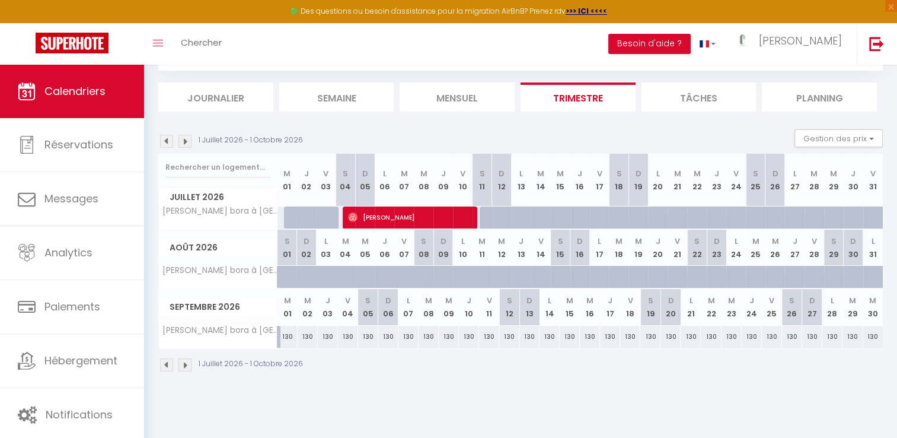
click at [165, 141] on img at bounding box center [166, 141] width 13 height 13
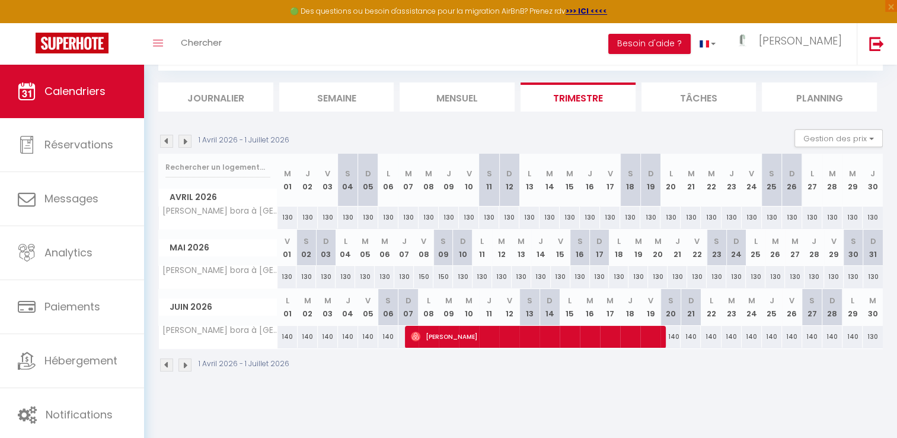
click at [168, 145] on img at bounding box center [166, 141] width 13 height 13
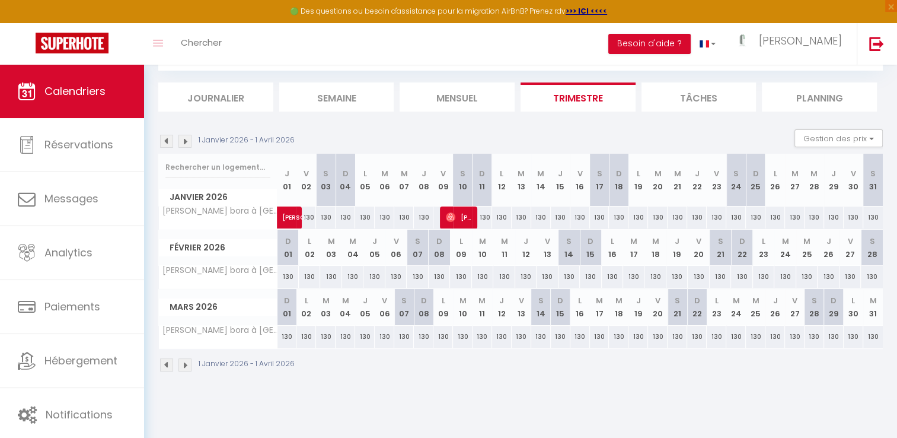
click at [165, 141] on img at bounding box center [166, 141] width 13 height 13
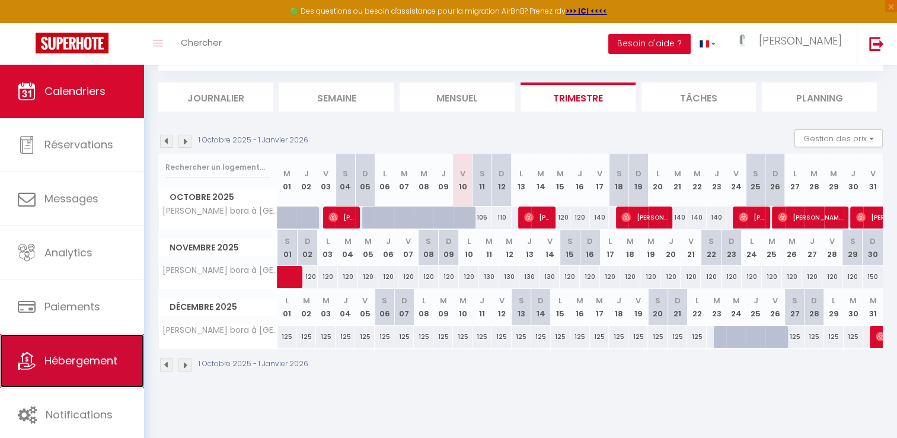
click at [71, 348] on link "Hébergement" at bounding box center [72, 360] width 144 height 53
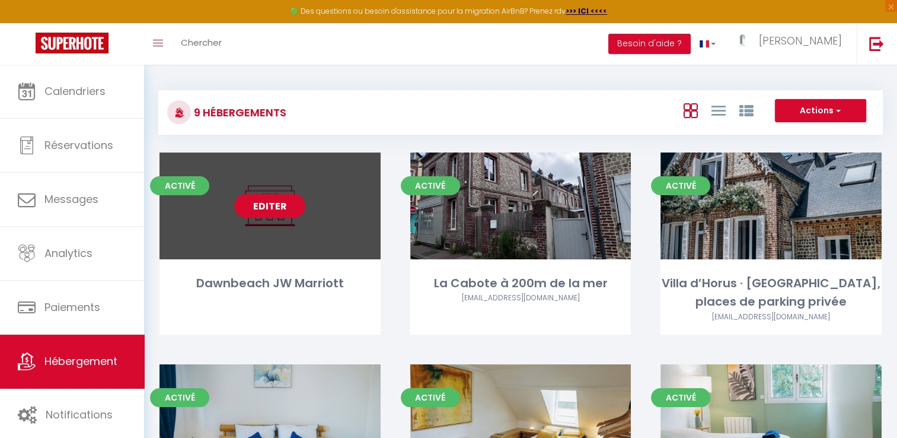
click at [280, 212] on link "Editer" at bounding box center [269, 206] width 71 height 24
select select "3"
select select "2"
select select "1"
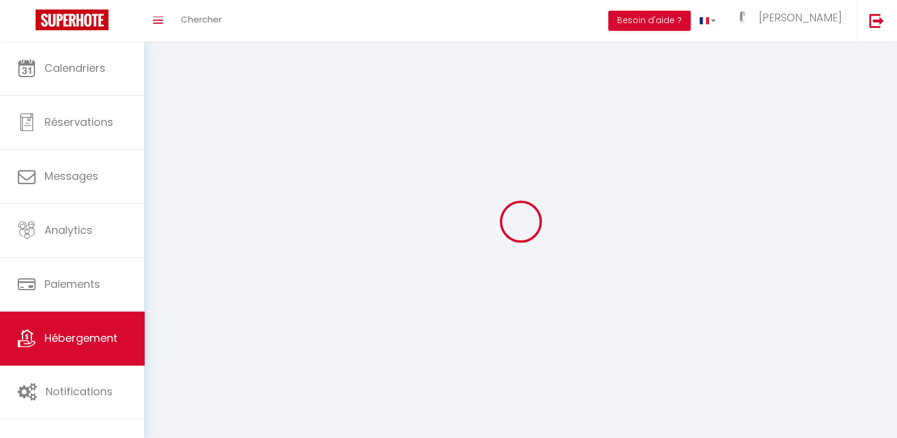
select select
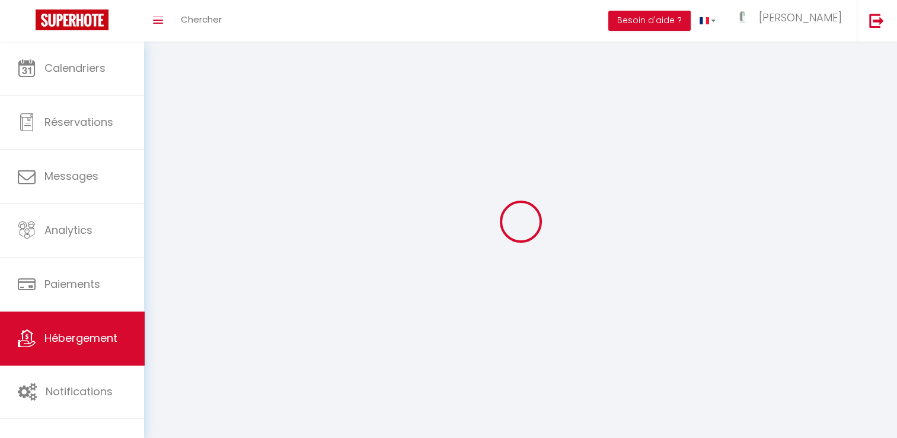
checkbox input "false"
select select
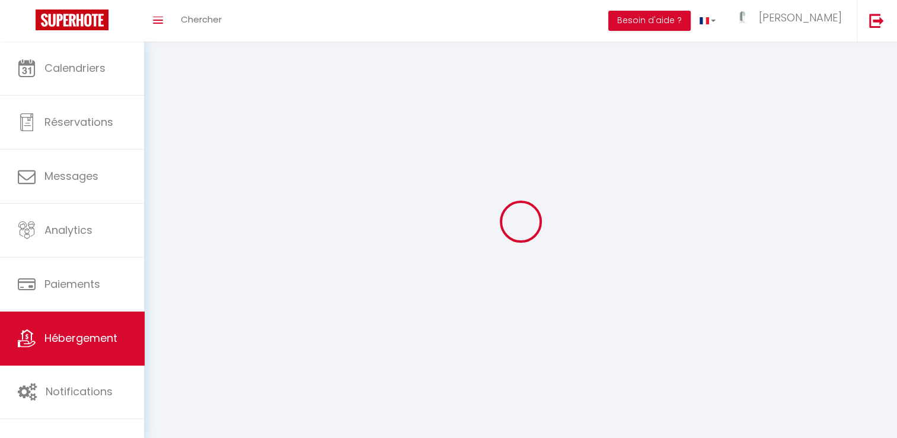
select select
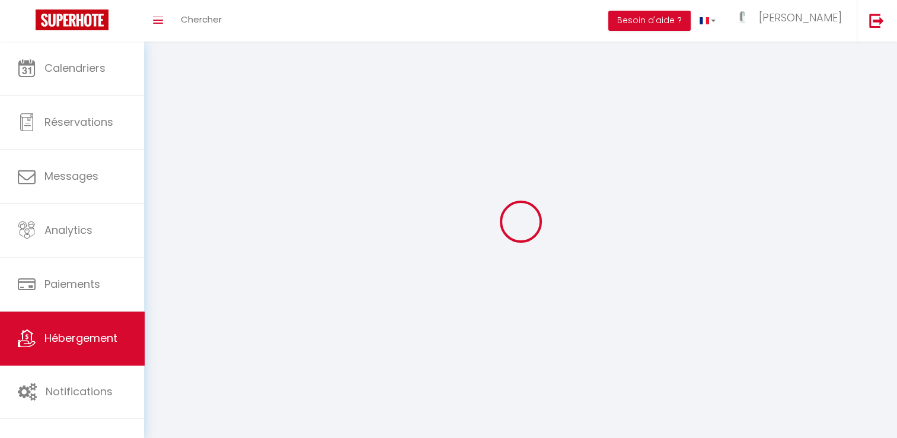
select select
checkbox input "false"
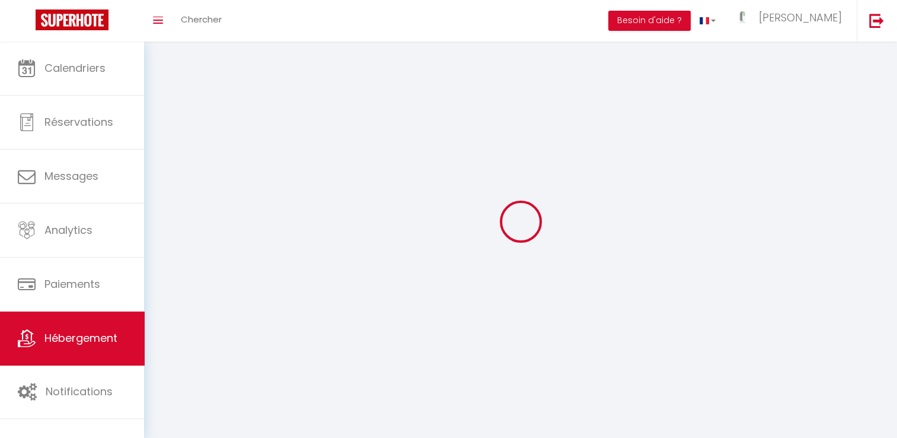
select select
select select "1"
select select
select select "28"
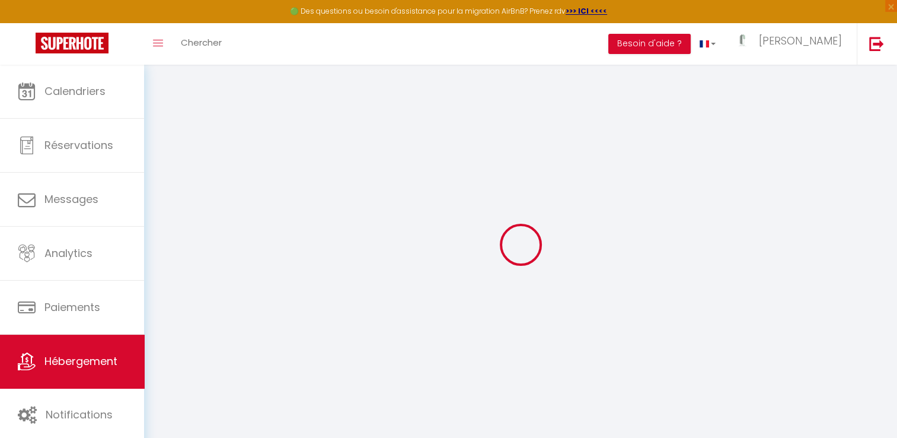
select select
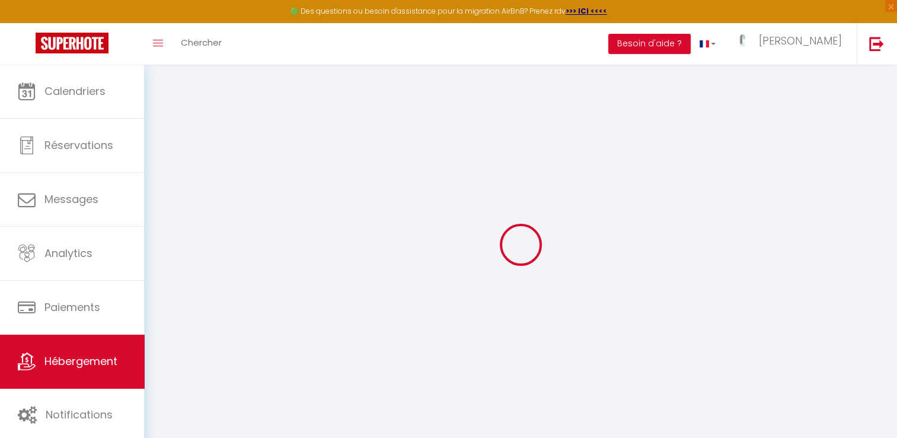
select select
checkbox input "false"
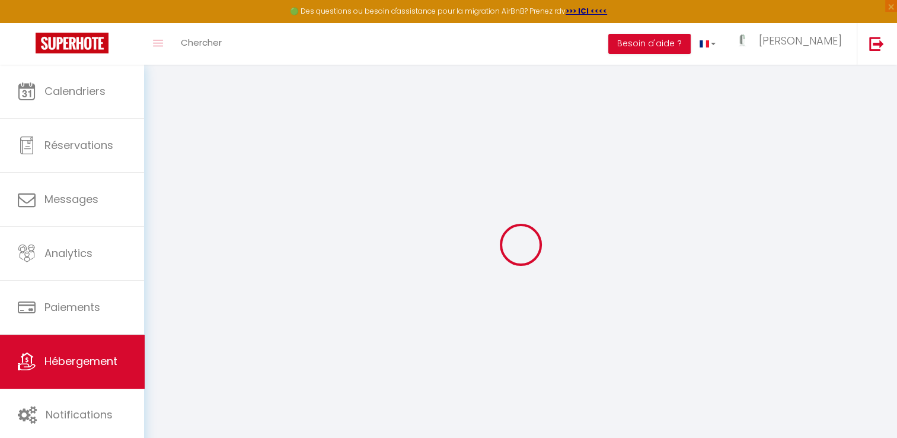
select select
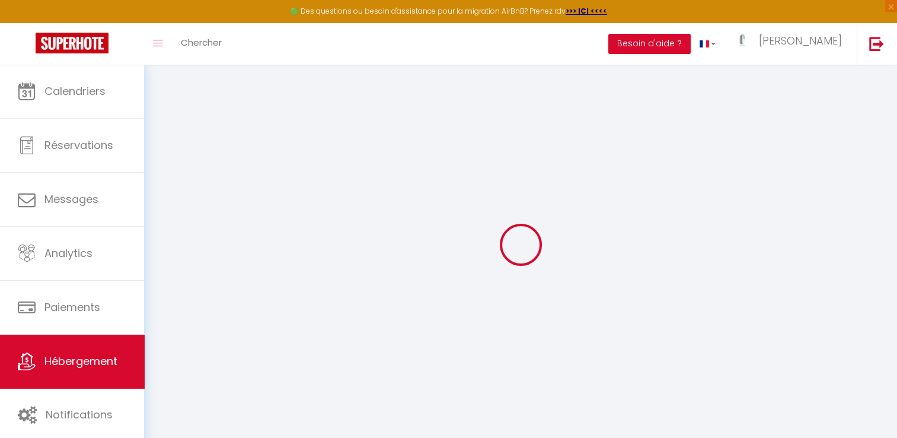
select select
